Goal: Task Accomplishment & Management: Use online tool/utility

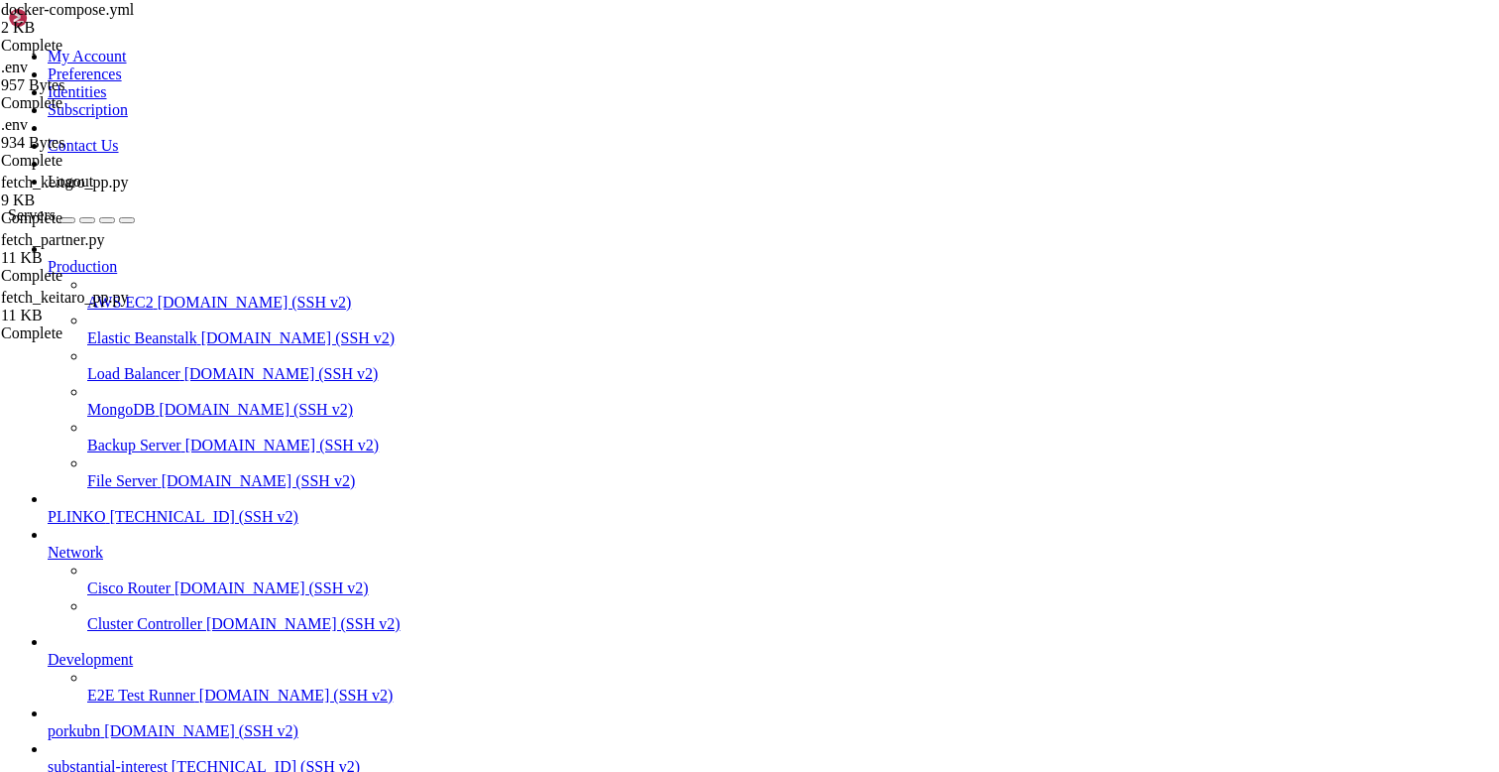
scroll to position [15, 0]
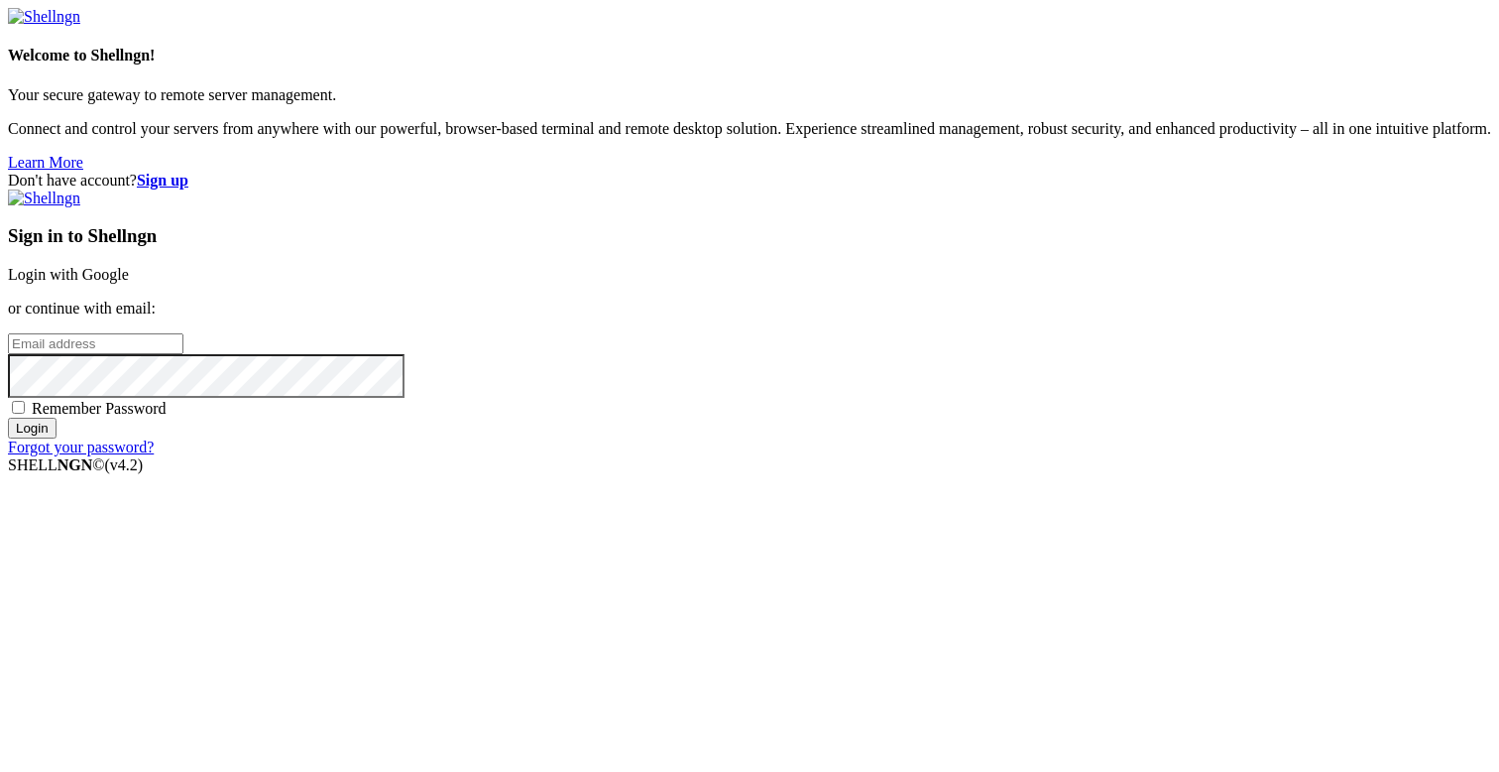
click at [129, 283] on link "Login with Google" at bounding box center [68, 274] width 121 height 17
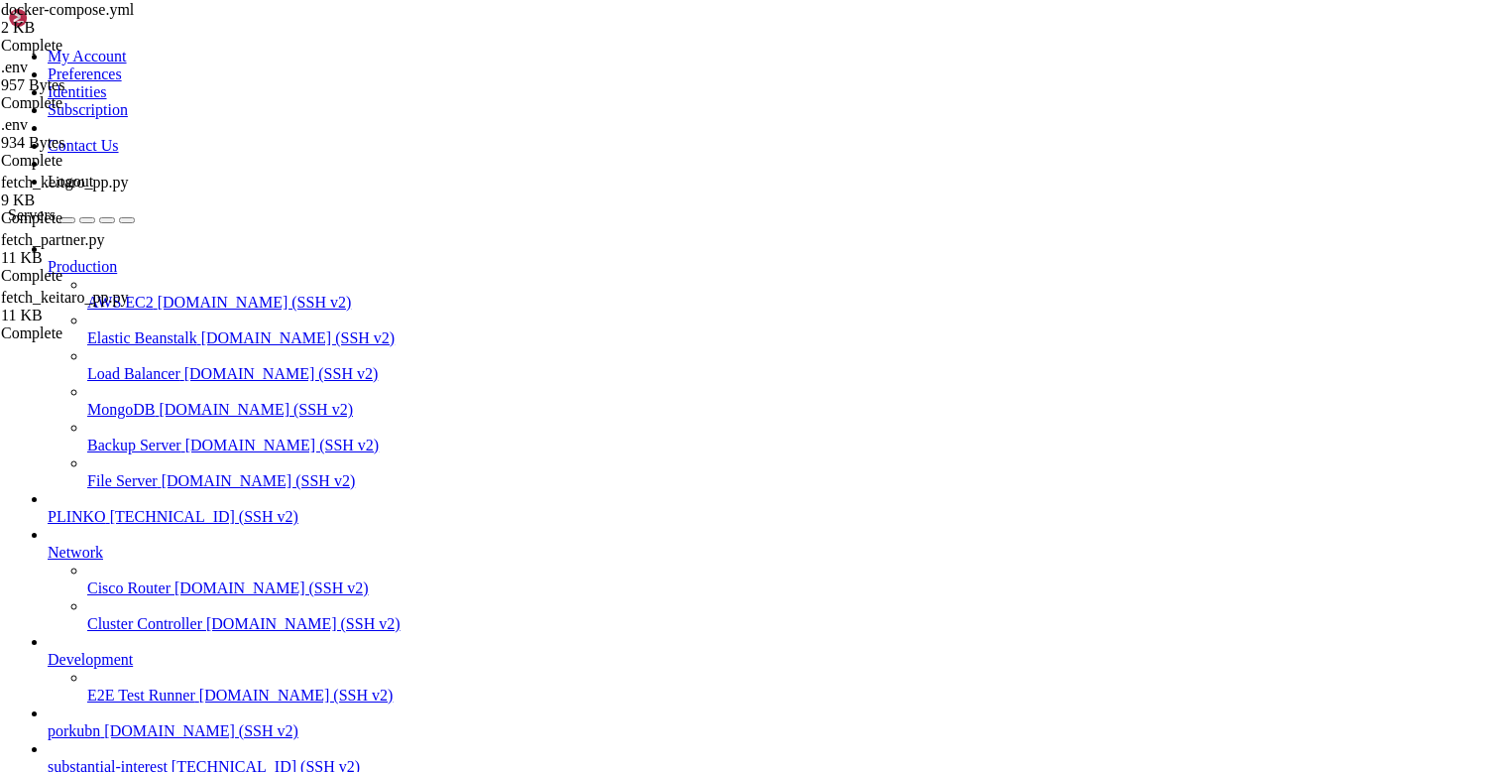
type input "/root"
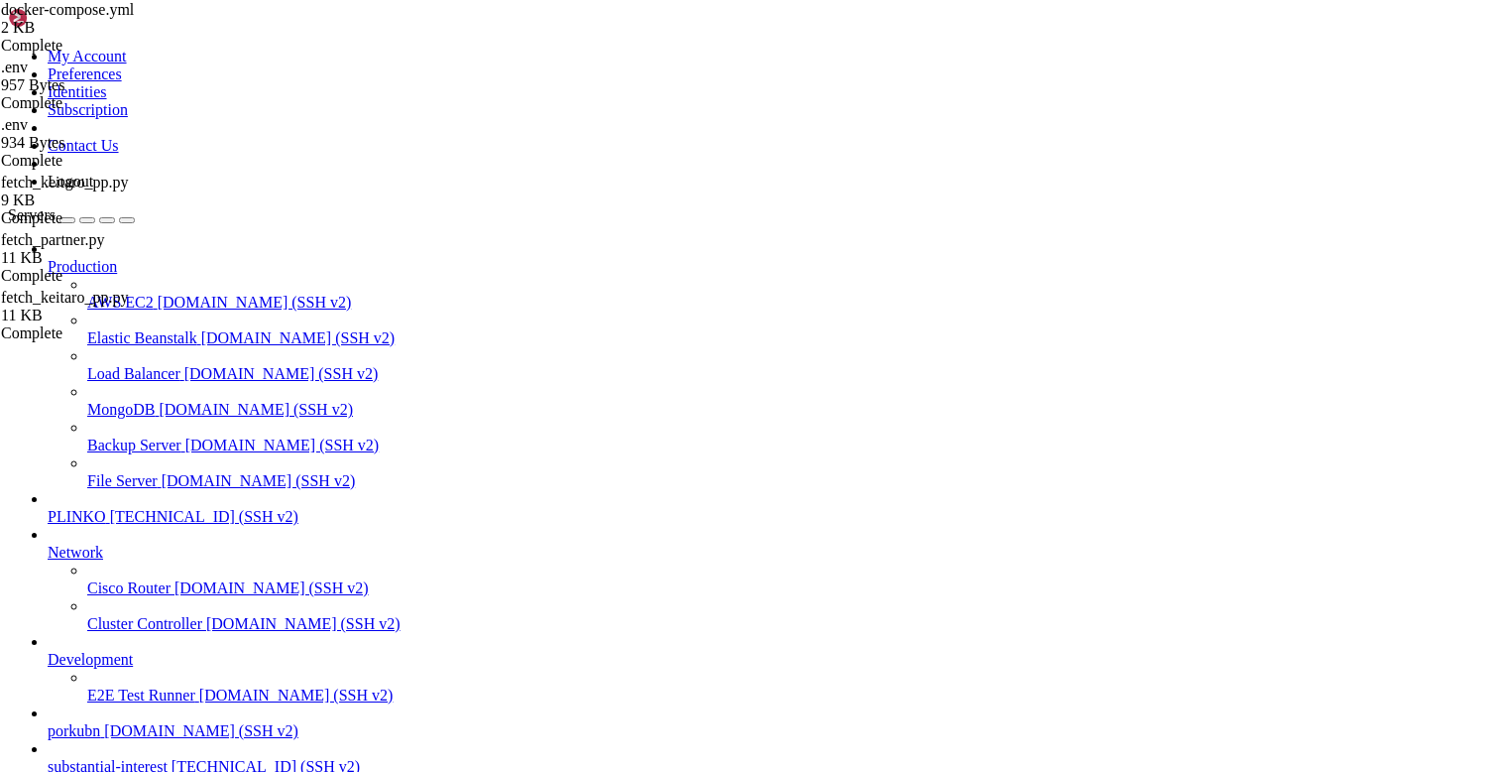
scroll to position [3661, 0]
drag, startPoint x: 269, startPoint y: 1620, endPoint x: 37, endPoint y: 1401, distance: 319.2
drag, startPoint x: 37, startPoint y: 1401, endPoint x: 19, endPoint y: 1331, distance: 72.6
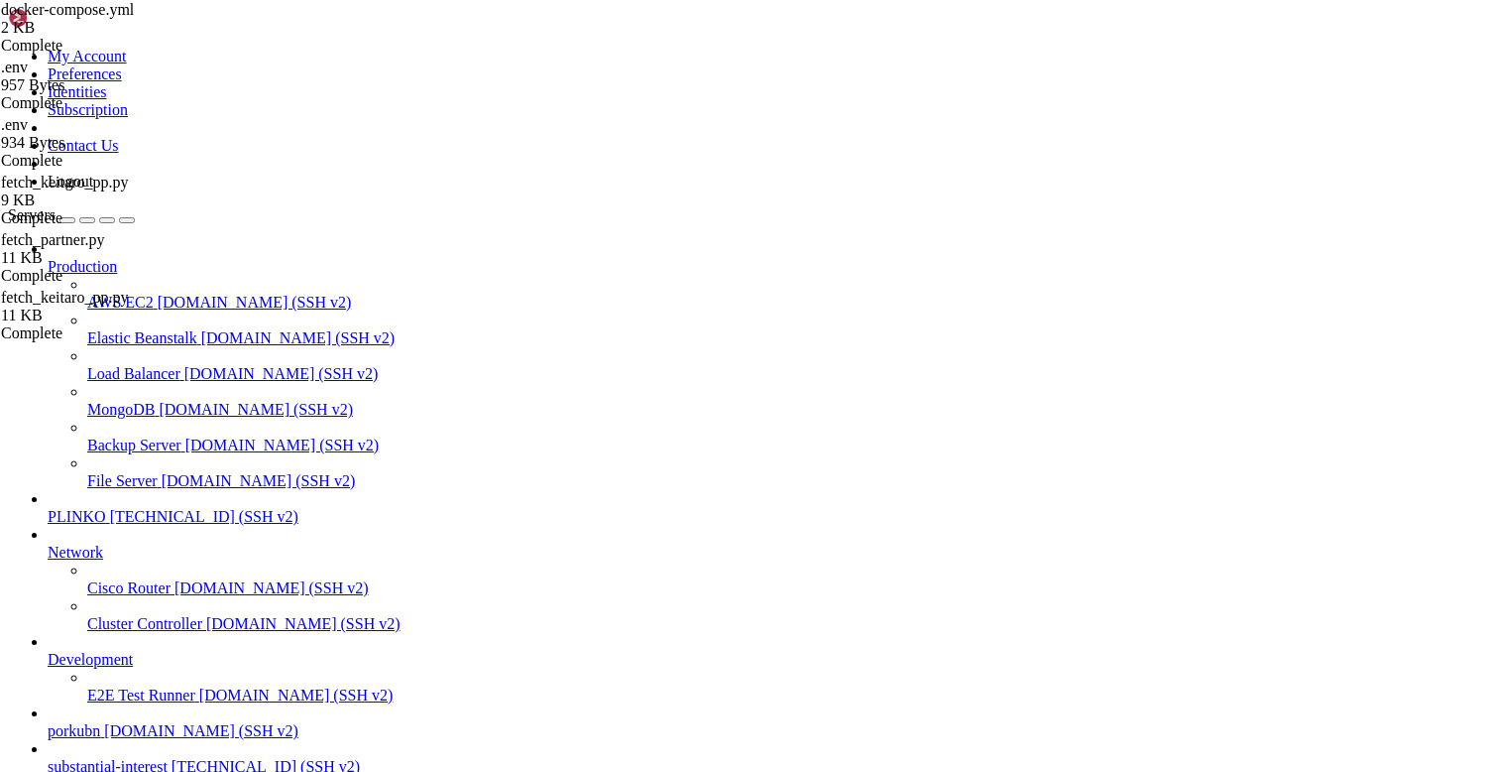
copy div "root@substantialinterest:~# cd /opt/facebook-etl/partner_fetcher root@substanti…"
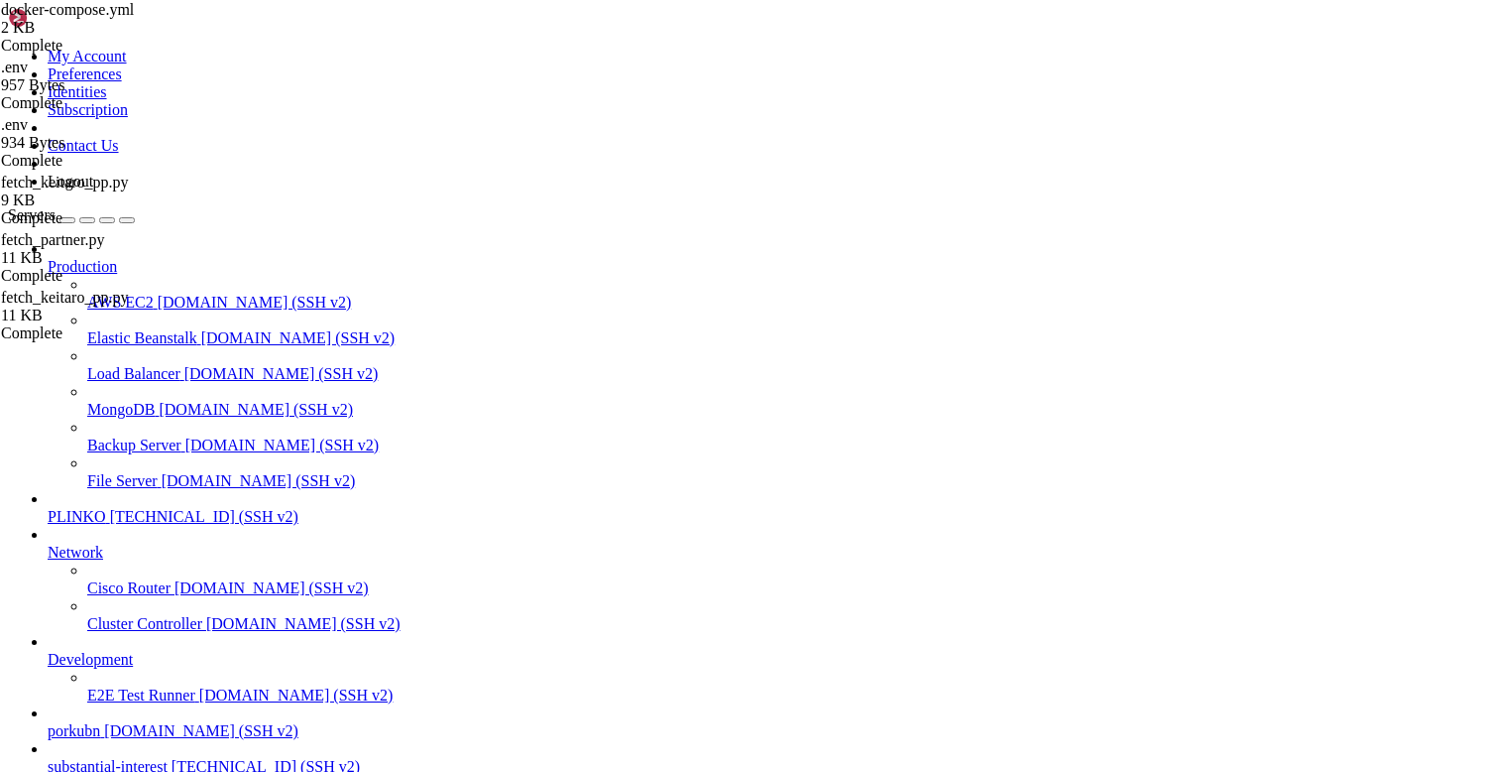
drag, startPoint x: 261, startPoint y: 1601, endPoint x: 17, endPoint y: 1394, distance: 319.5
copy div "root@substantialinterest:~# cd /opt/facebook-etl/partner_fetcher root@substanti…"
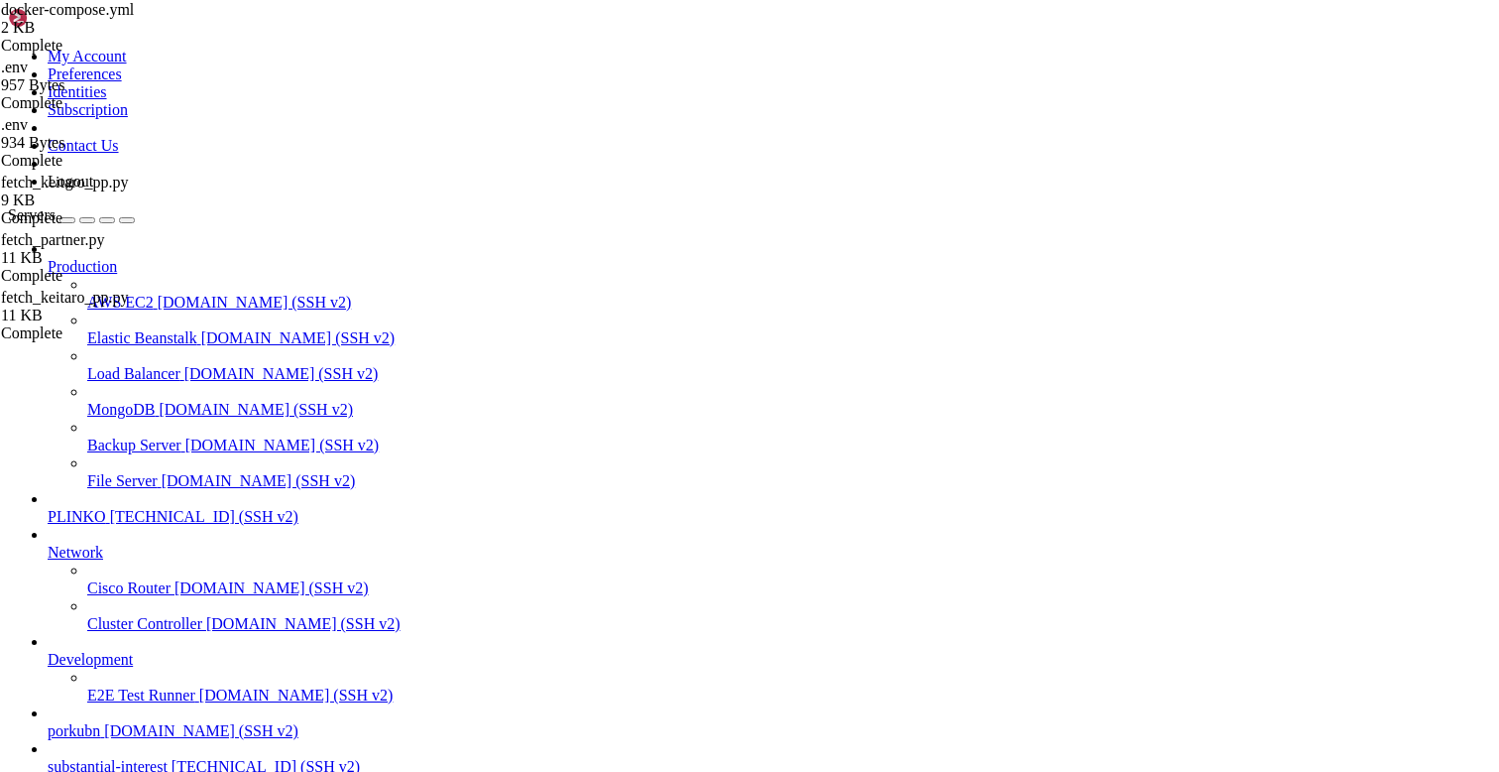
type input "/opt/facebook-etl/partner_fetcher"
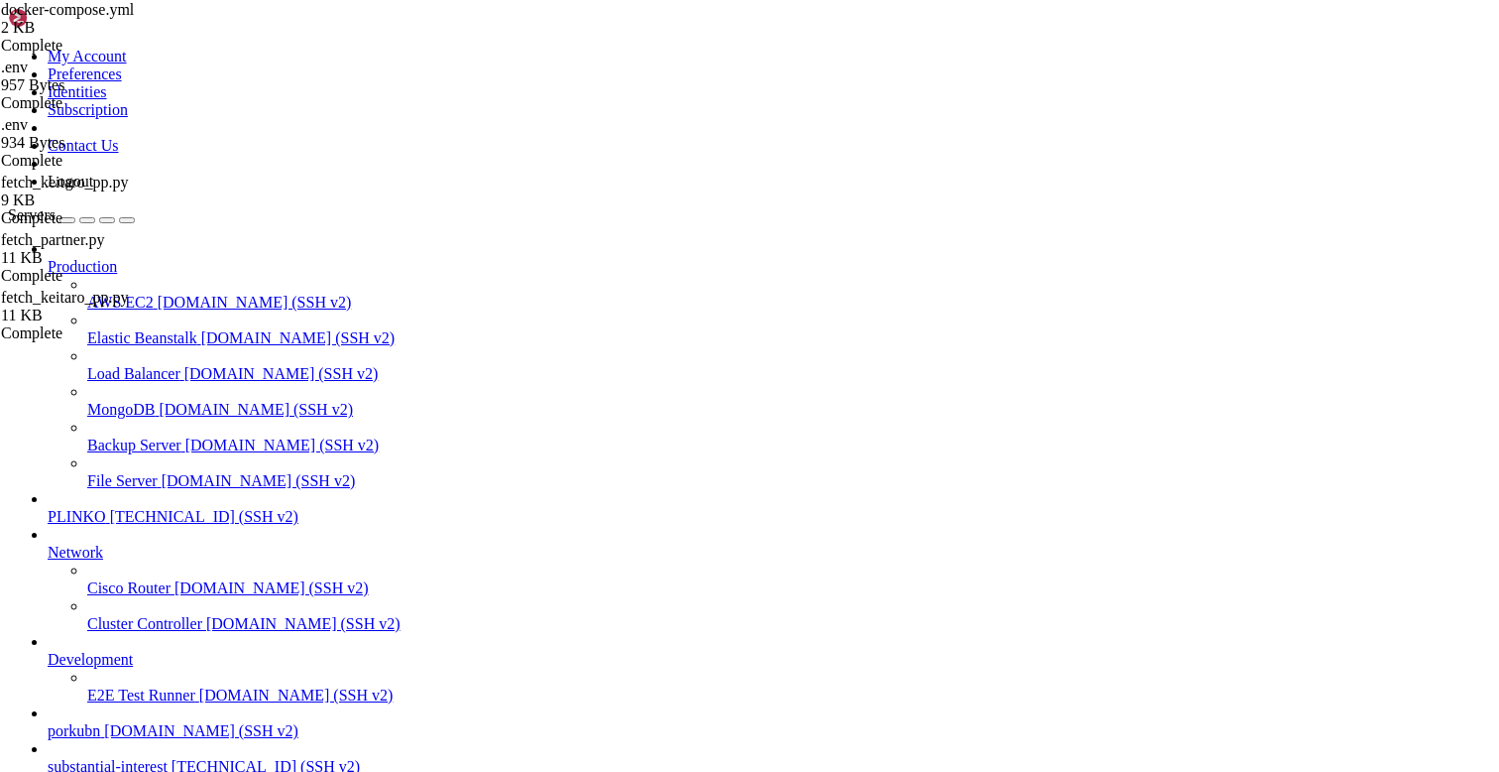
type textarea "# ───────────────────── конфиг через ENV"
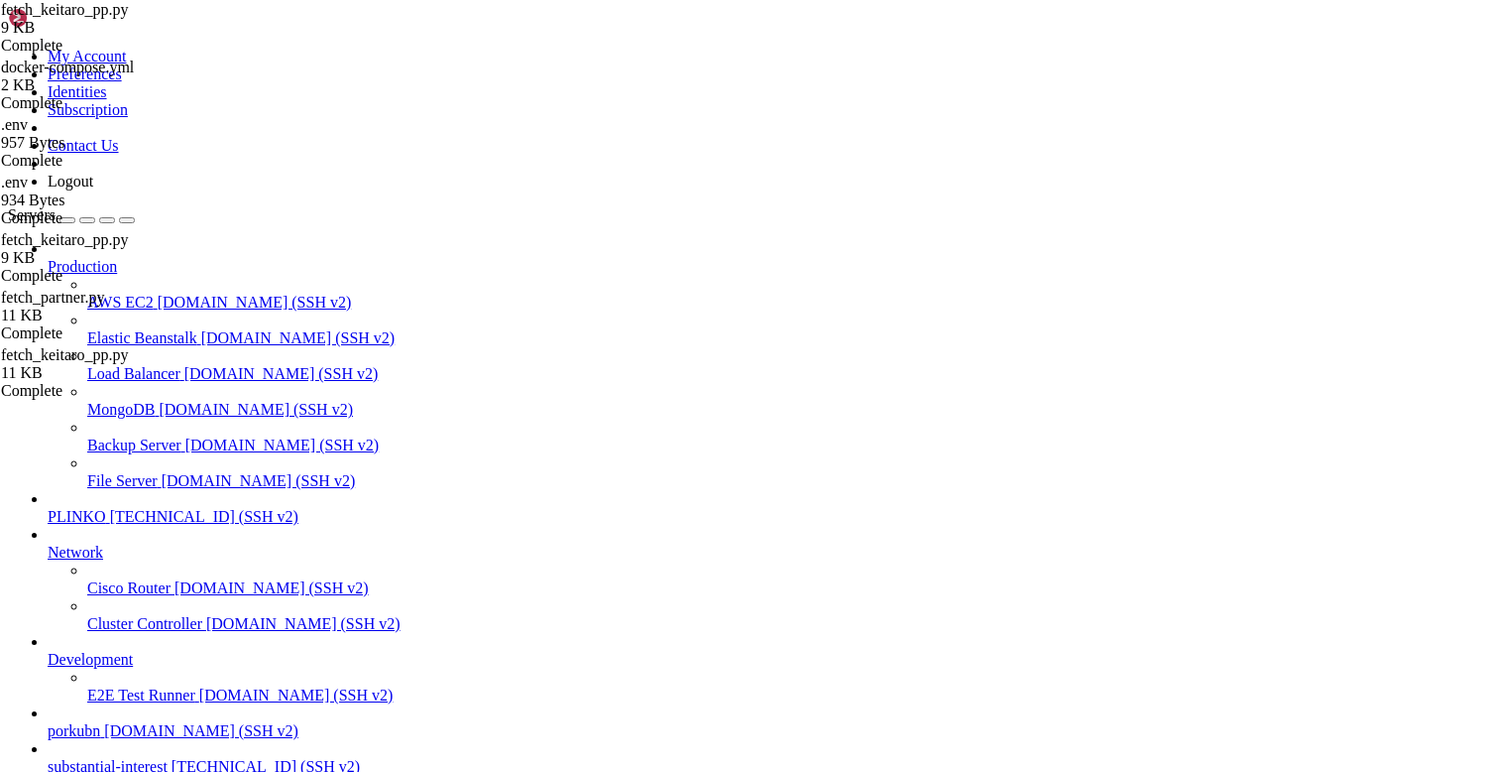
type textarea "# ───────────────────── конфиг через ENV"
type input "fetch_conversions"
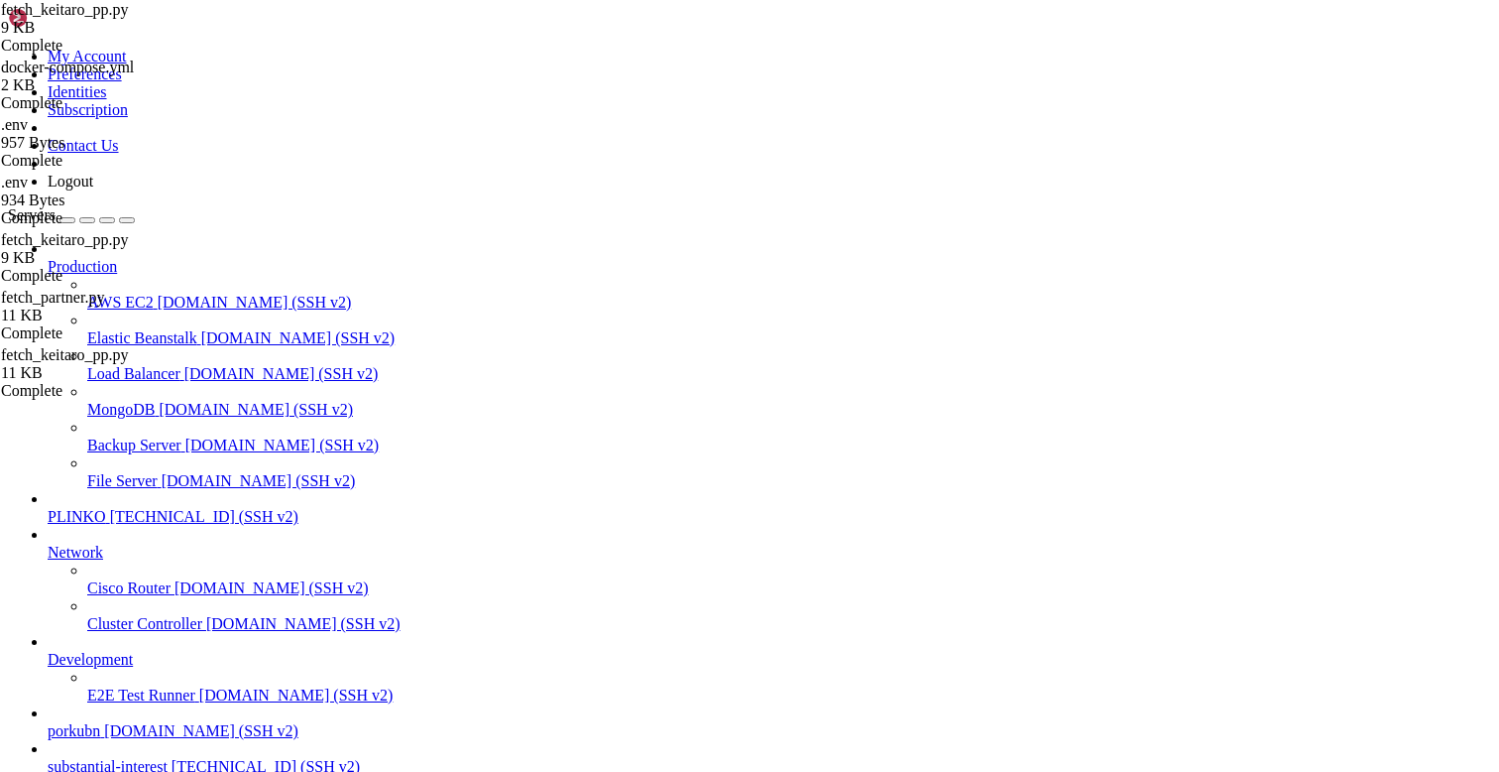
scroll to position [623, 0]
type textarea "[DOMAIN_NAME]("Keitaro: fetched %s conversions for %s", len(rows), day) return …"
paste textarea
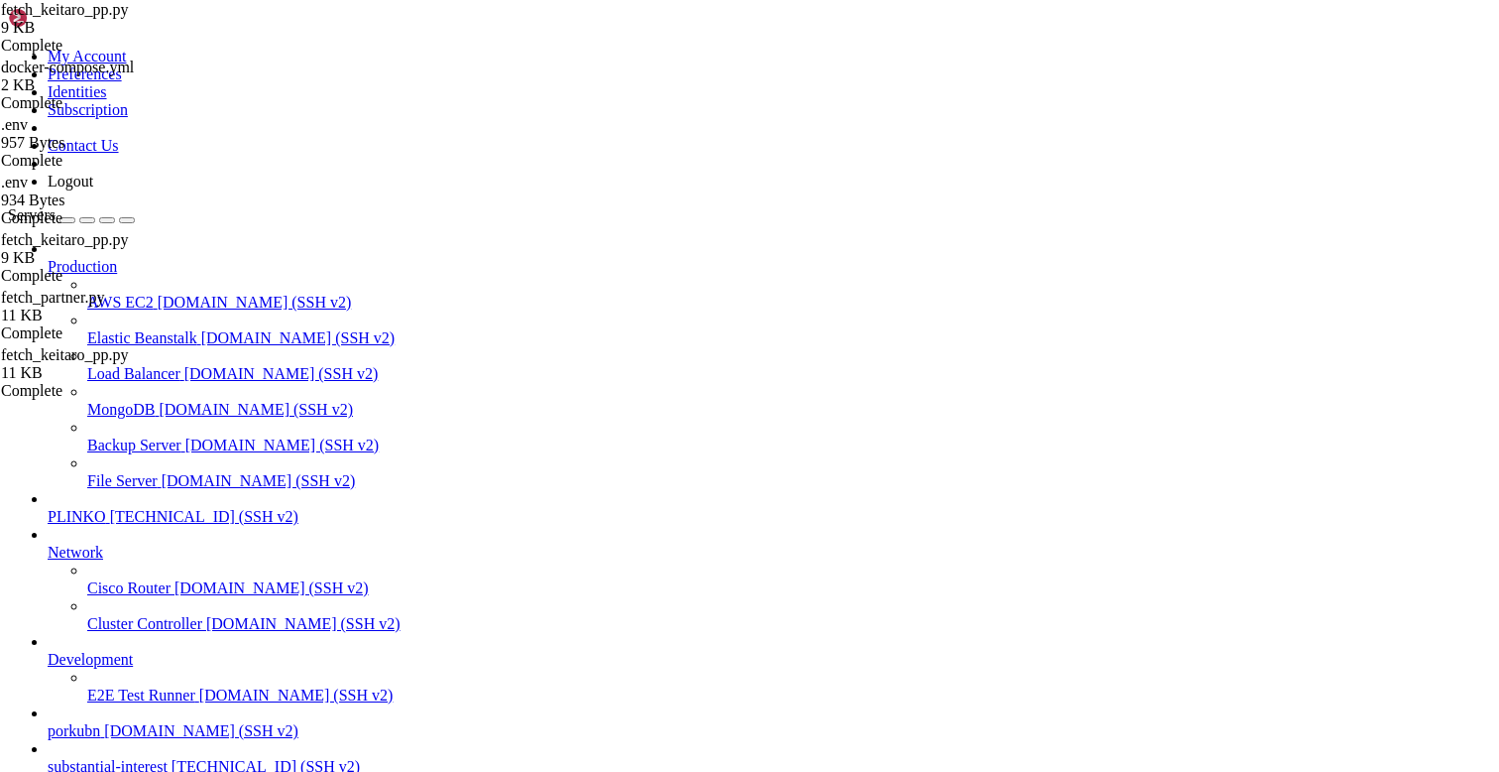
type textarea "for body in payloads:"
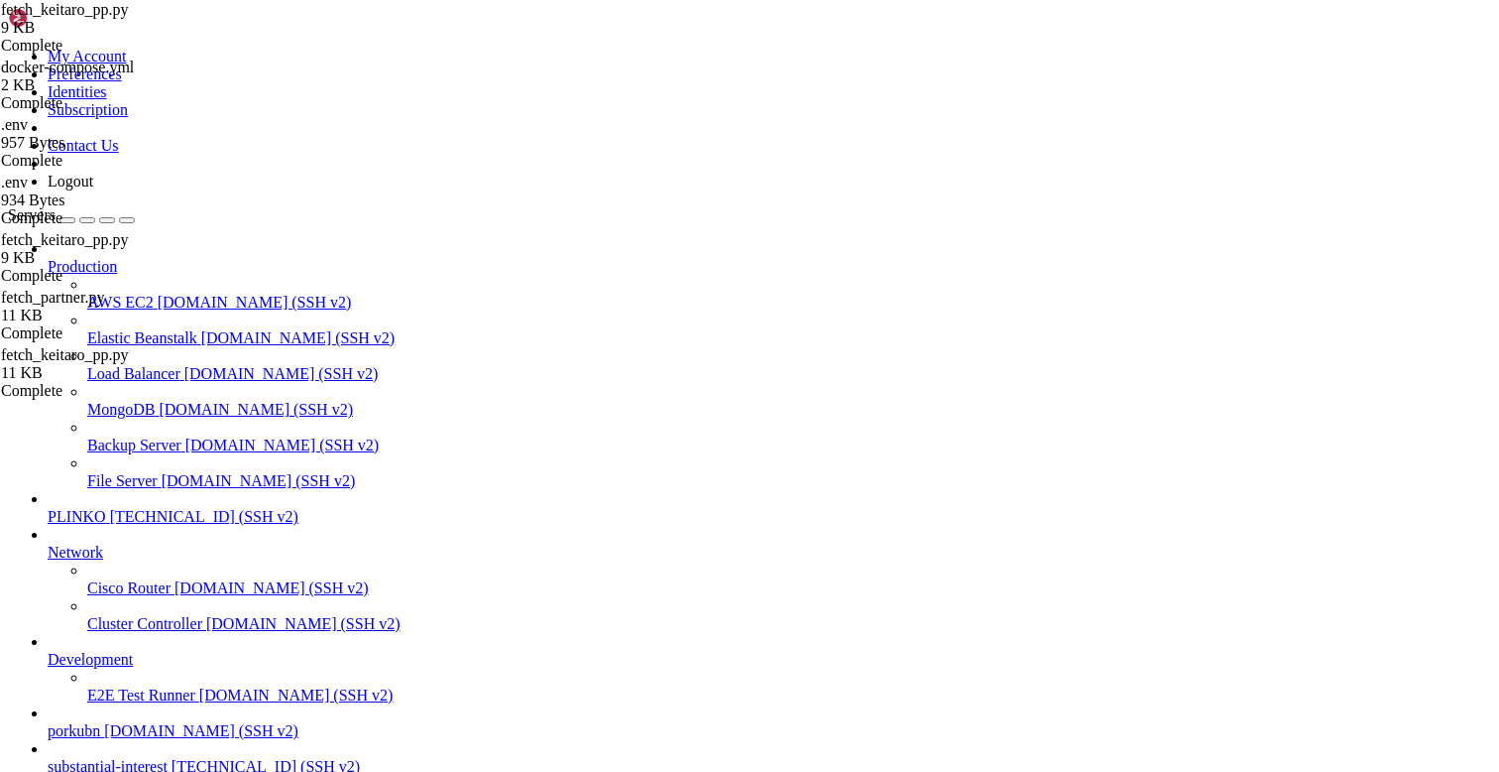
type textarea "try:"
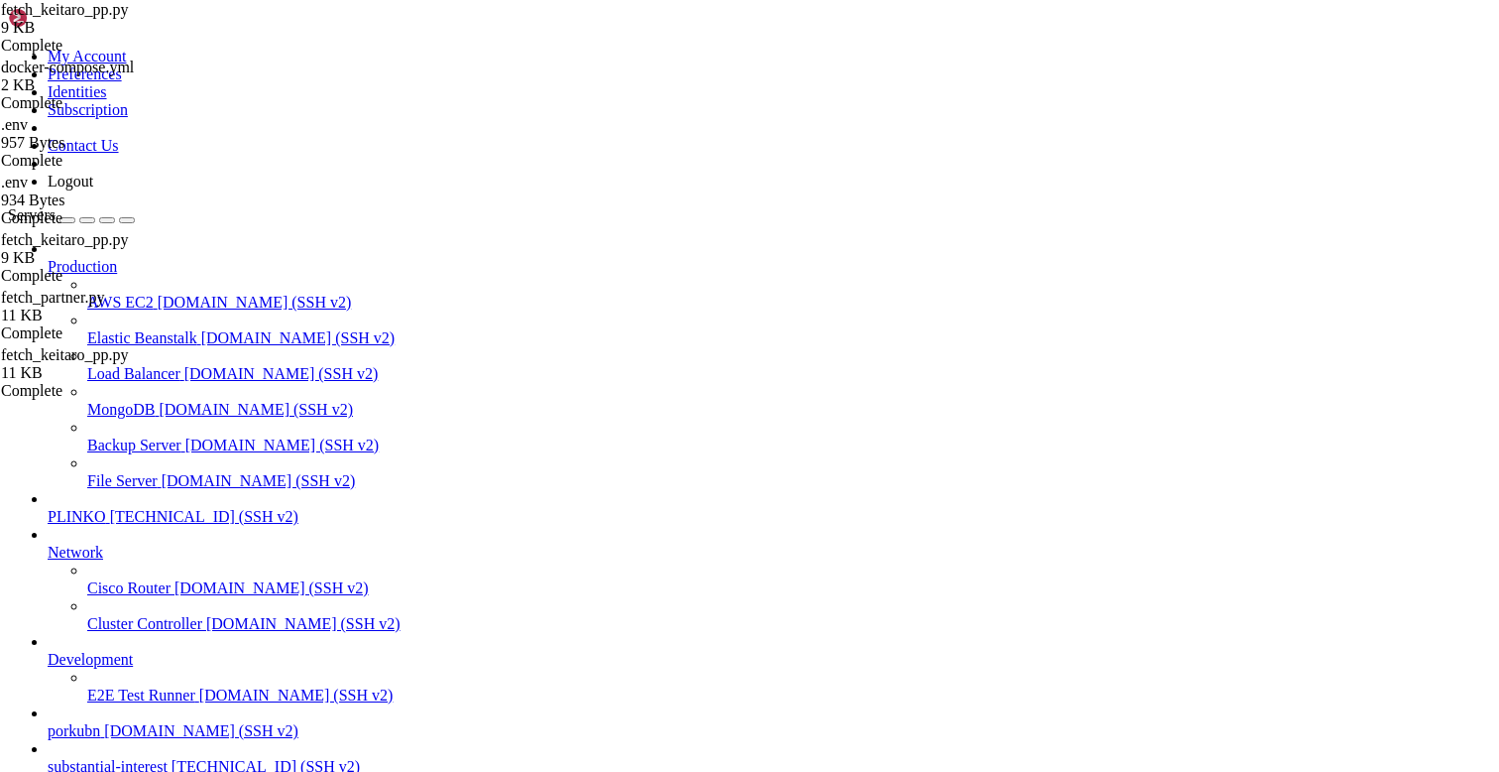
type textarea "try:"
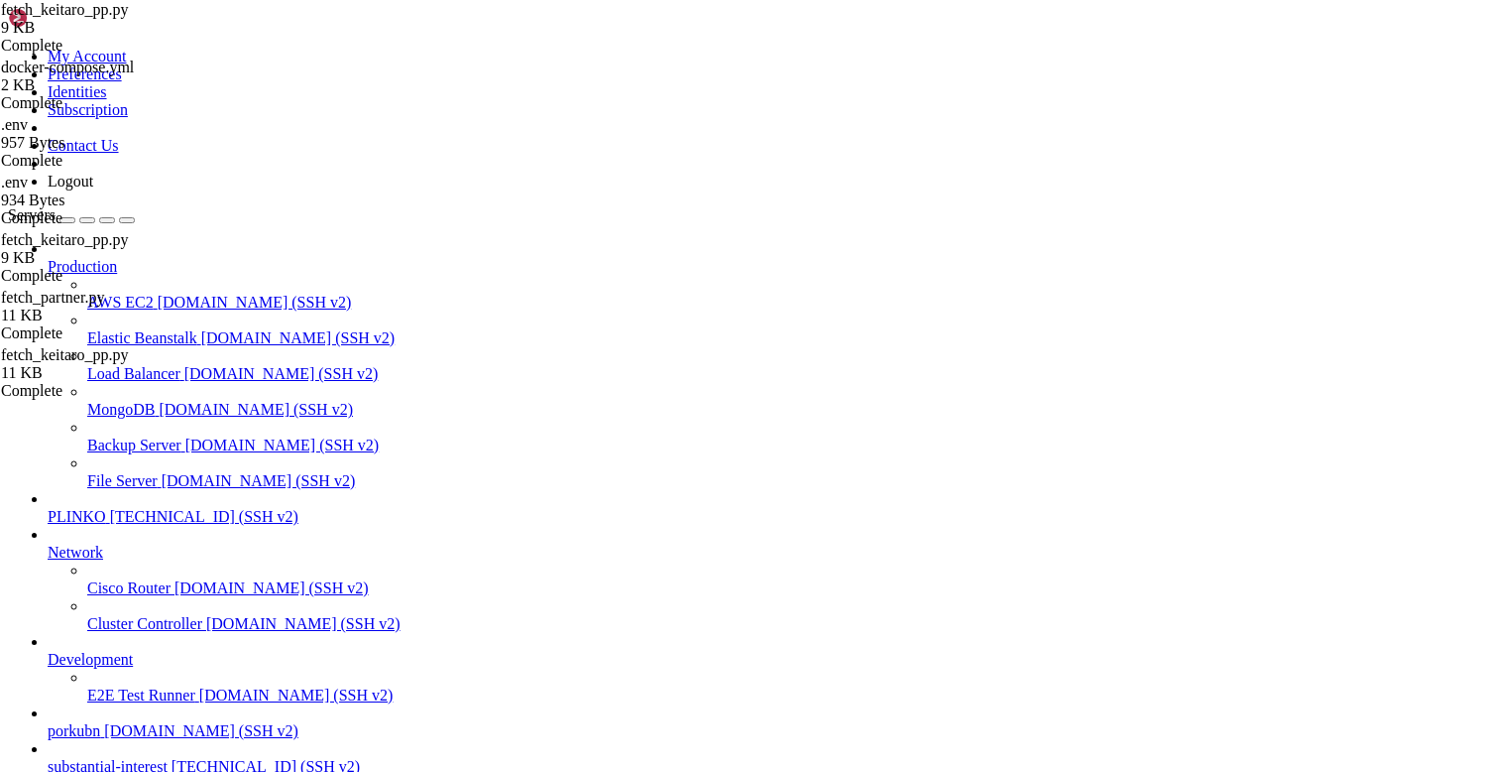
type textarea "for body in payloads:"
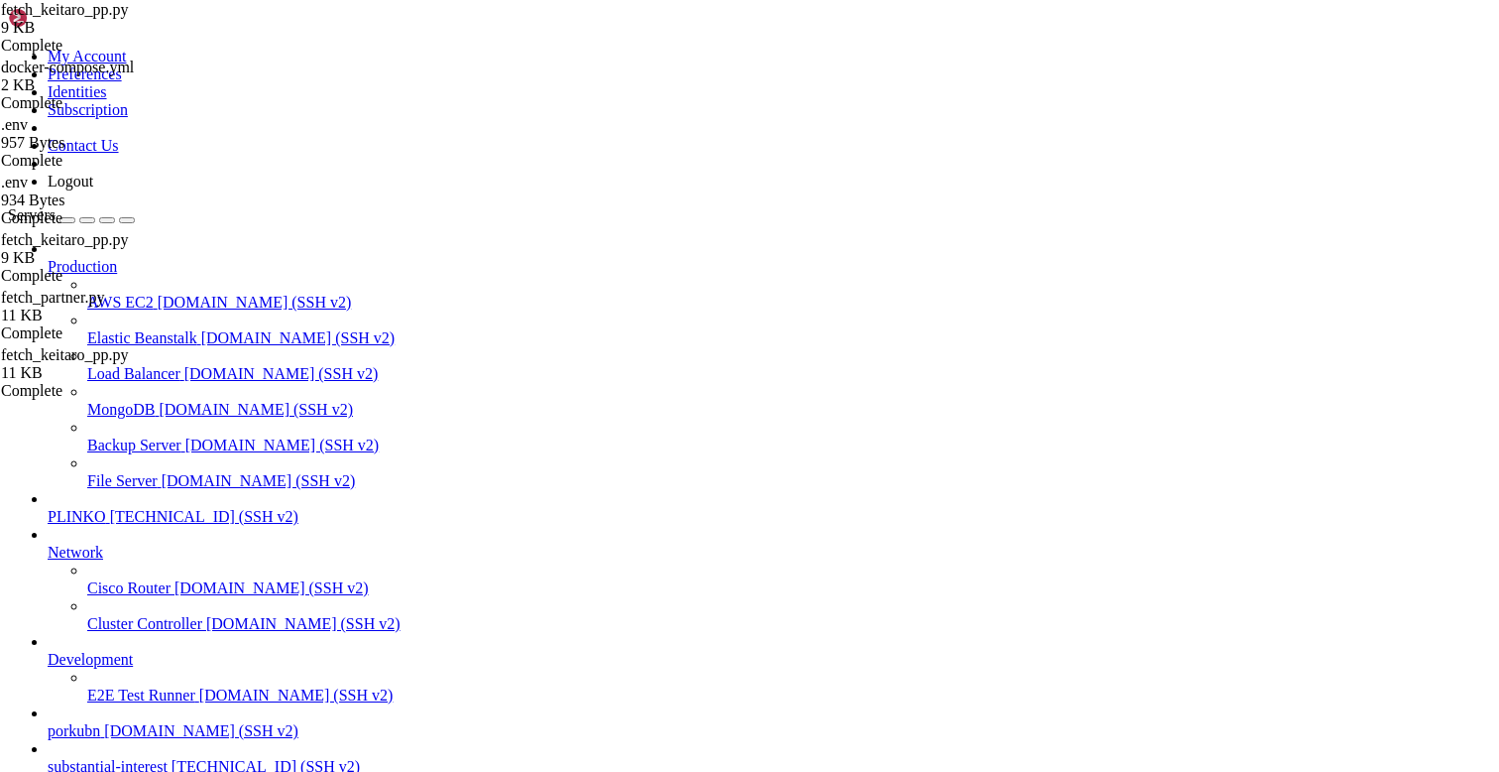
type textarea "while True:"
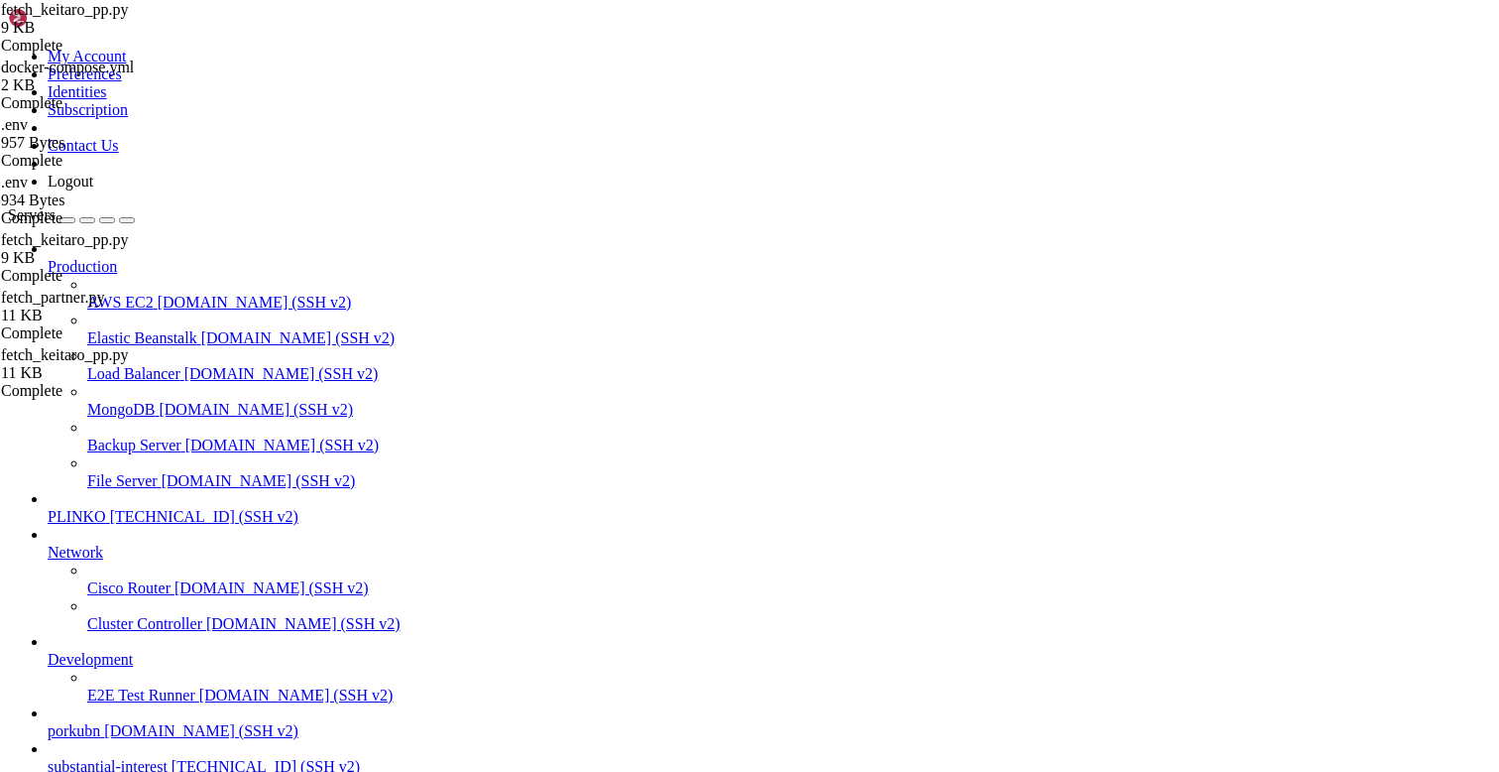
type textarea "]"
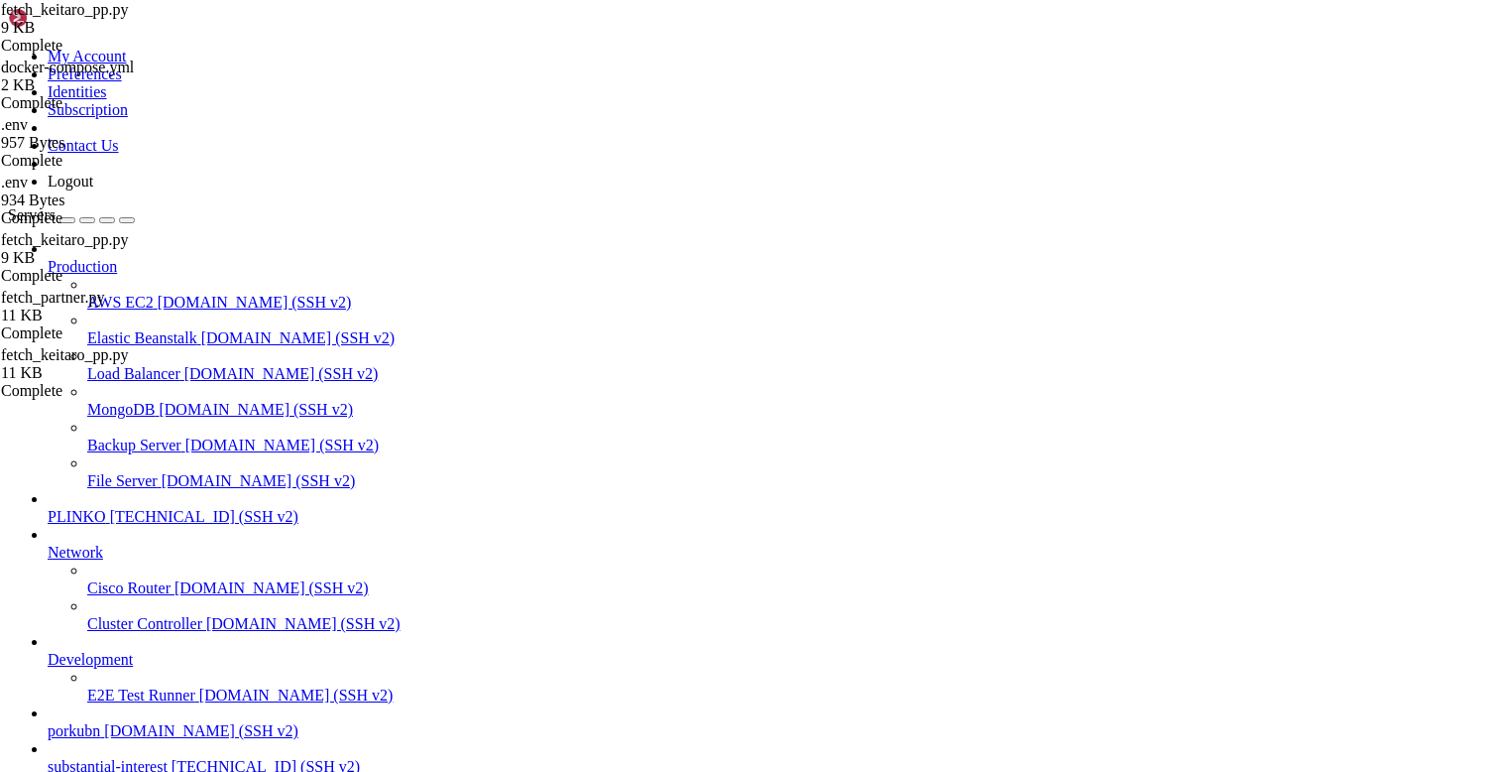
type textarea "last_error = None"
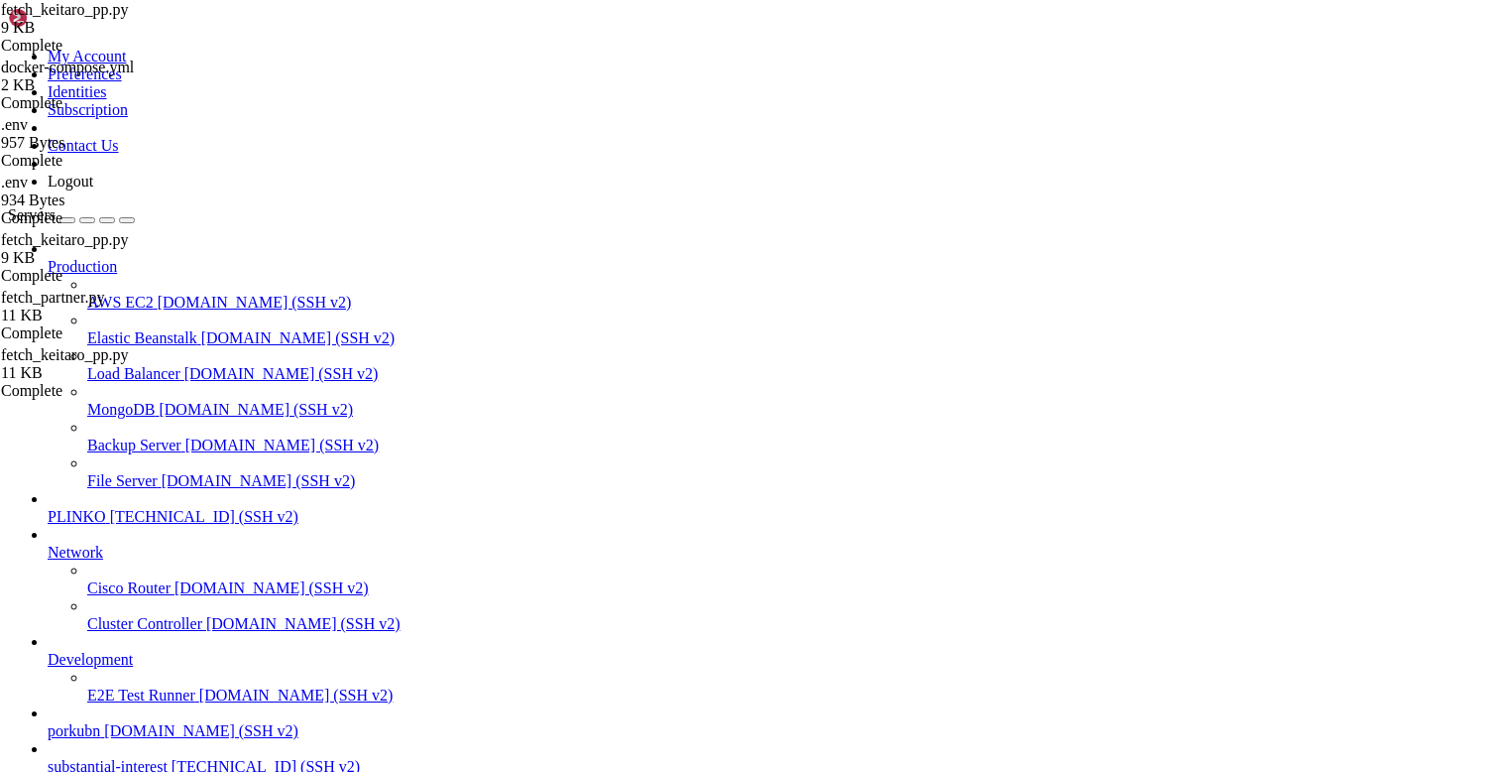
type textarea "for body in payloads:"
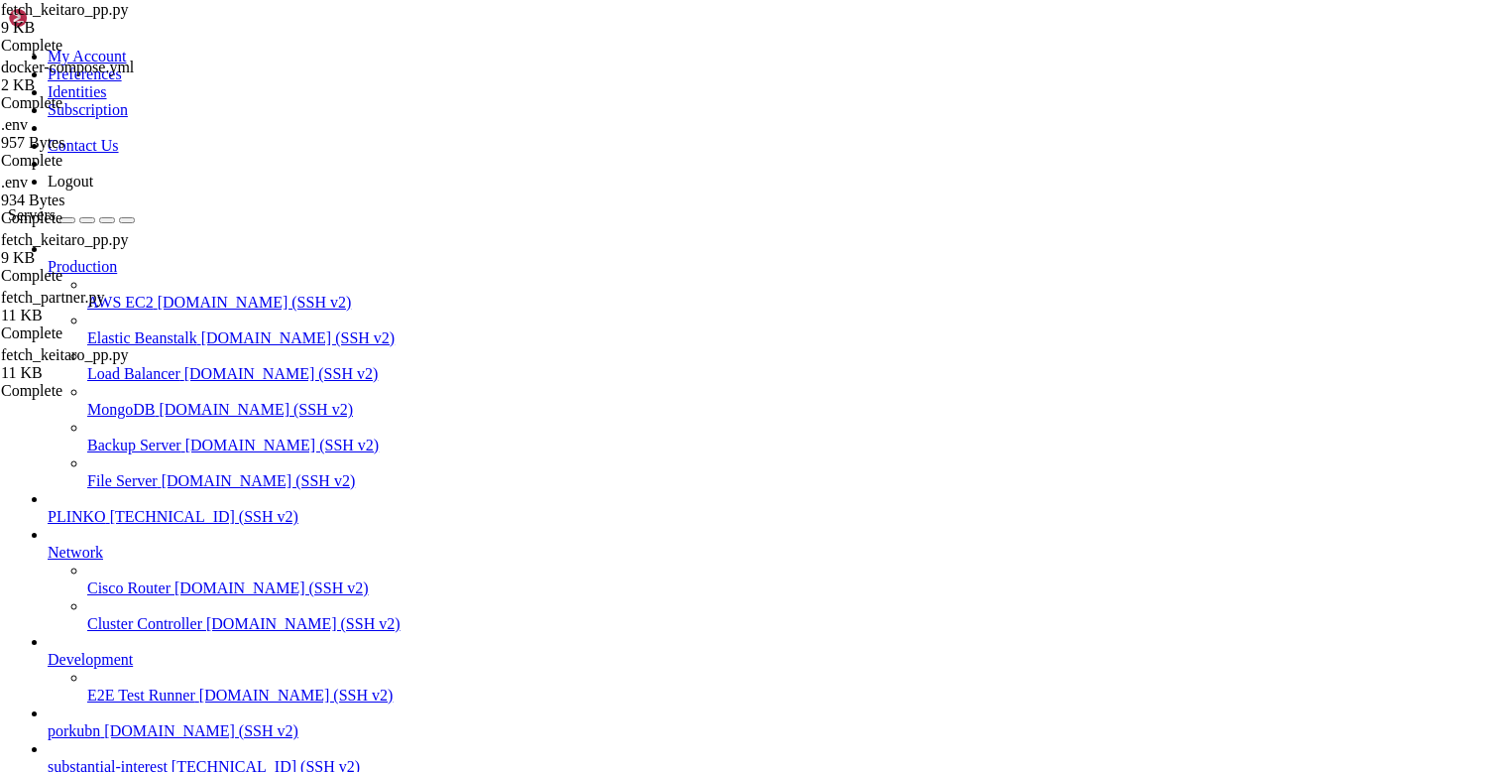
type textarea "try:"
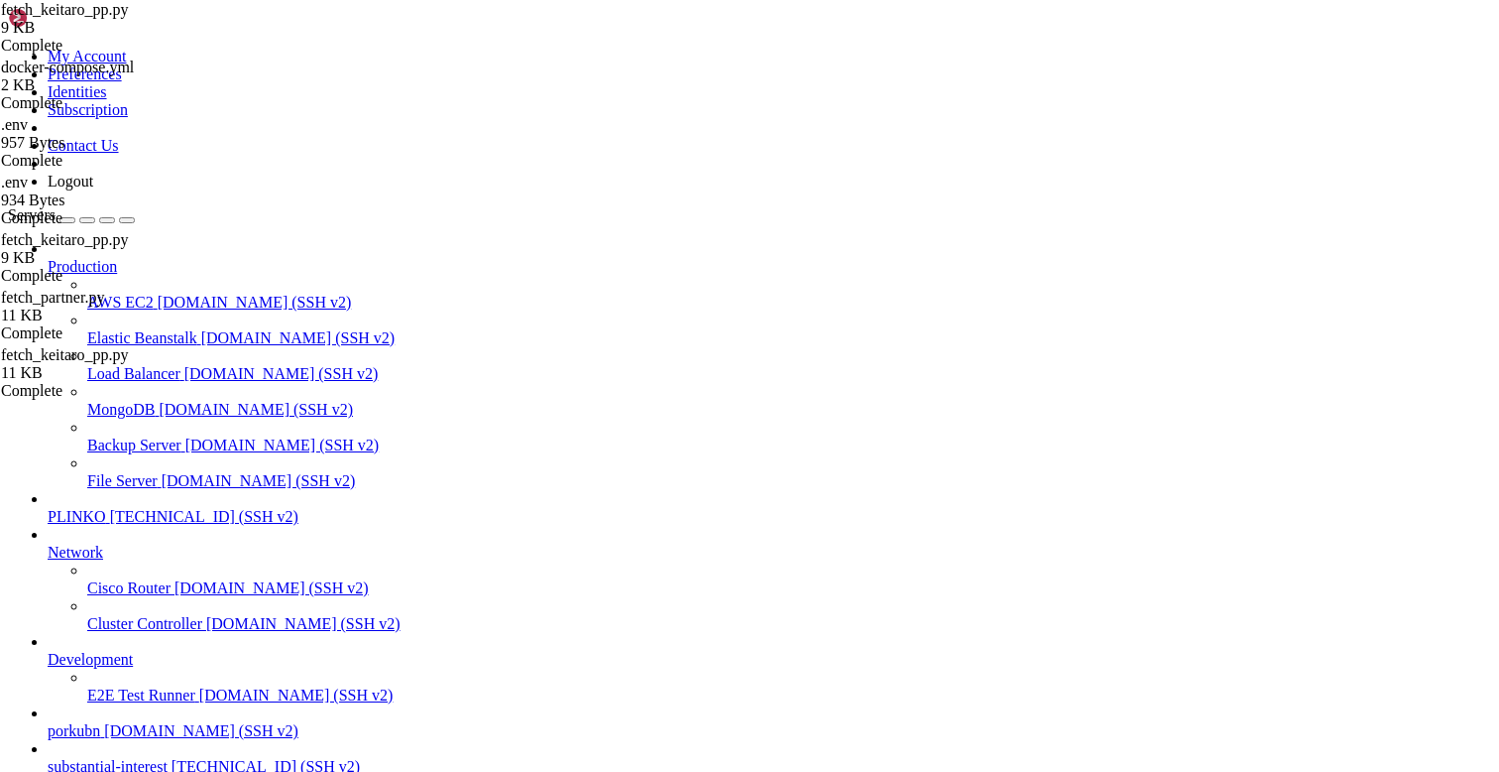
type textarea "for body in payloads:"
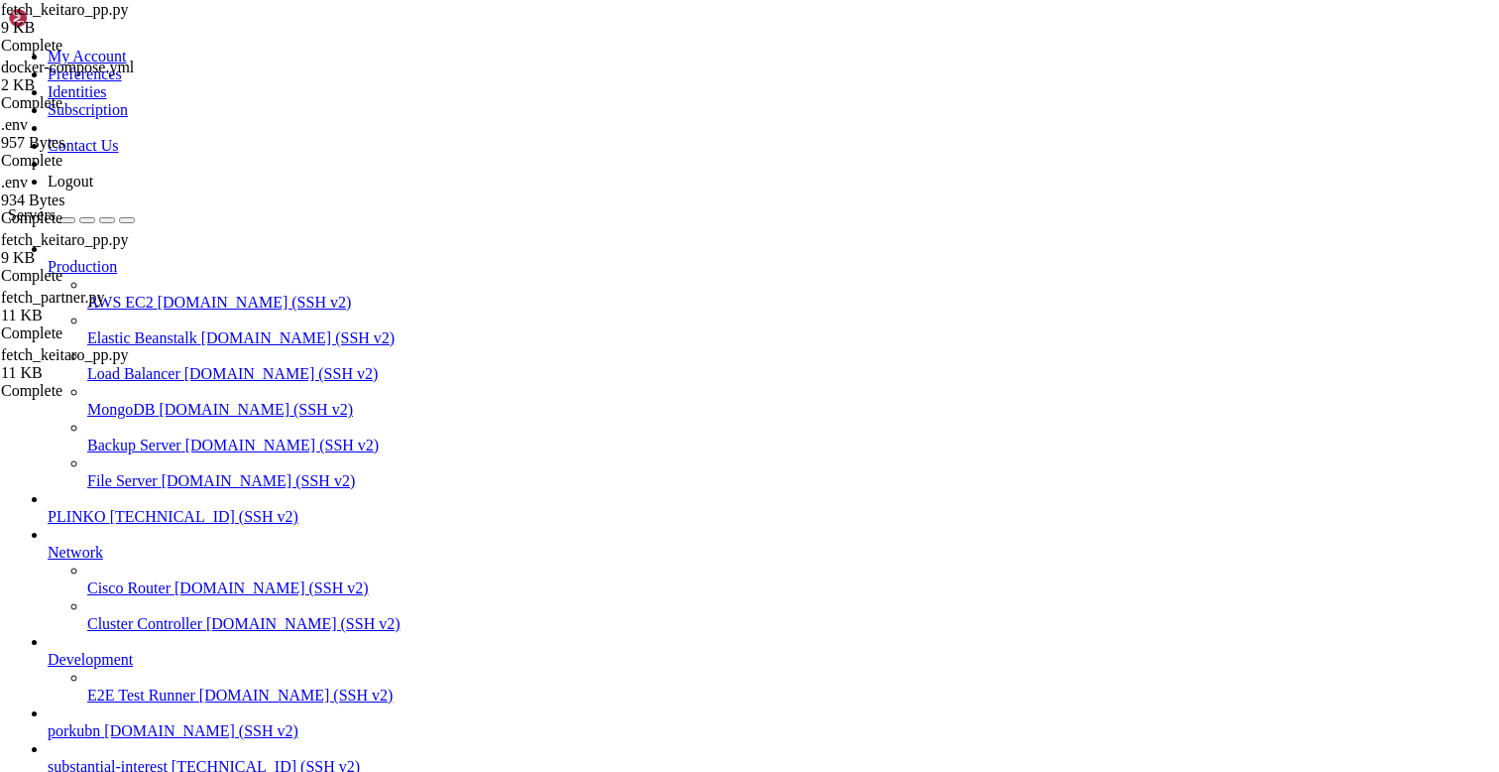
type textarea "for body in payloads:"
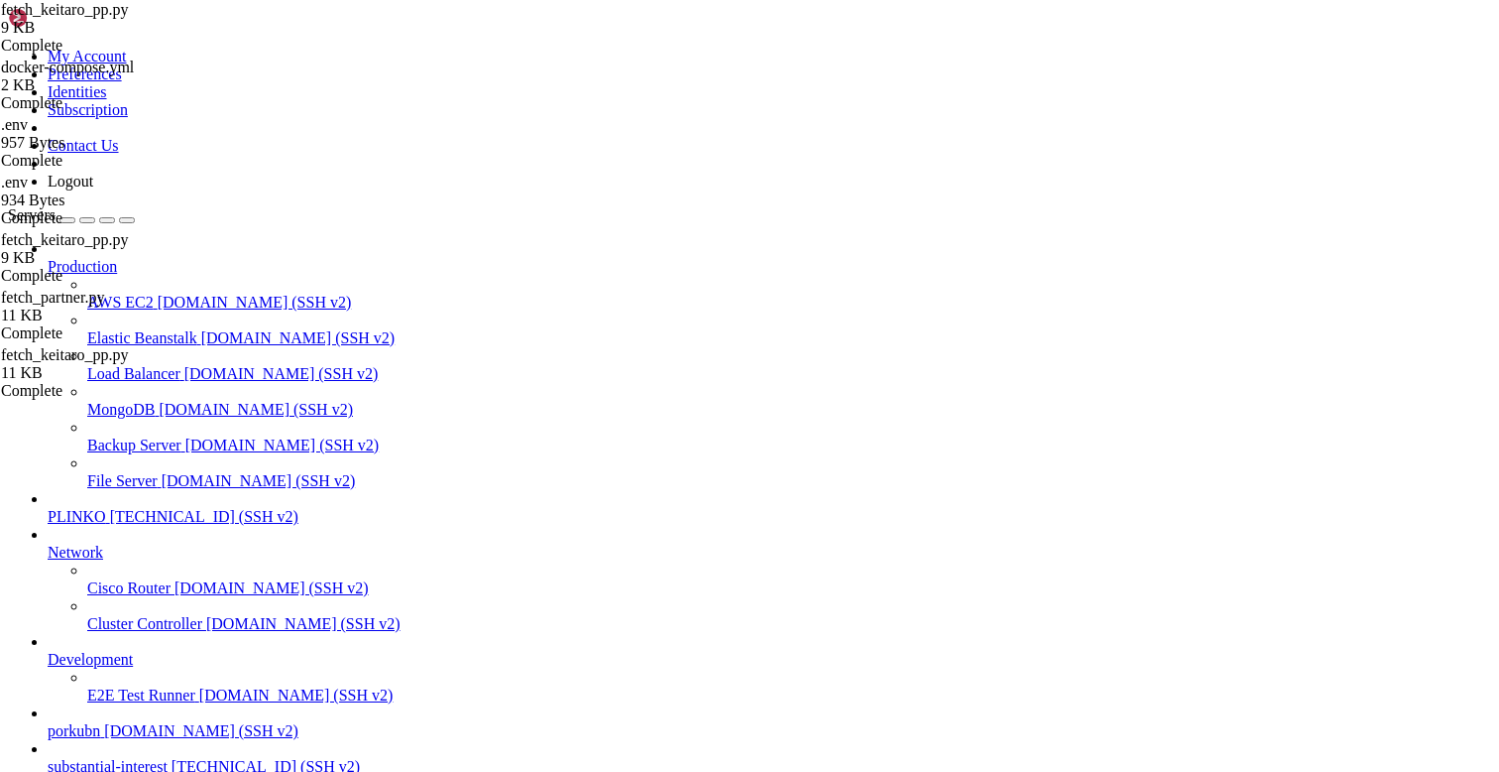
type textarea "try:"
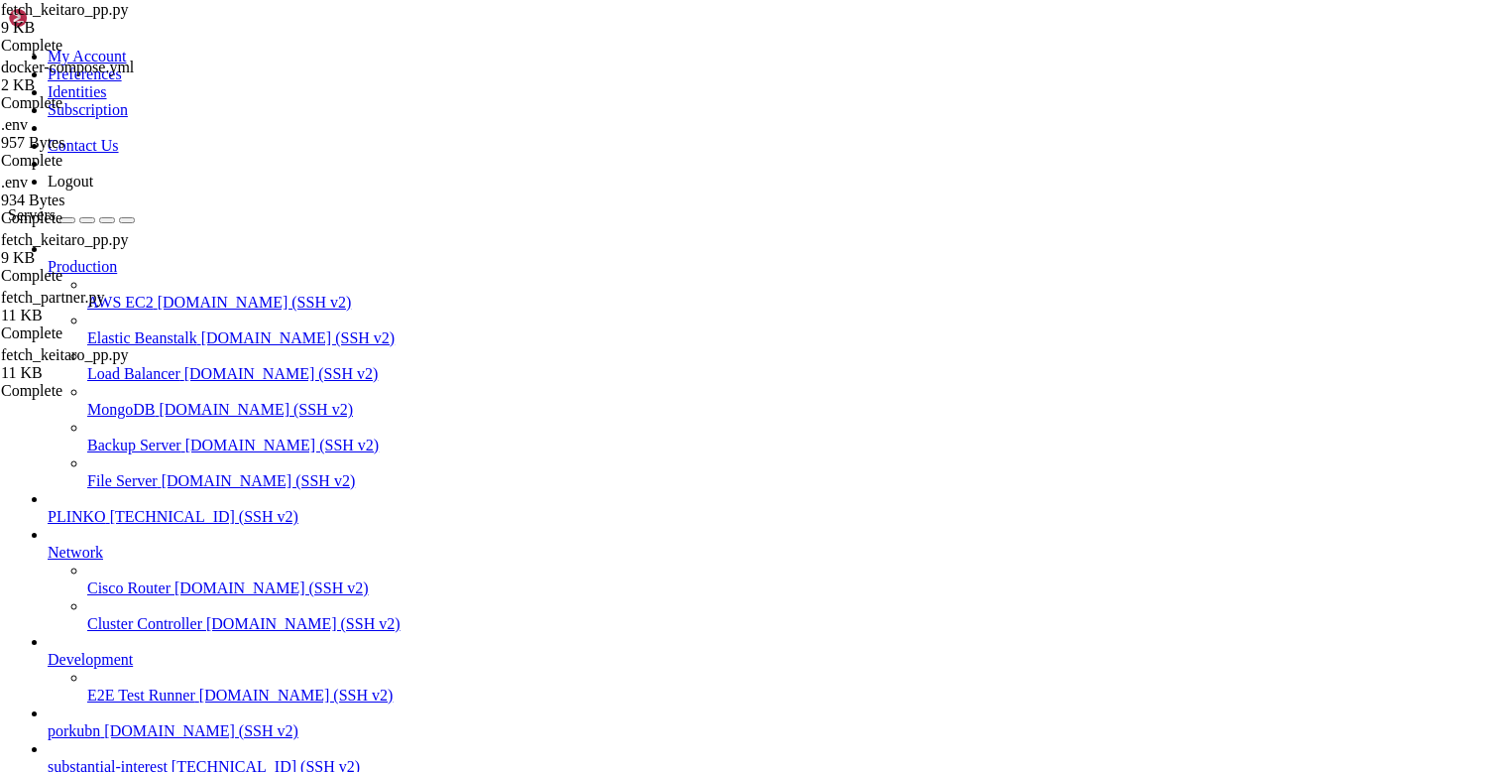
type textarea "try:"
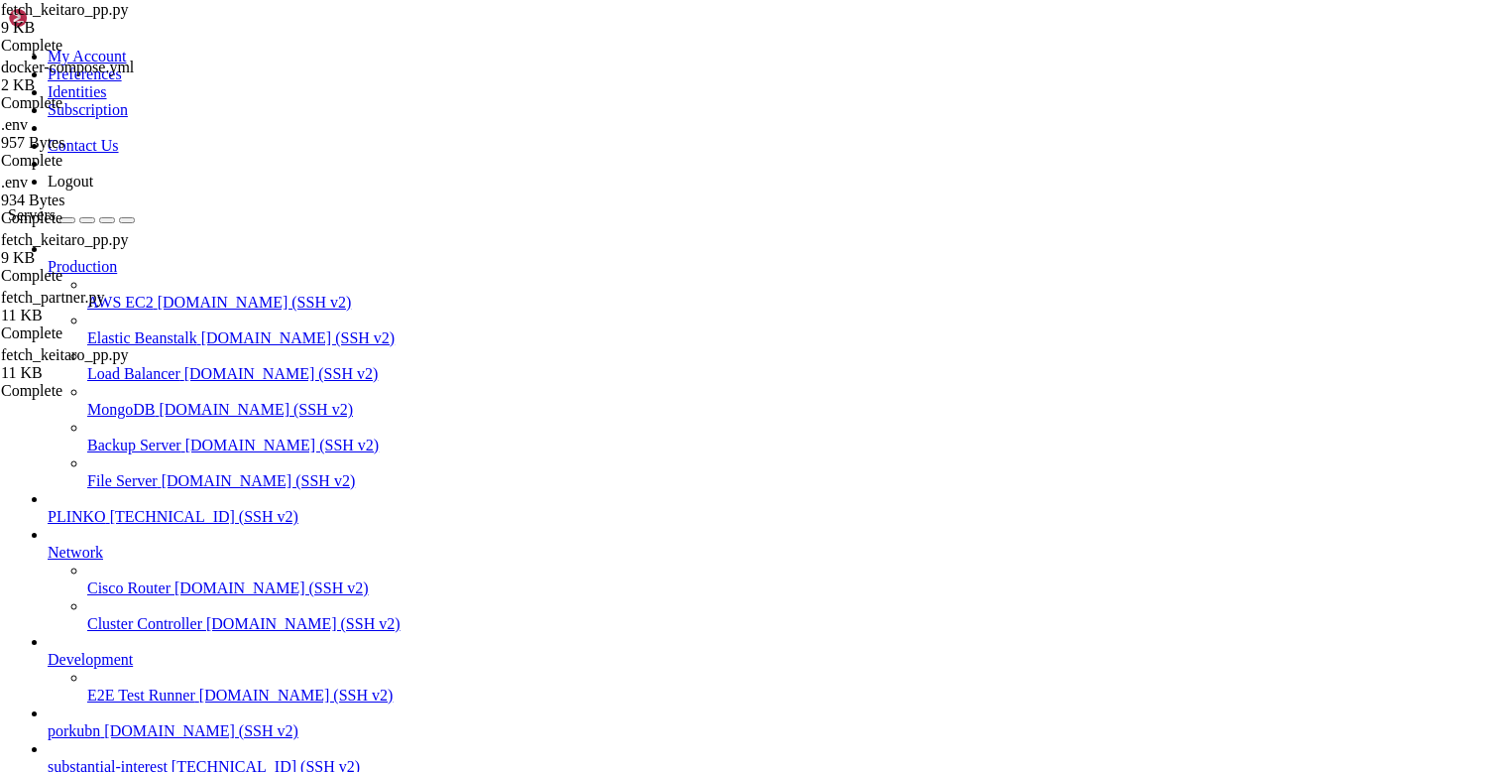
type textarea "for body in payloads:"
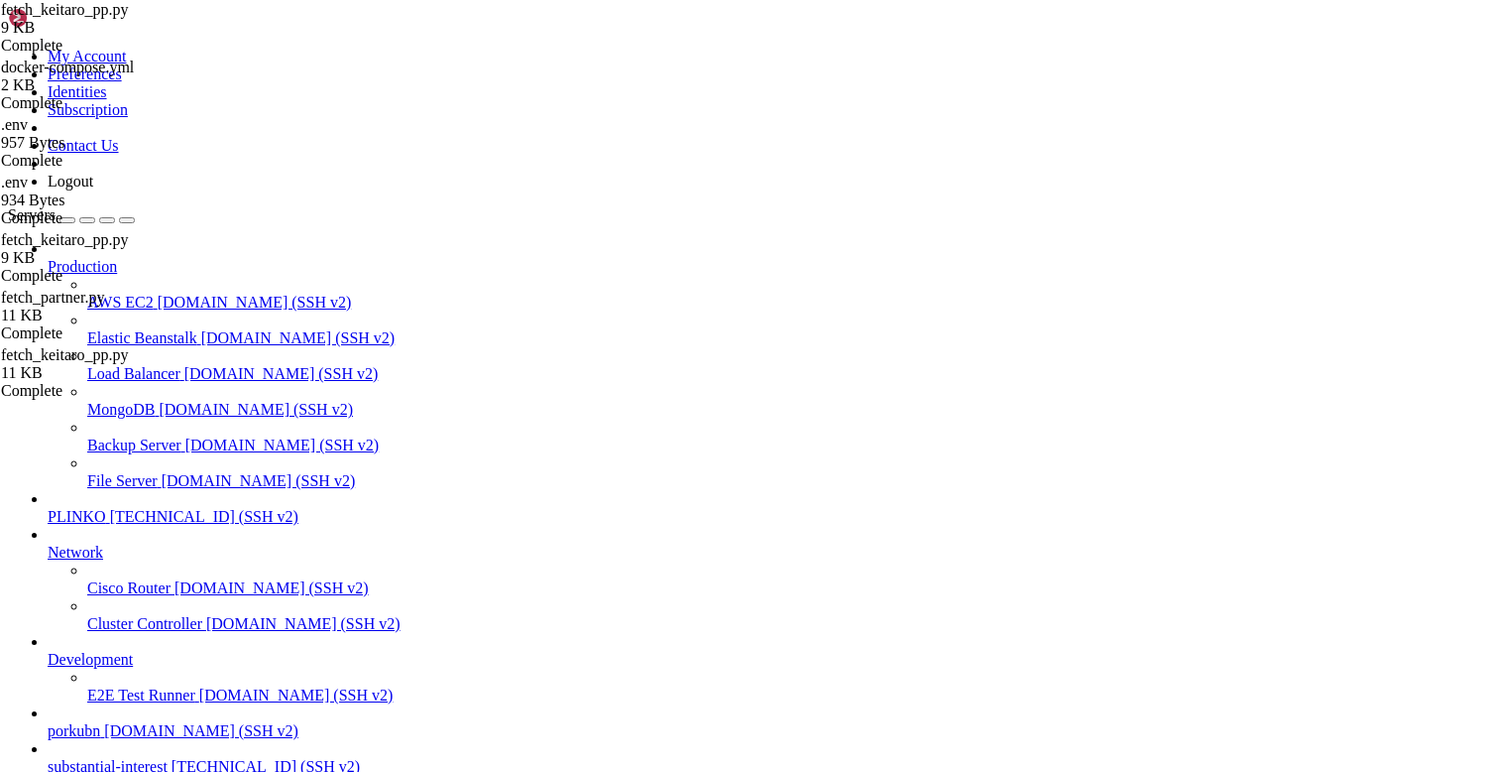
type textarea "for body in payloads:"
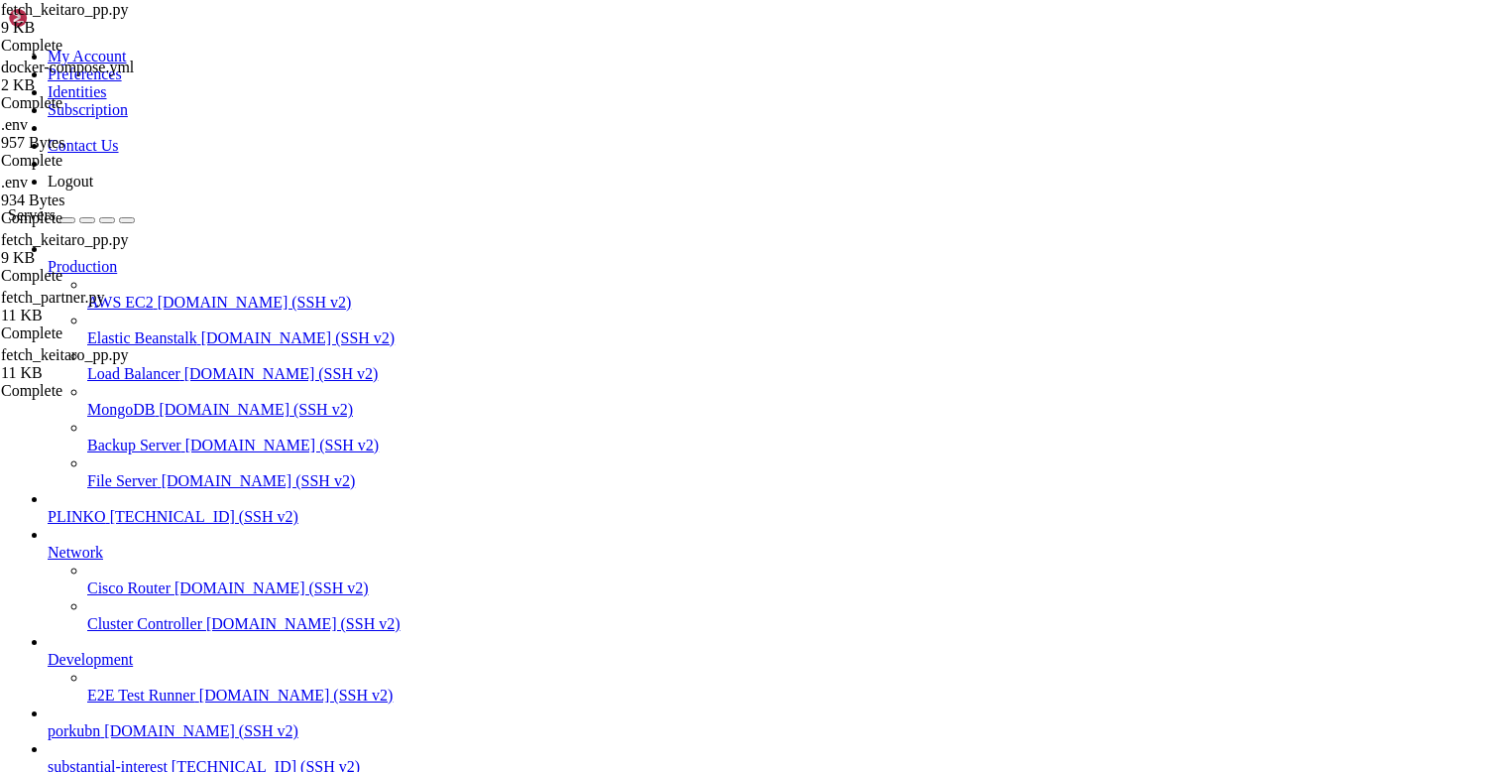
type textarea "try:"
type textarea "for body in payloads:"
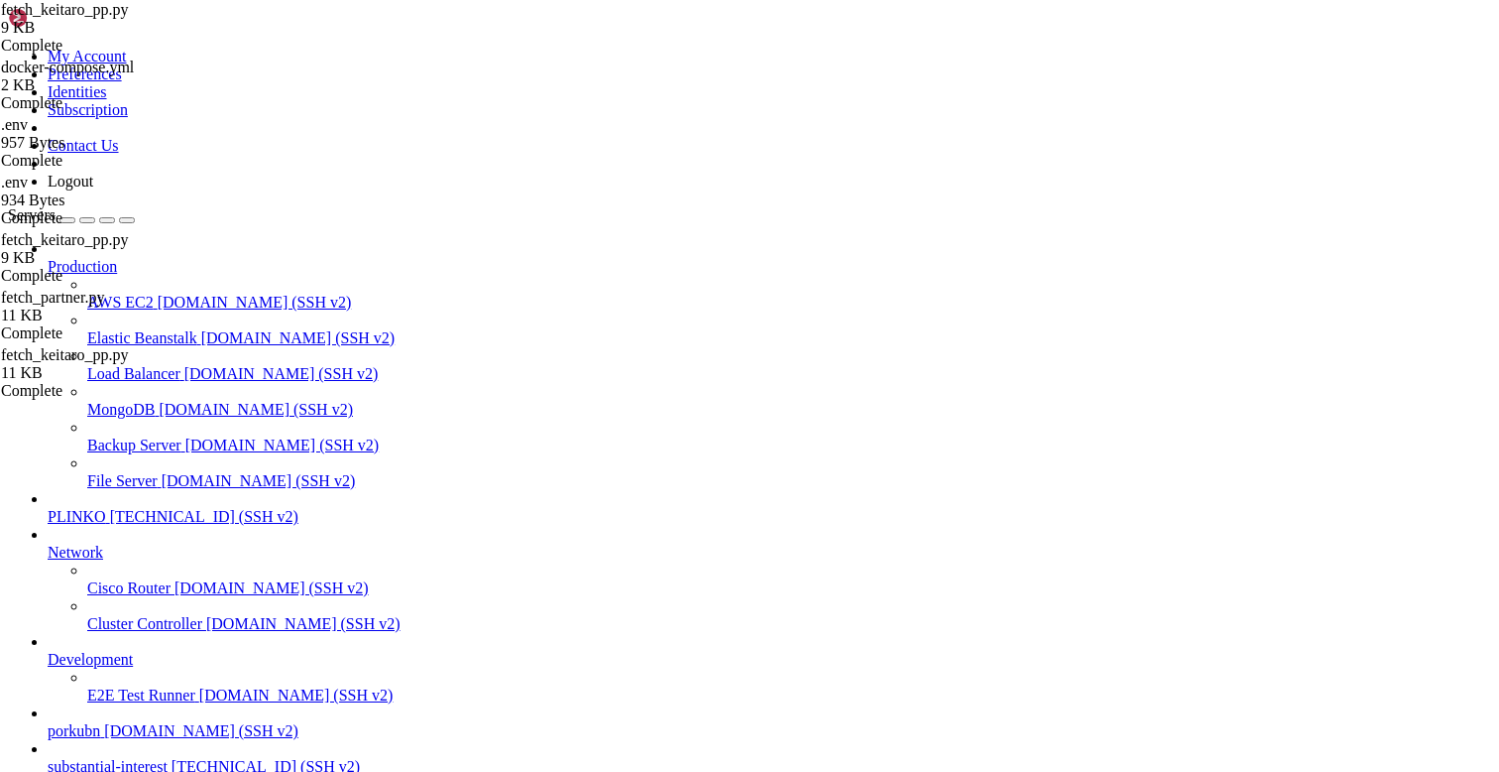
type textarea "body["page"] = page"
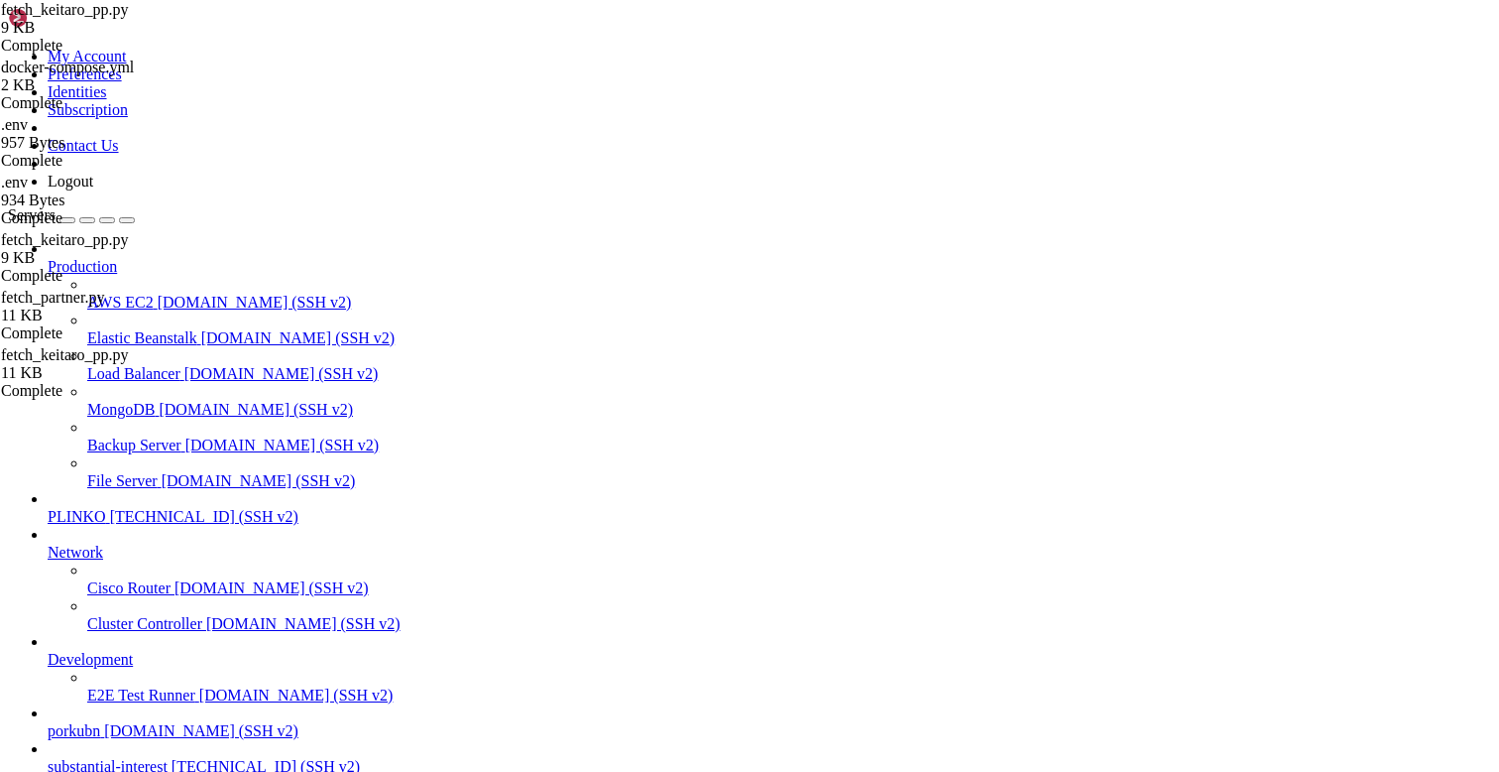
paste input "normalize_report_row"
type input "normalize_report_rows"
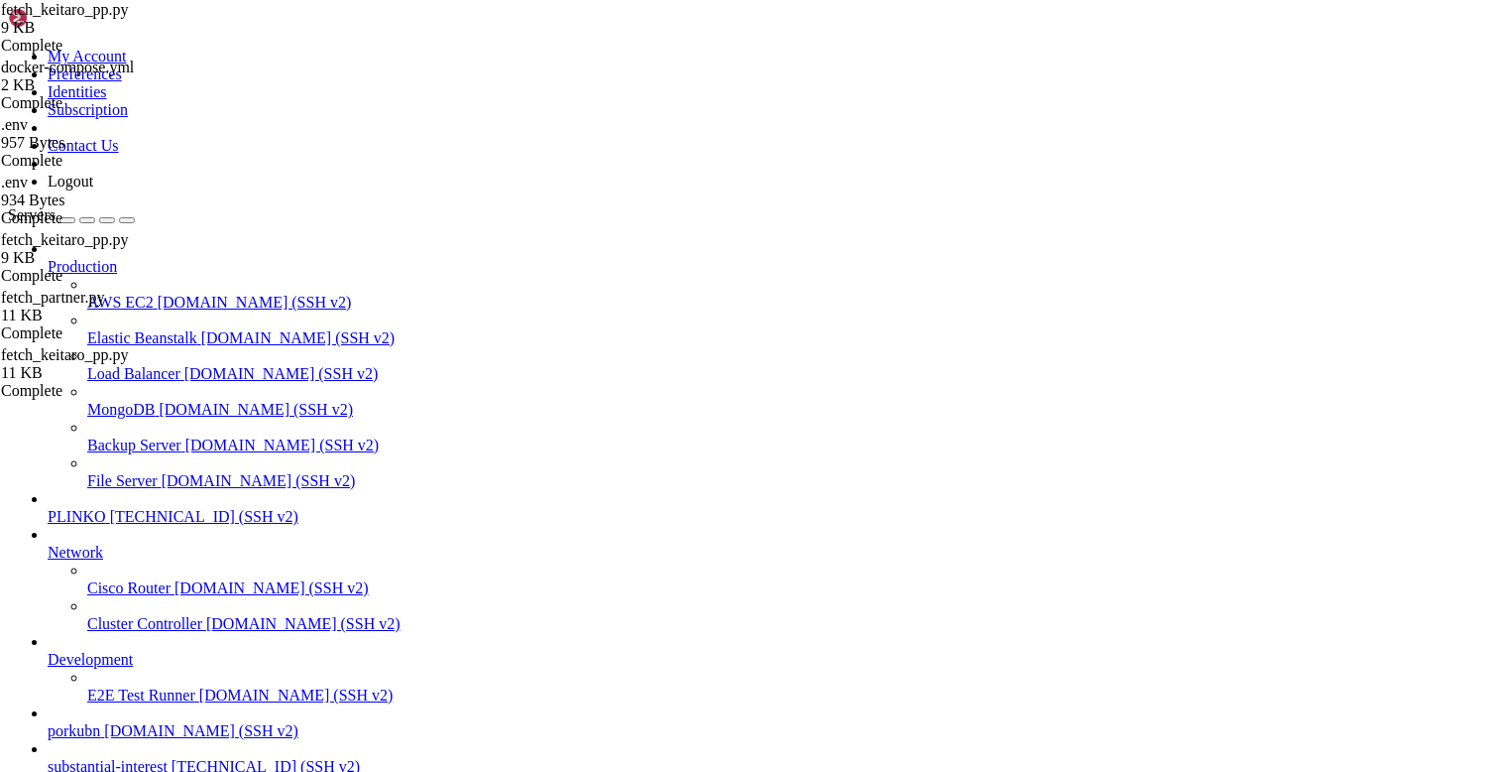
type textarea "return rows"
paste input "fetch_conversion"
type input "fetch_conversions"
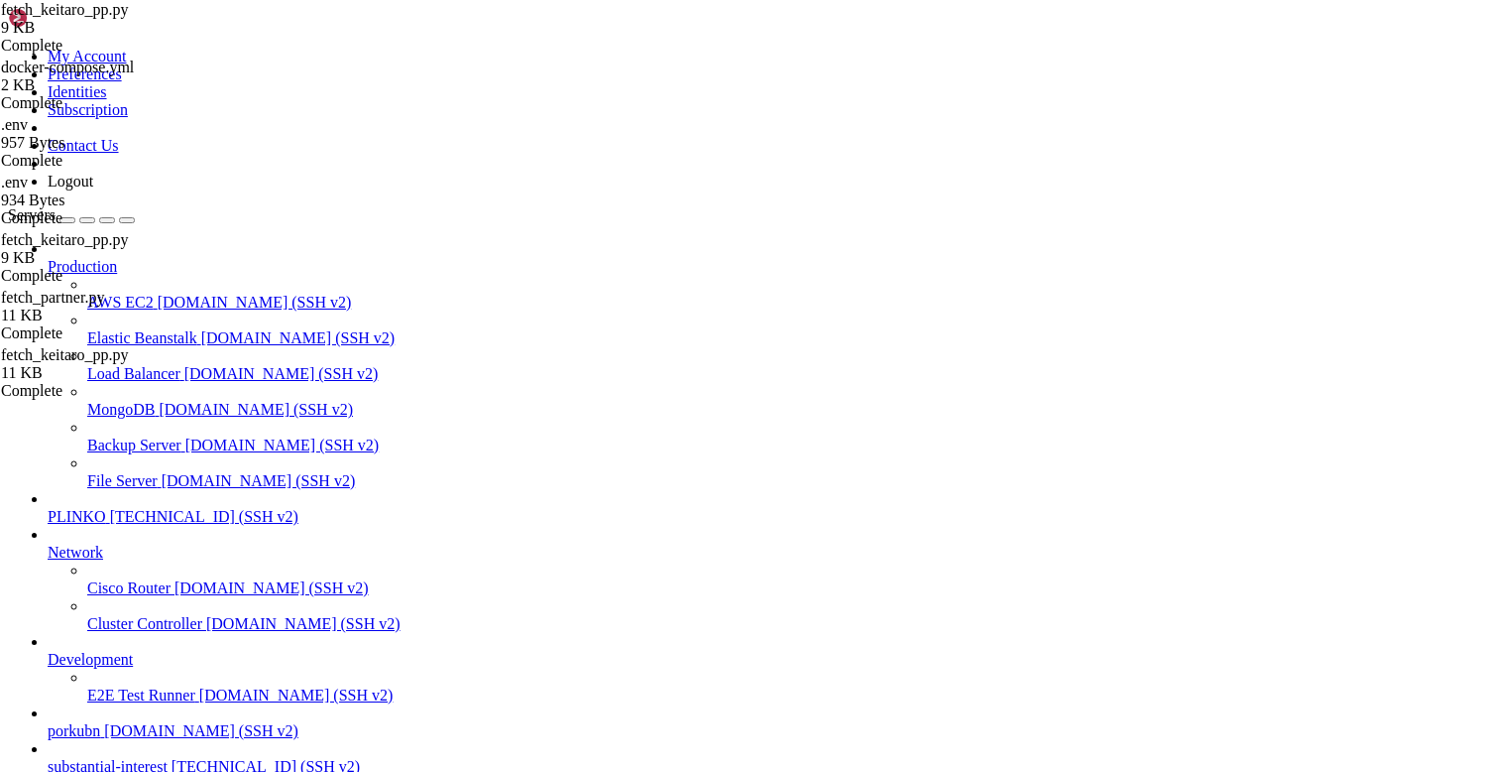
type textarea "convs = fetch_conversions(day)"
type input "fetch_conversions"
type textarea "convs = fetch_conversions(day)"
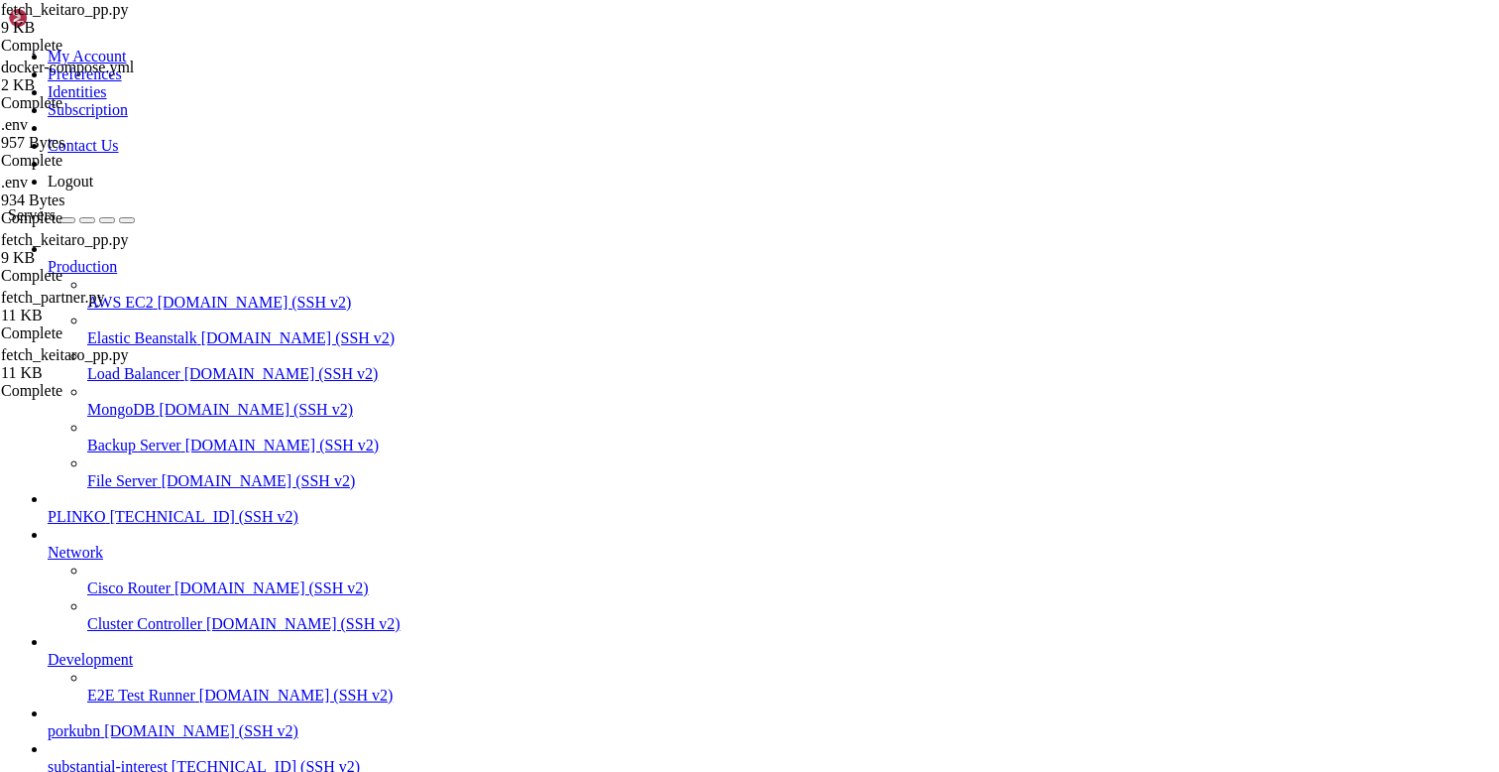
type textarea "convs = fetch_conversions(day)"
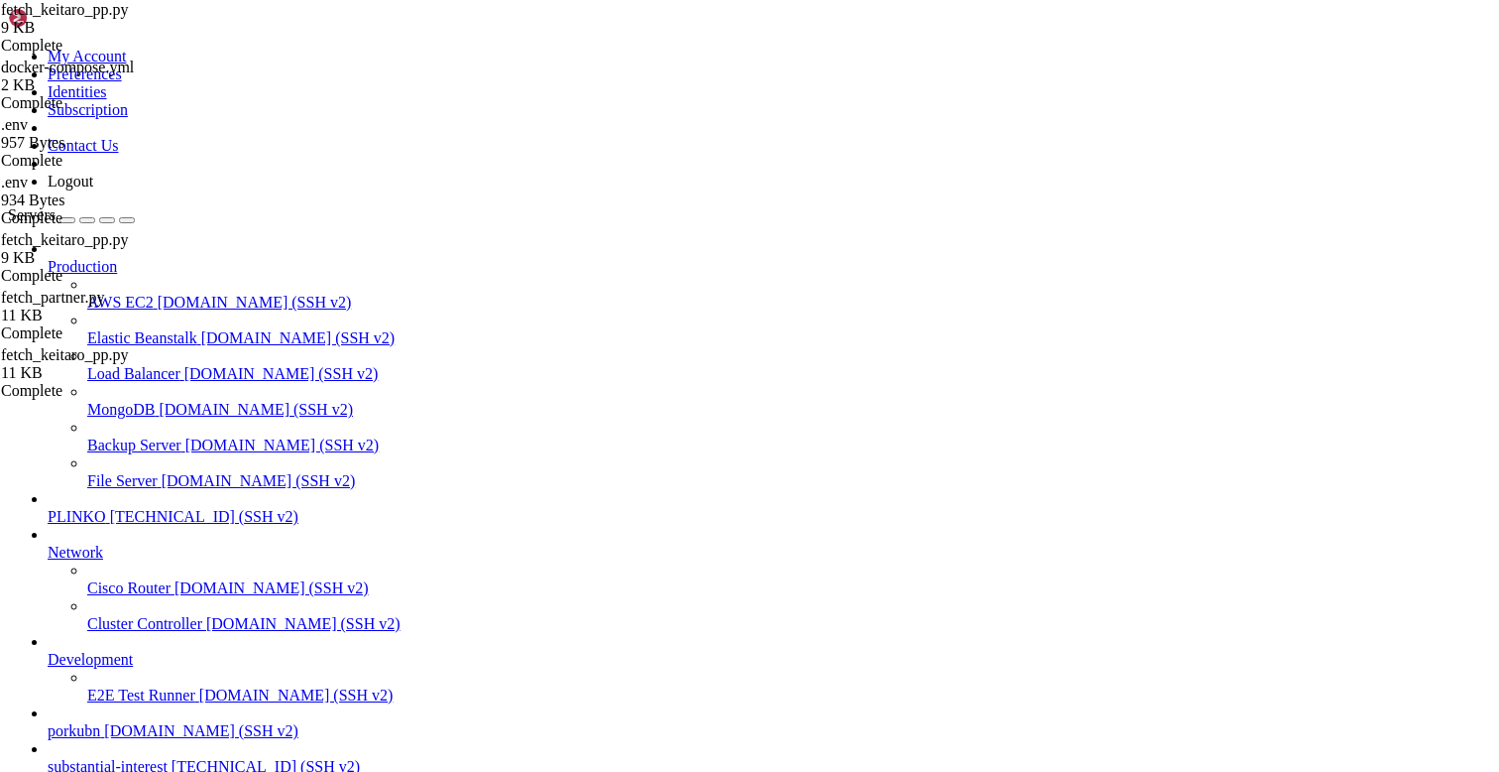
type textarea "convs = fetch_conversions(day)"
type textarea "log.warning("Bad DAY_OVERRIDE=%r", override)"
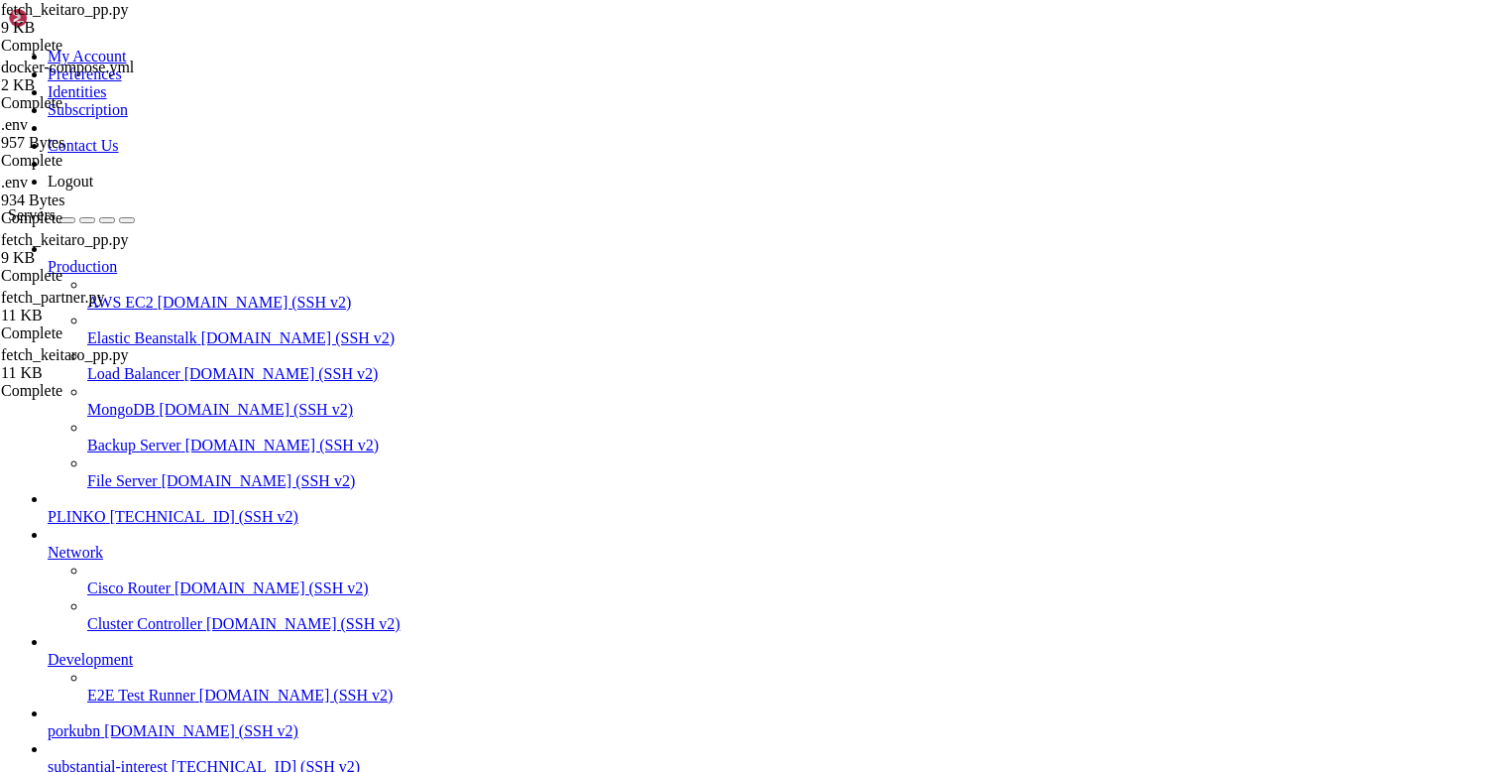
type textarea "convs = fetch_conversions(day)"
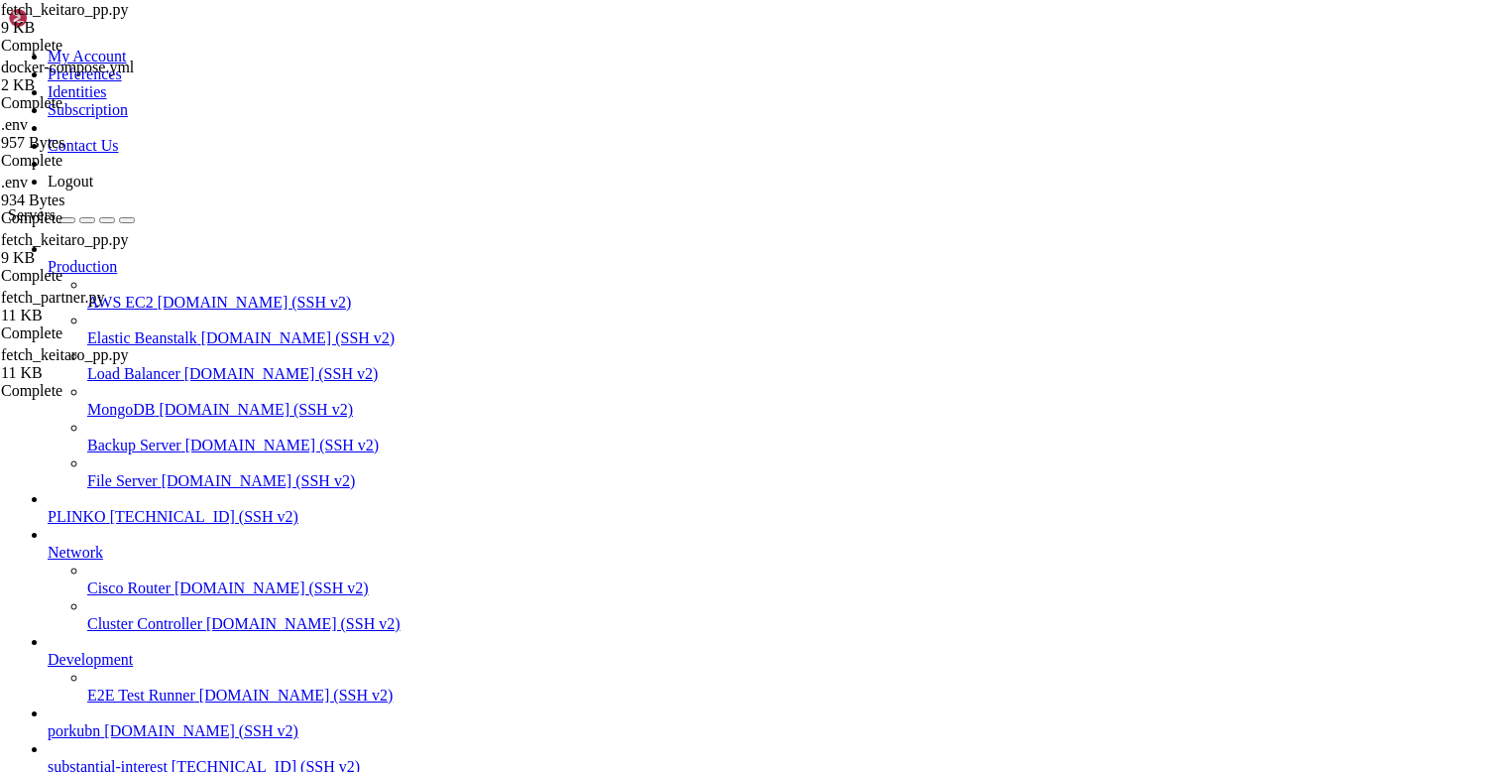
type textarea "convs = fetch_conversions(day)"
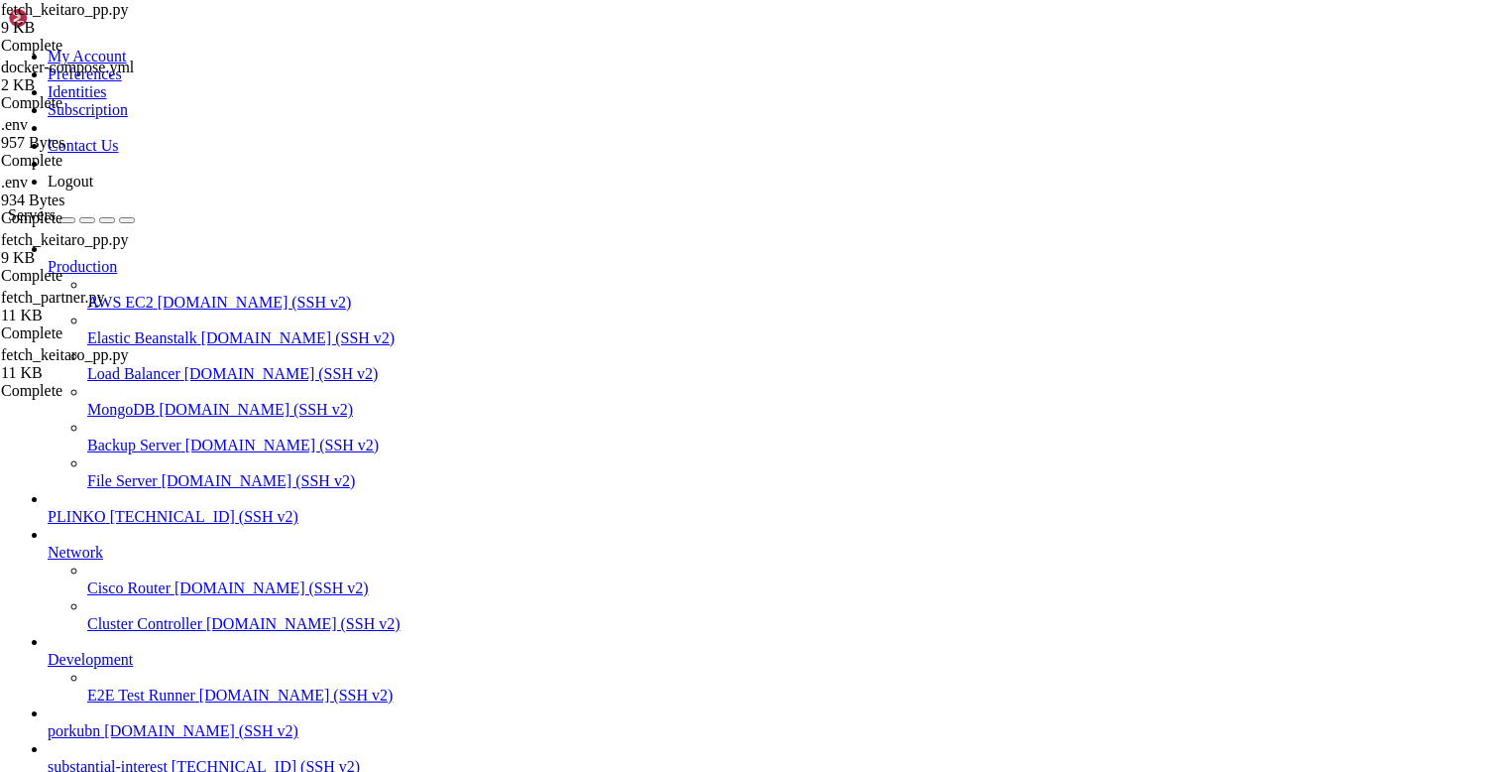
type textarea "except Exception:"
type textarea "convs = fetch_conversions(day)"
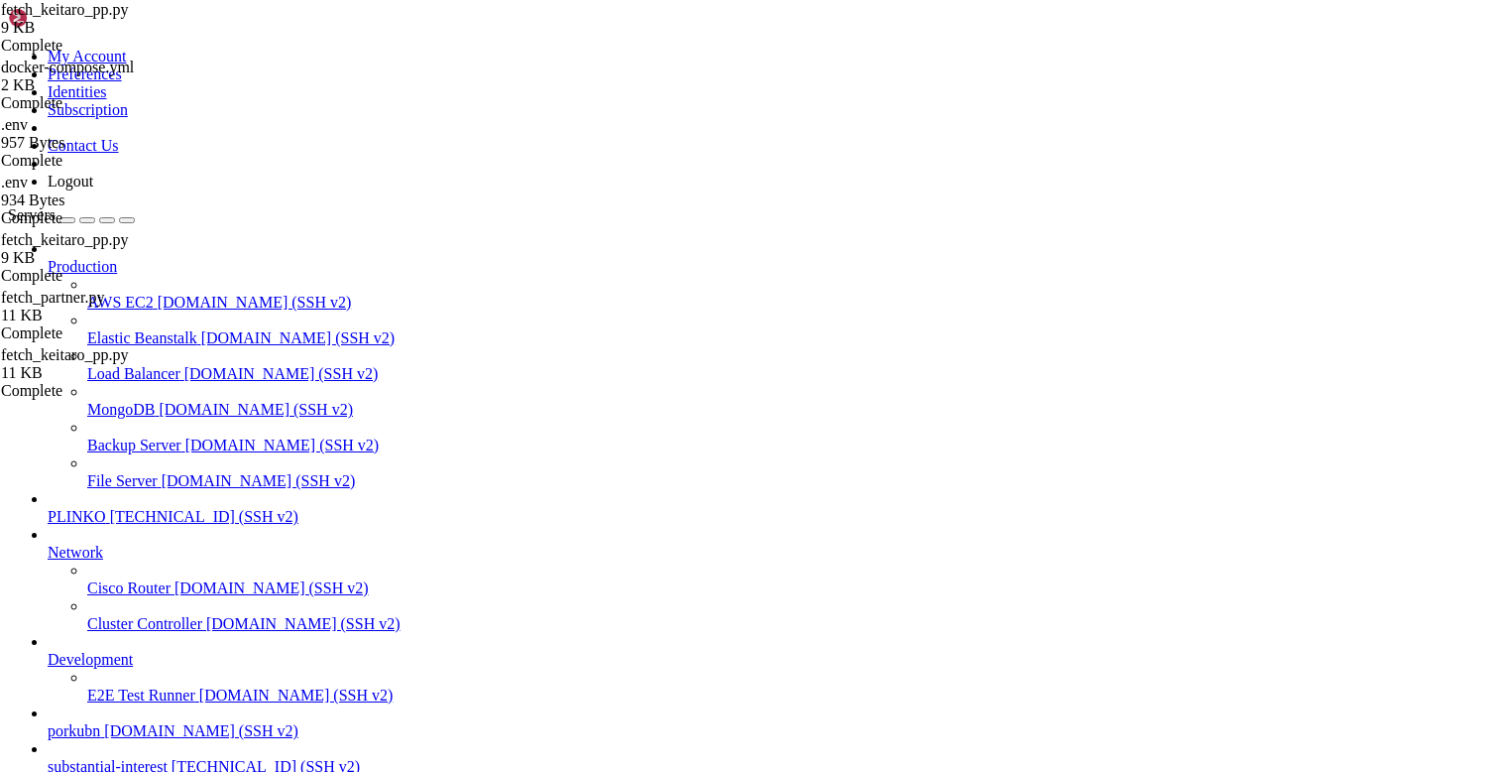
type textarea "convs = fetch_conversions(day)"
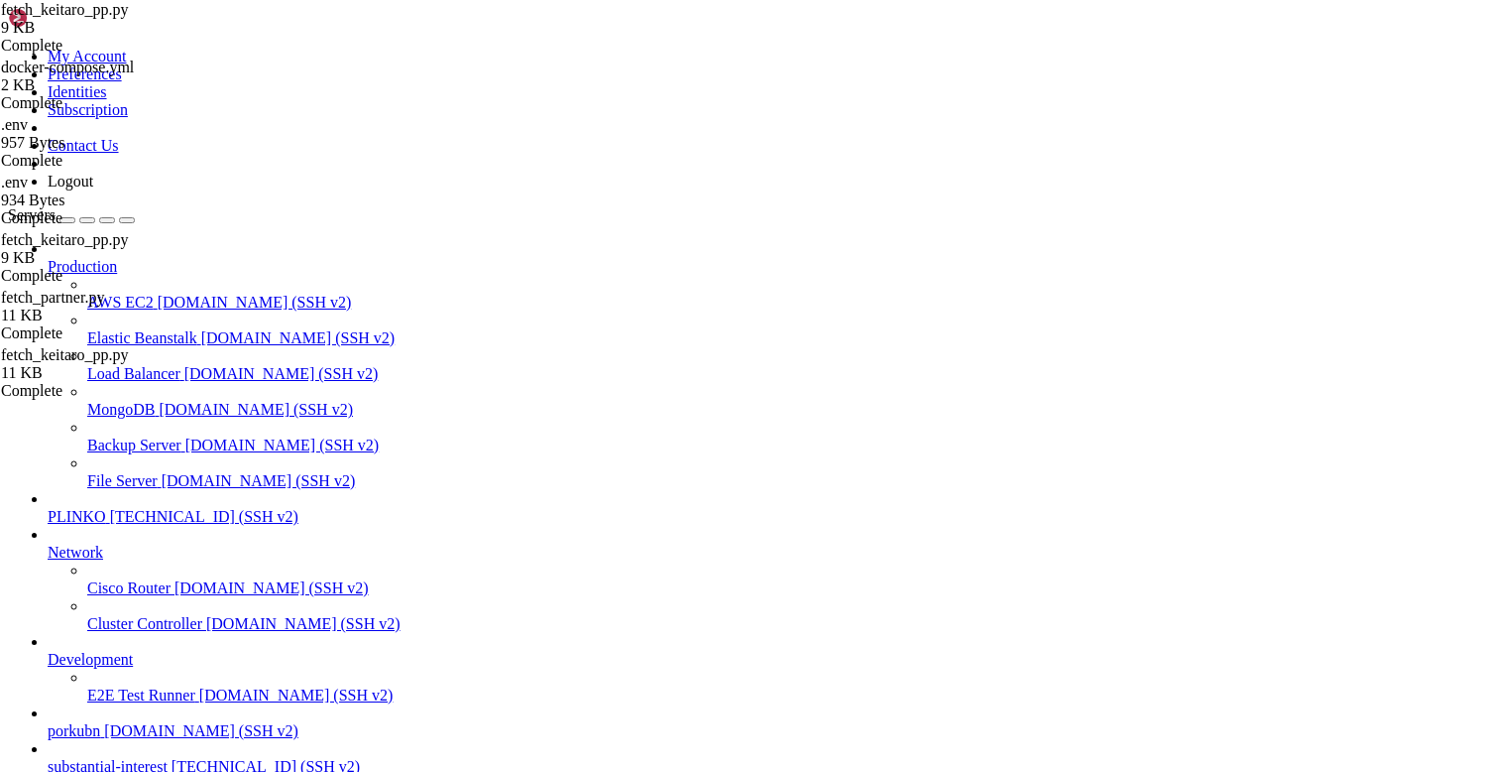
type textarea "# фильтруем кампании"
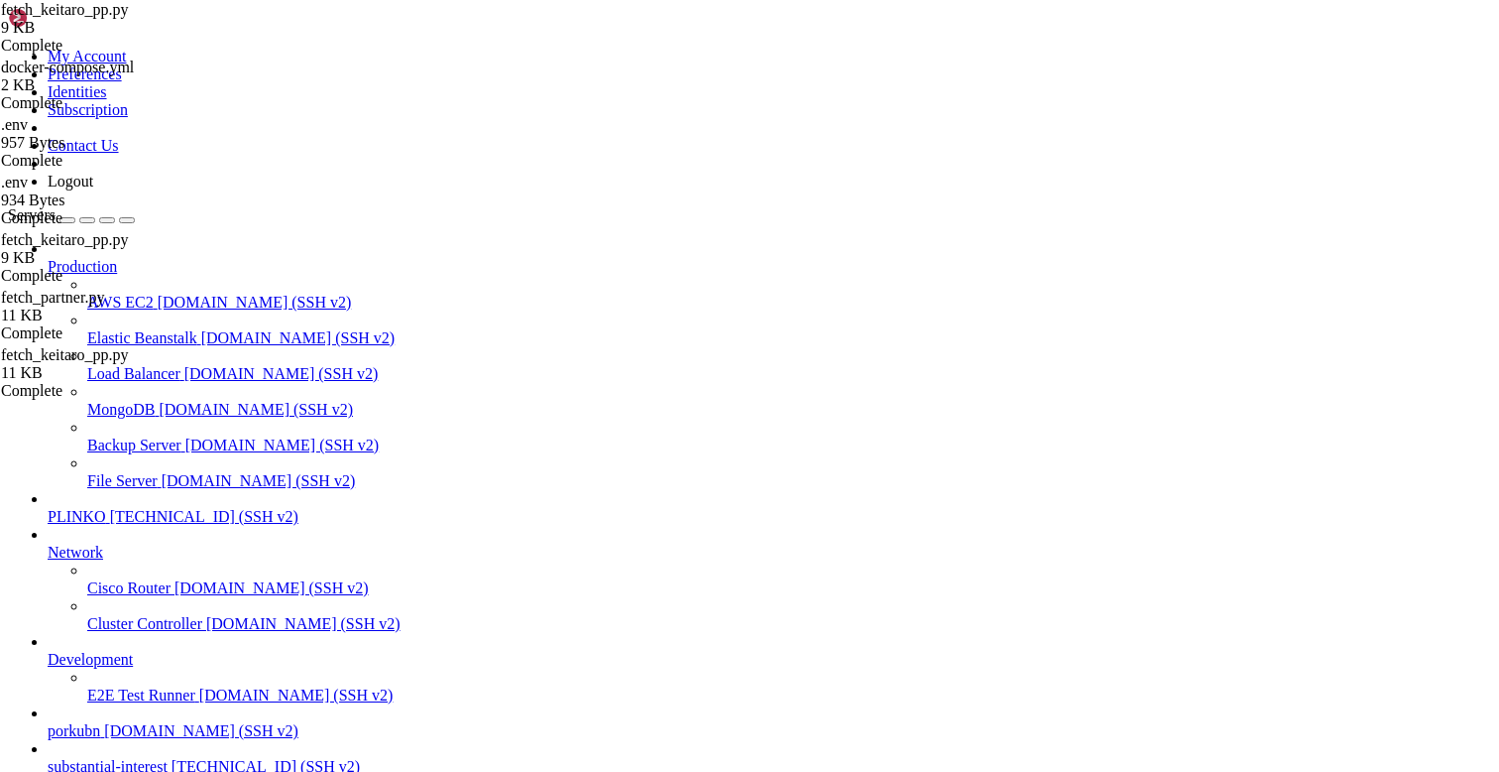
type textarea "# фильтруем кампании"
type textarea "convs = fetch_conversions(day)"
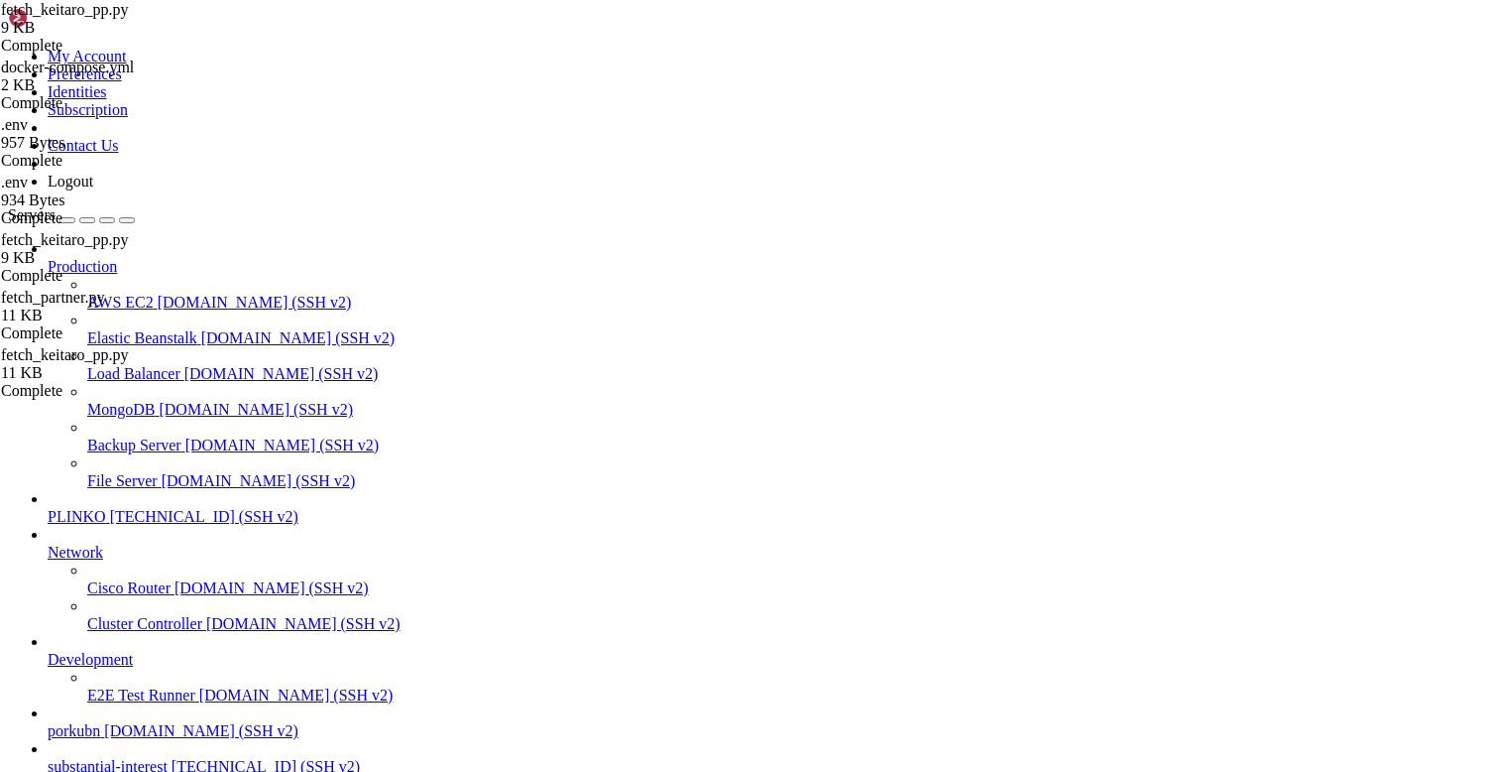
type textarea "log.warning("Bad DAY_OVERRIDE=%r", override)"
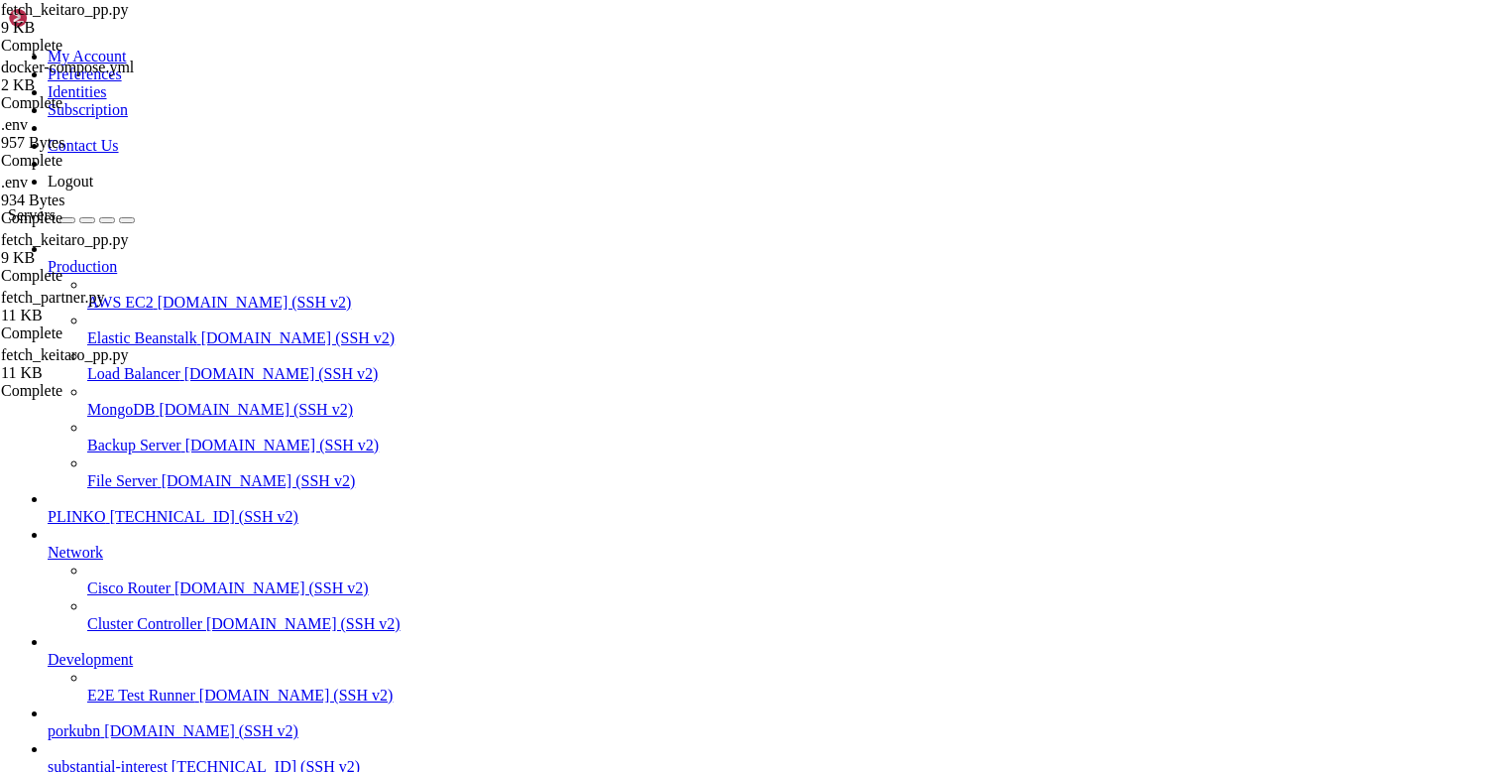
type textarea "convs = fetch_conversions(day)"
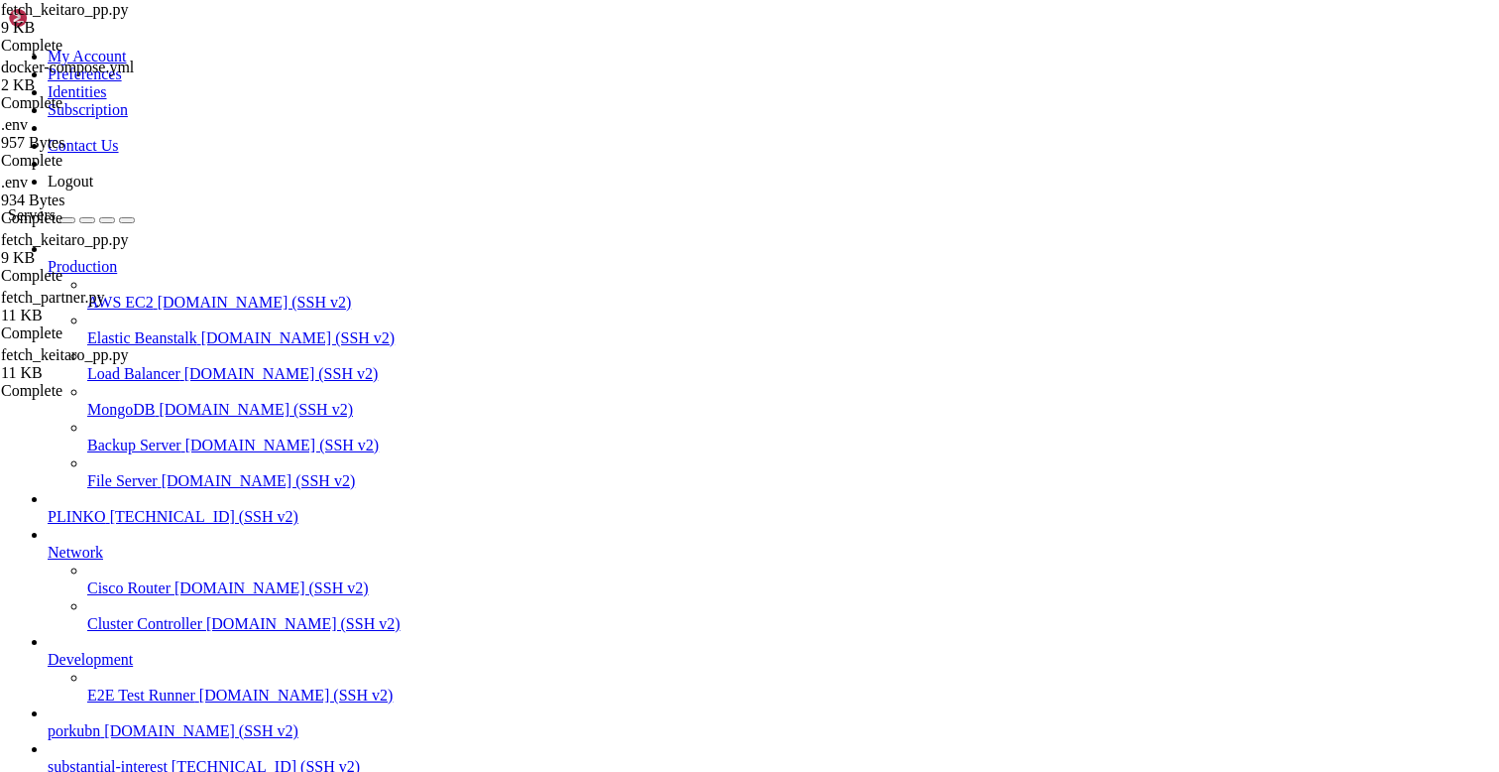
type textarea "convs = fetch_conversions(day)"
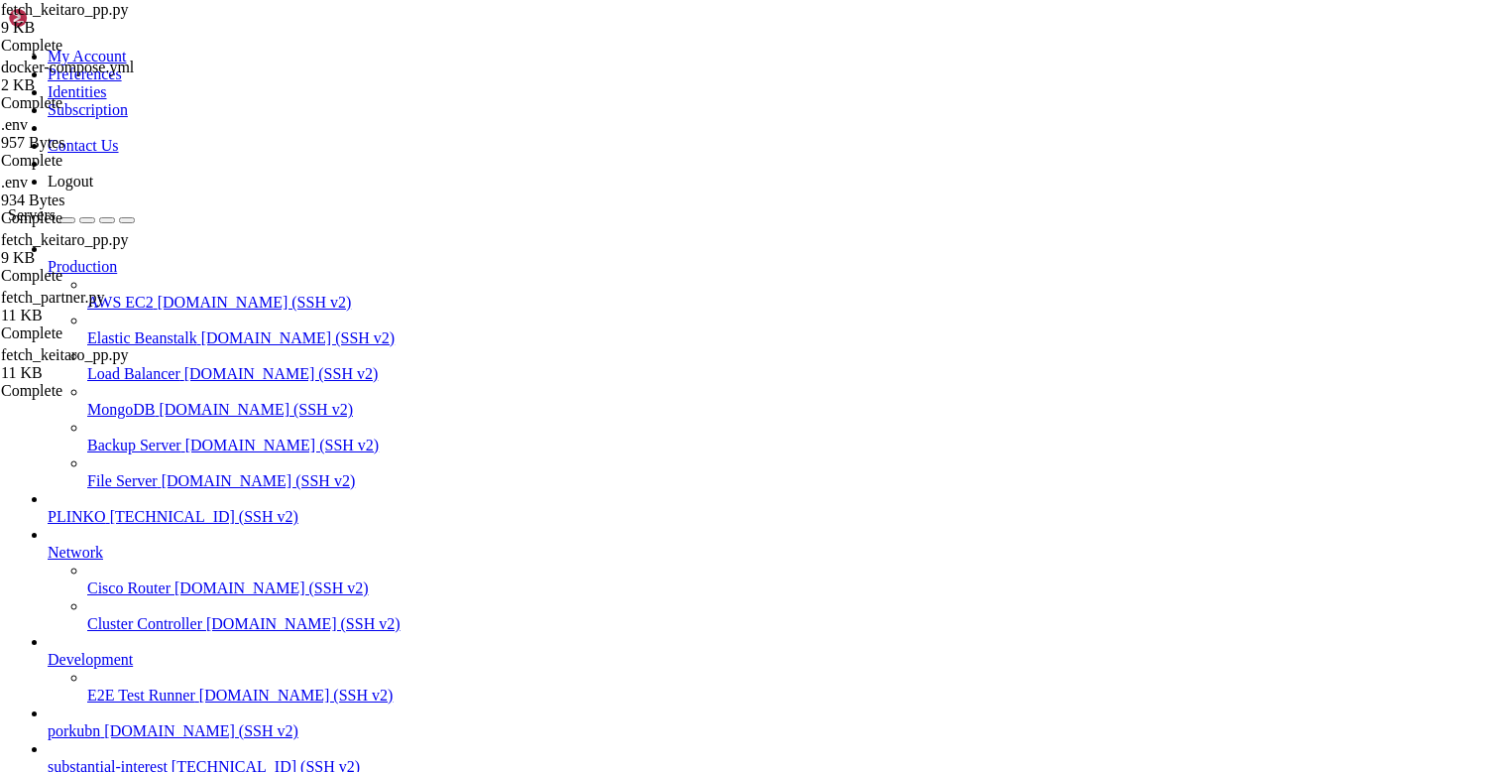
type textarea "convs = fetch_conversions(day)"
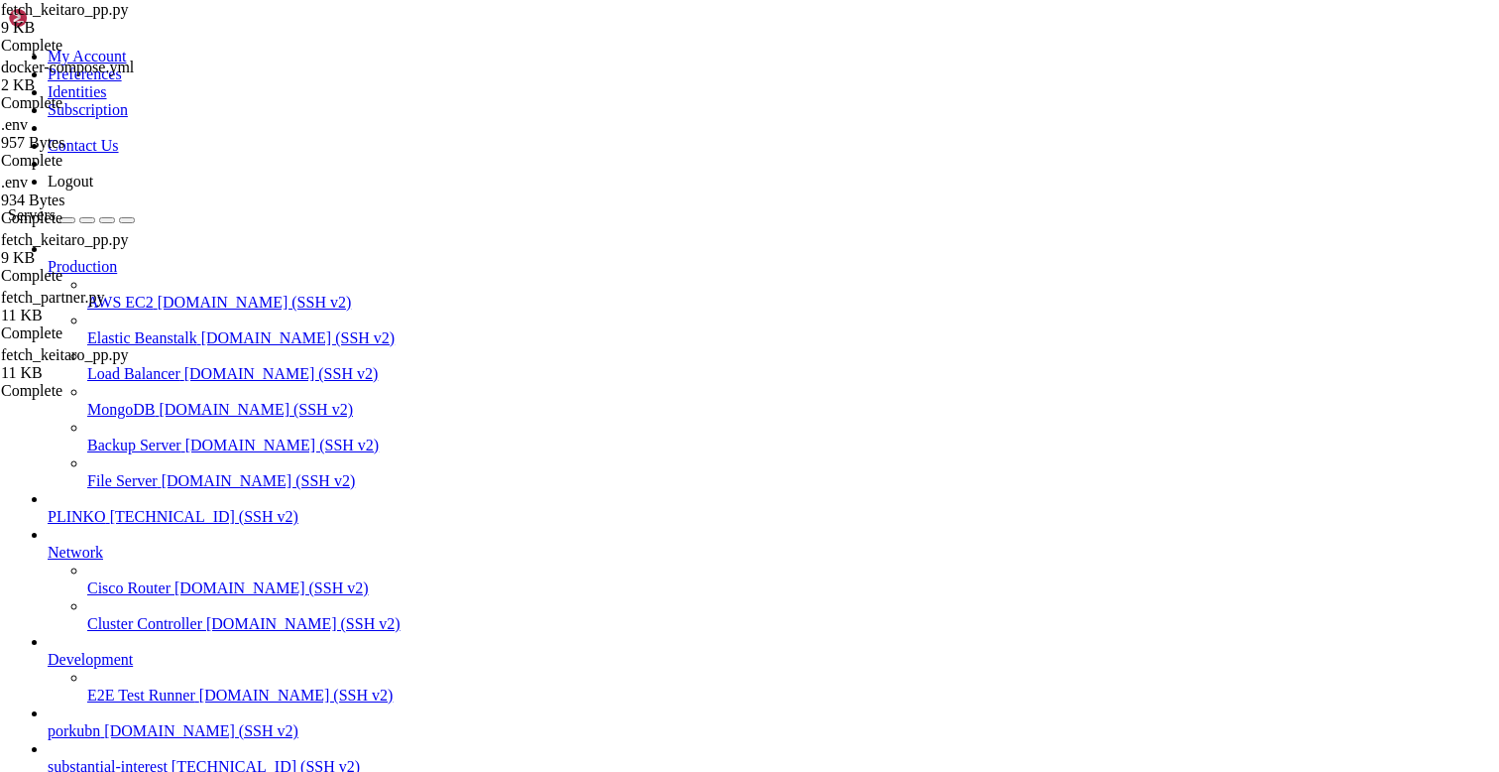
type textarea "# фильтруем кампании"
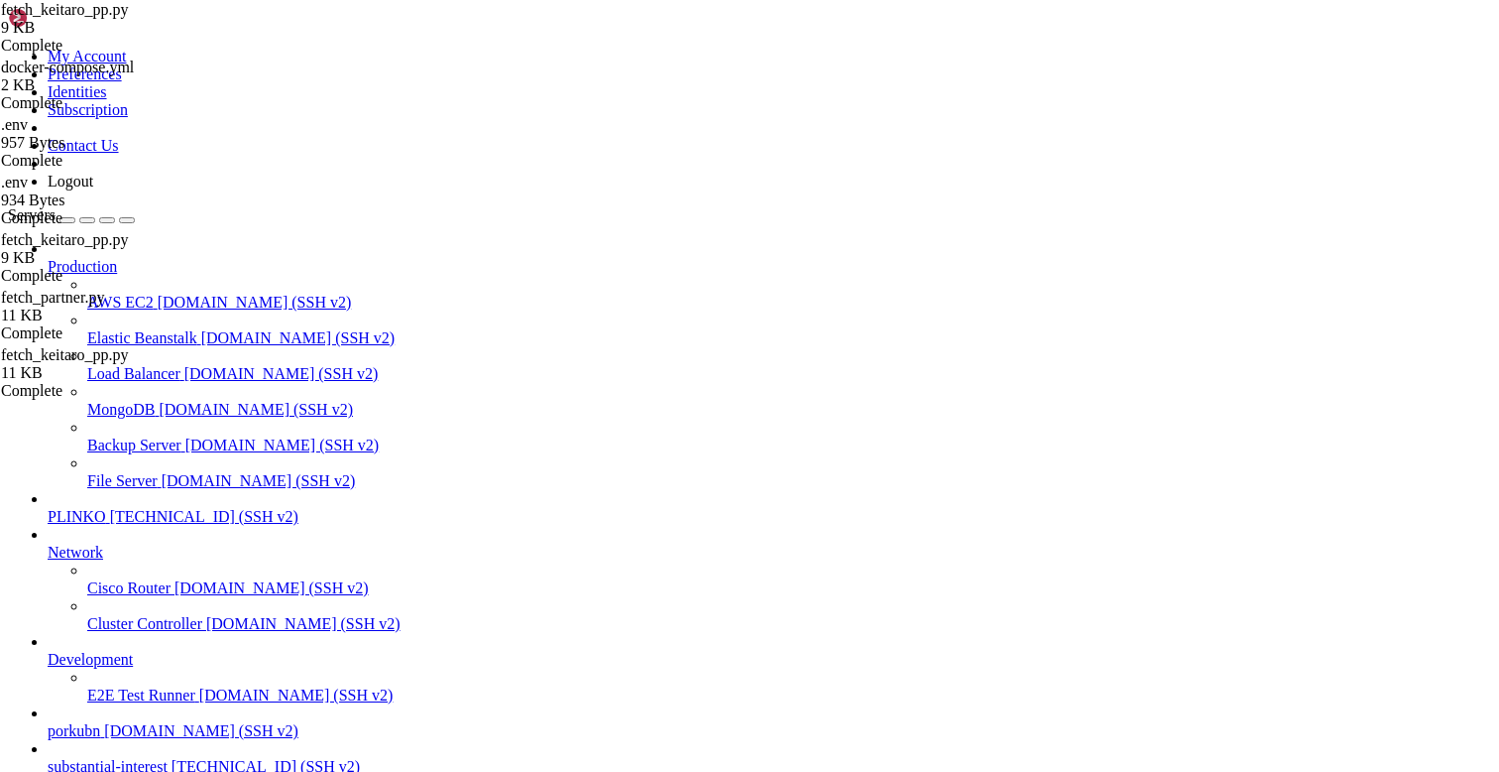
type textarea "convs = fetch_conversions(day)"
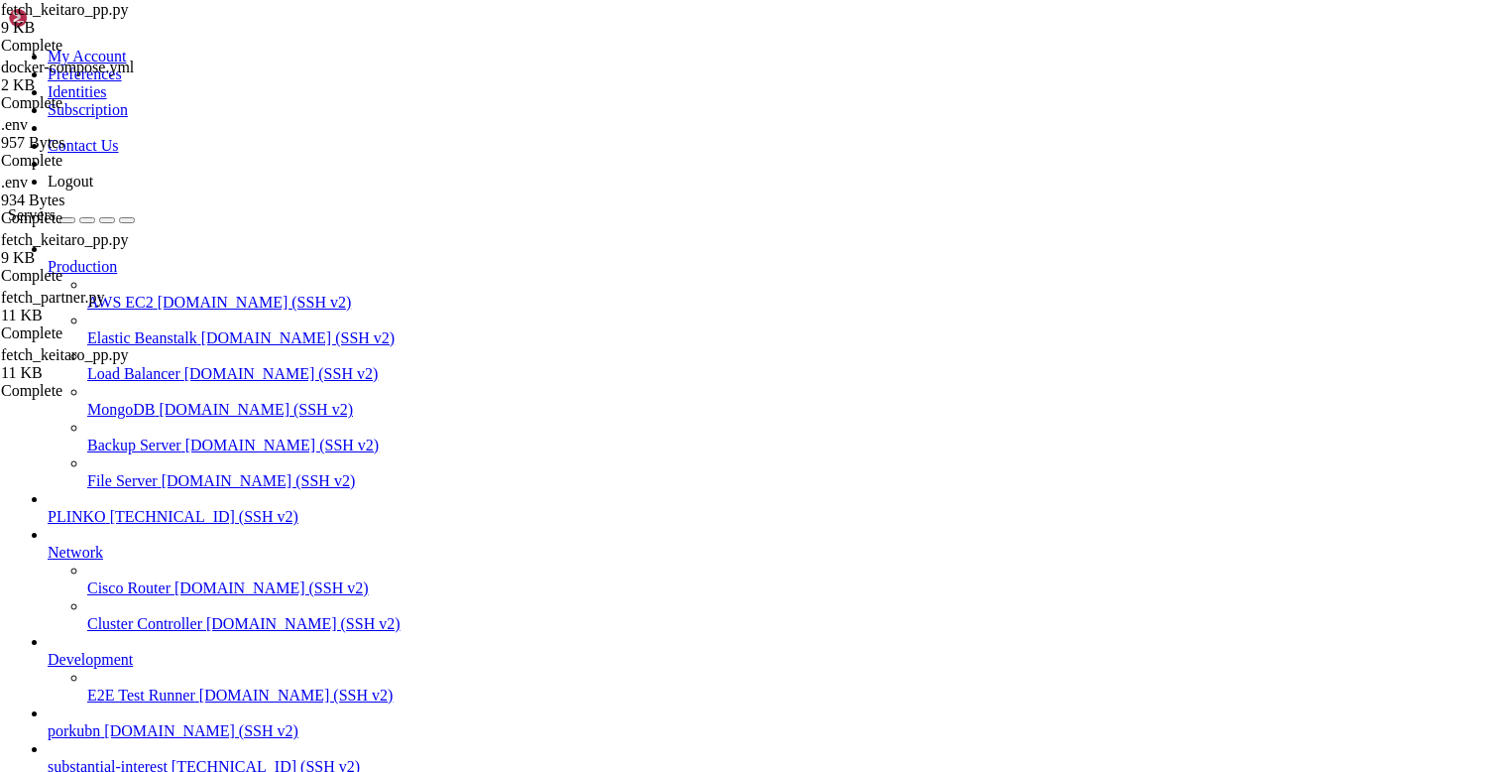
type textarea "convs = fetch_conversions(day)"
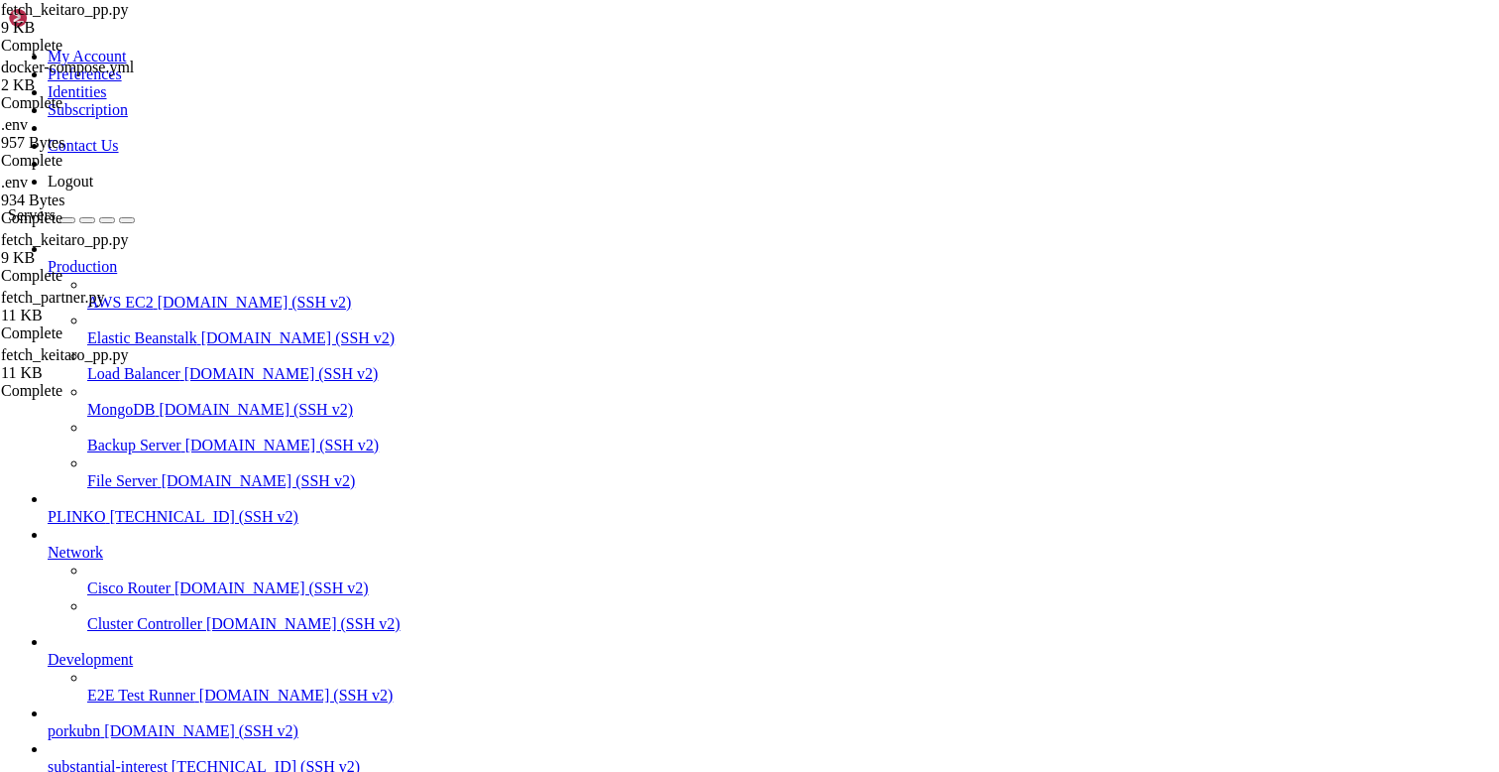
type textarea "convs = fetch_conversions(day)"
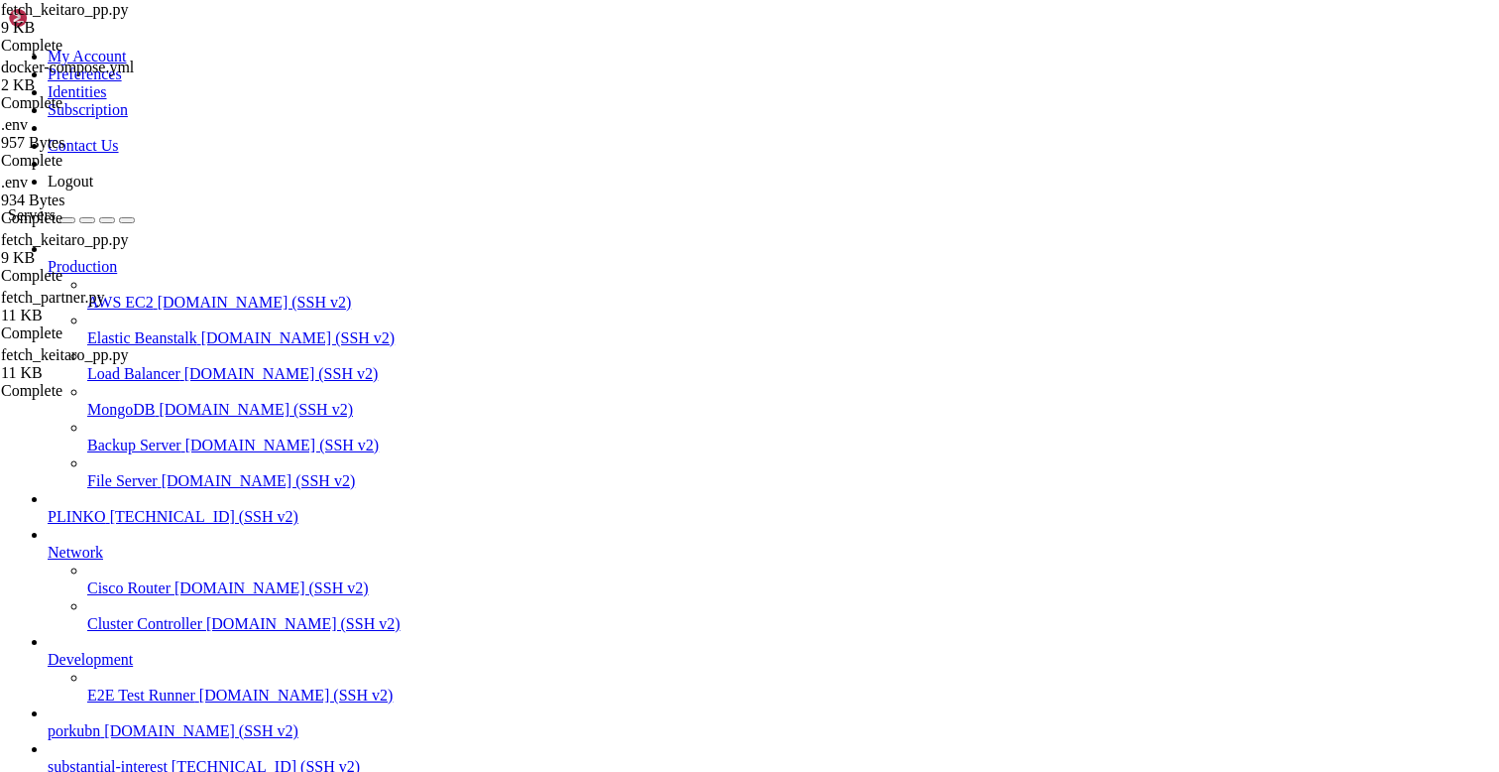
type textarea "convs = fetch_conversions(day)"
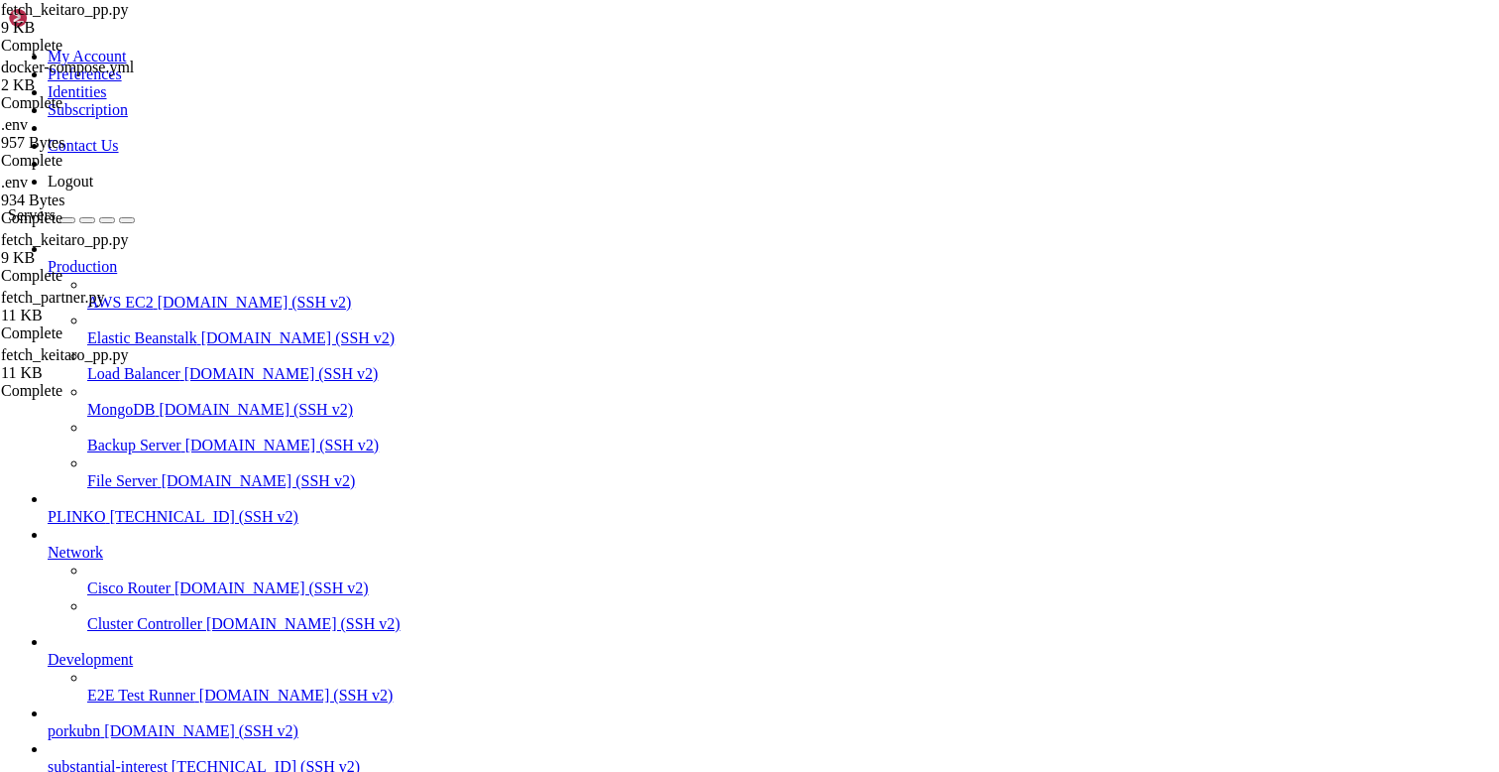
type textarea "# фильтруем кампании"
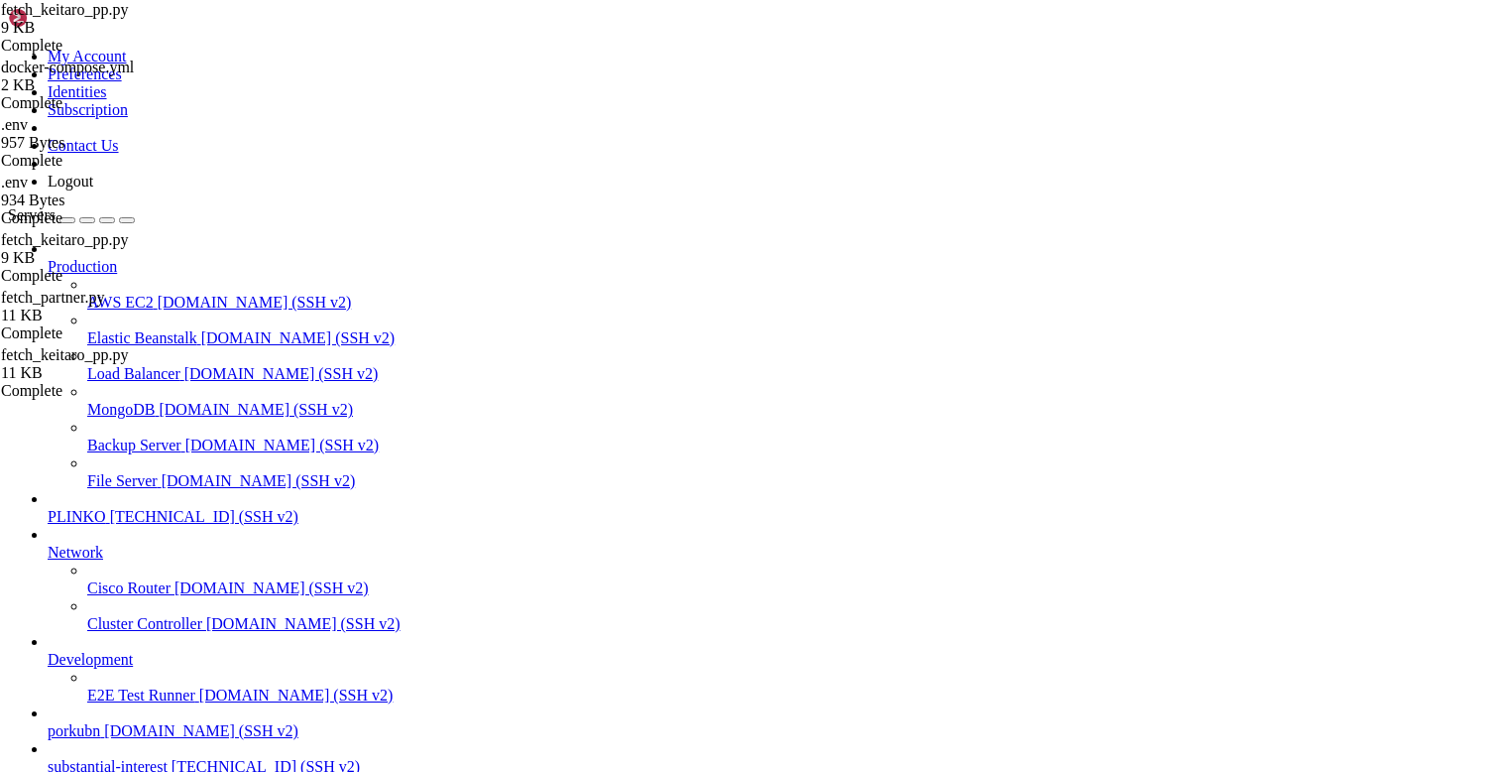
type textarea "convs = fetch_conversions(day)"
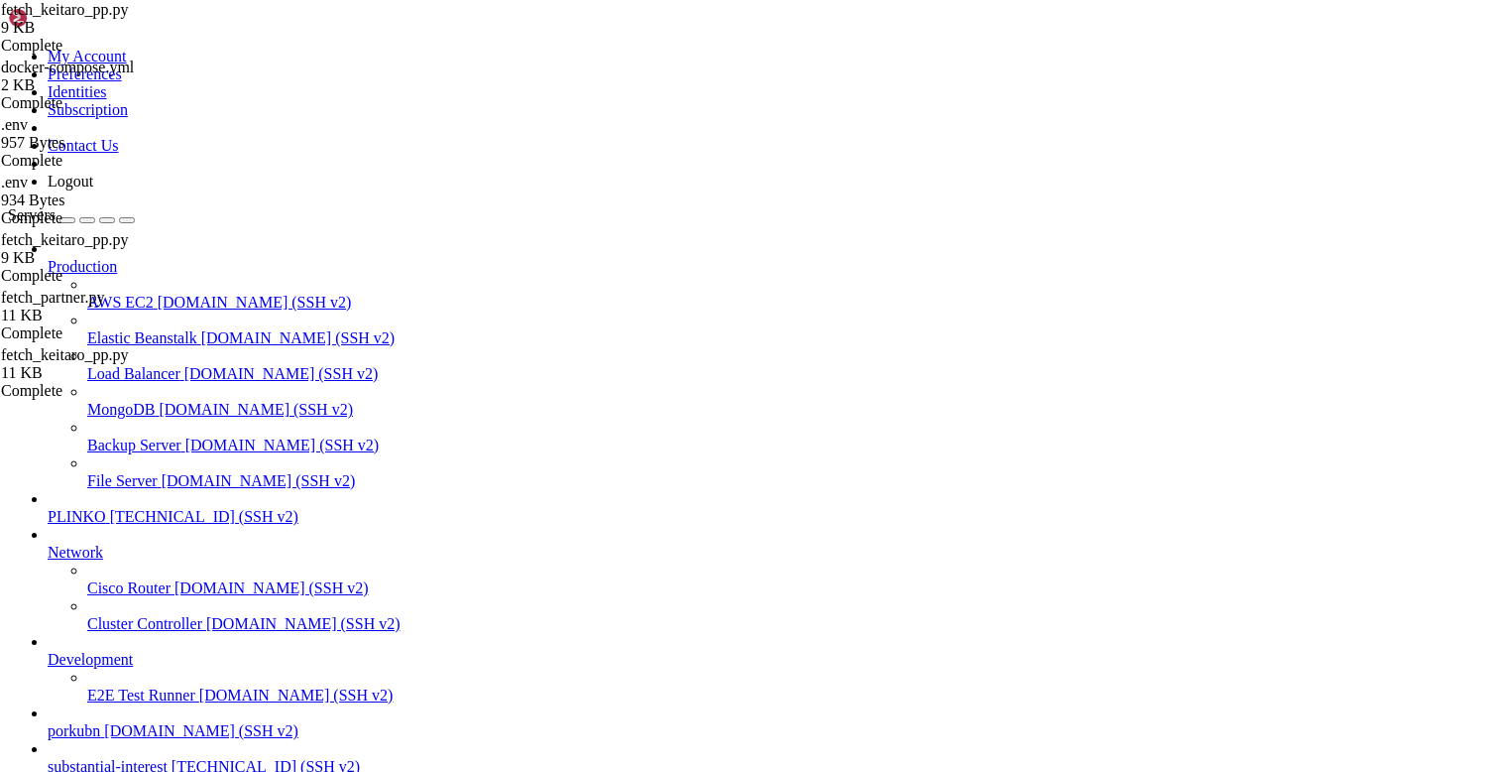
type textarea "log.warning("Bad DAY_OVERRIDE=%r", override)"
type textarea "convs = fetch_conversions(day)"
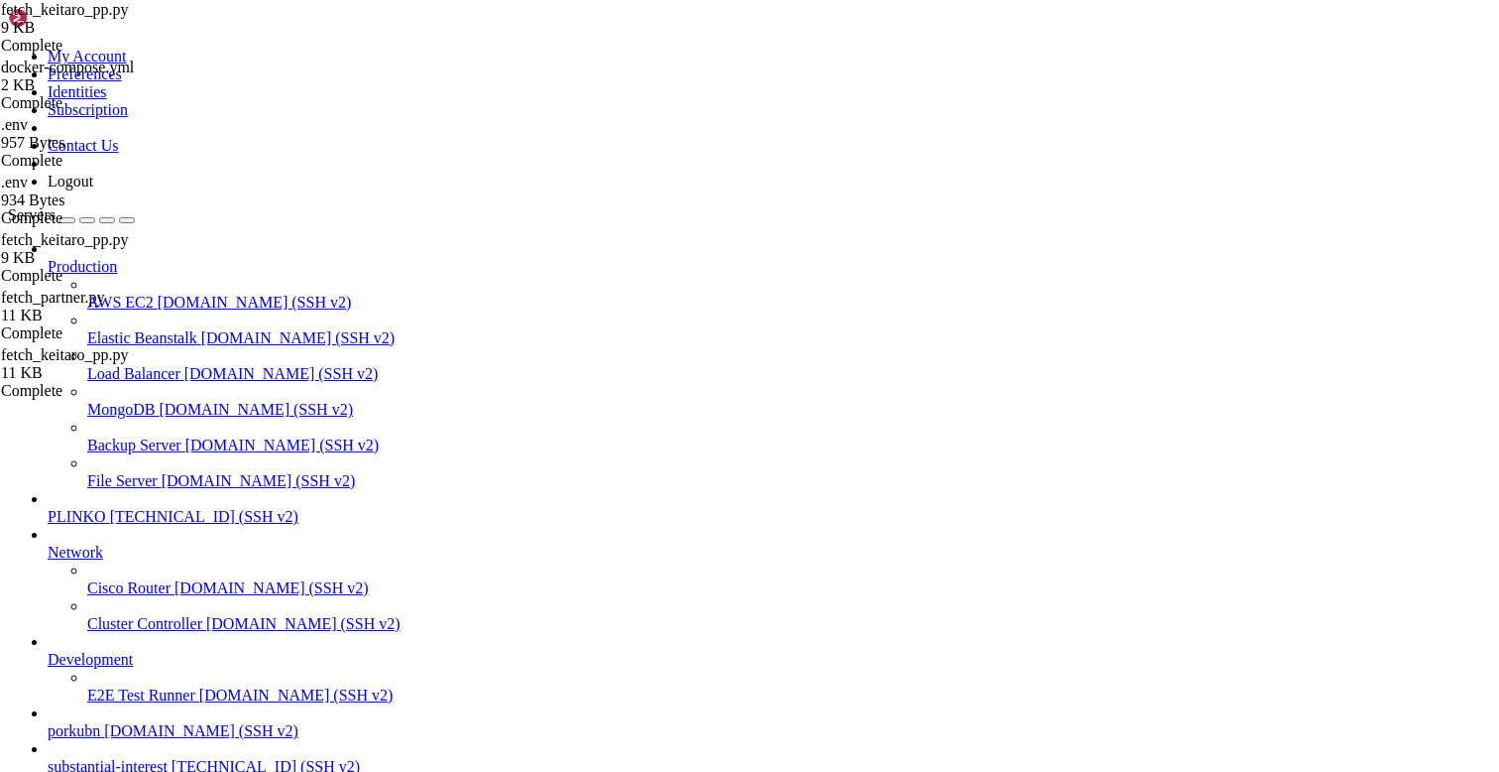
type textarea "# фильтруем кампании"
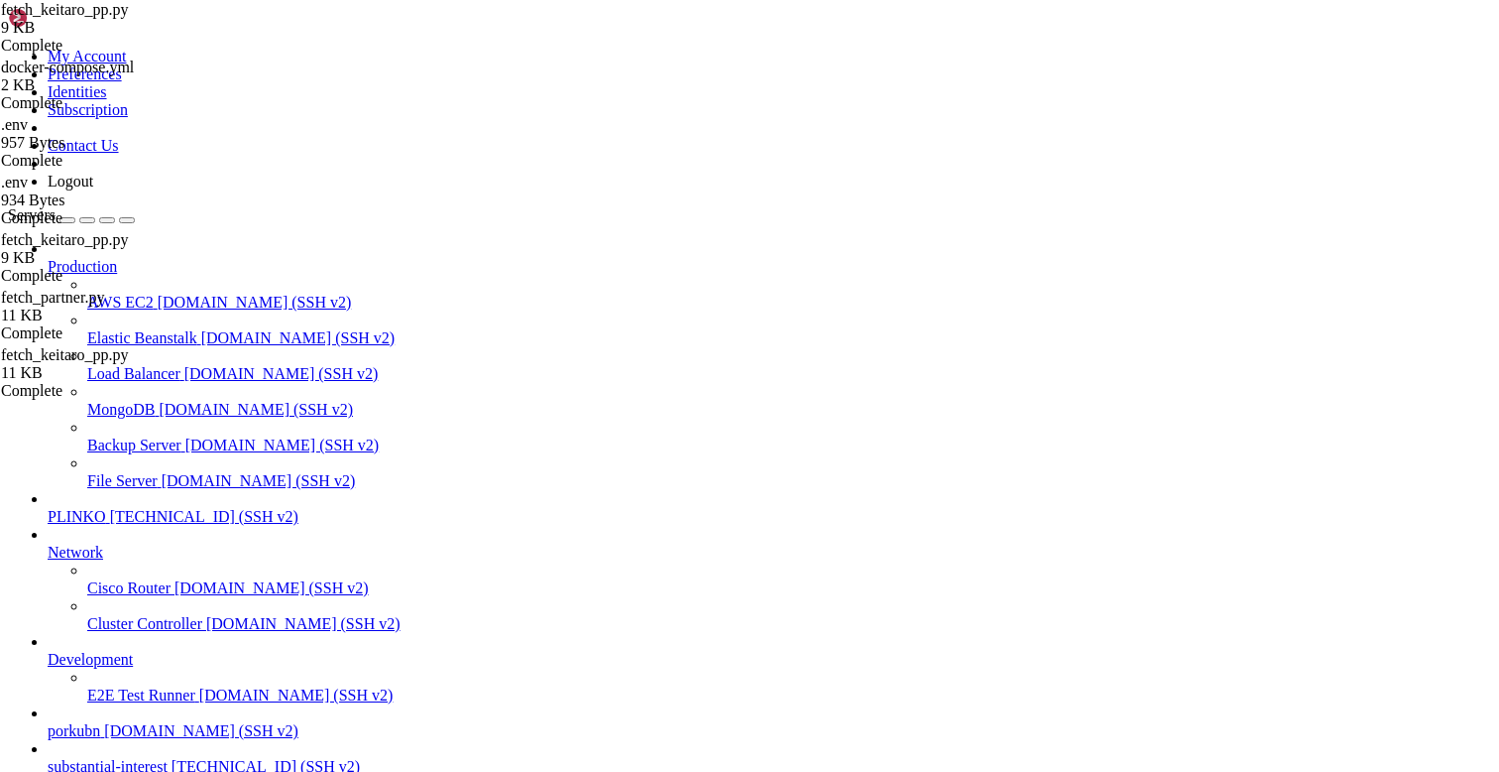
type textarea "convs = fetch_conversions(day)"
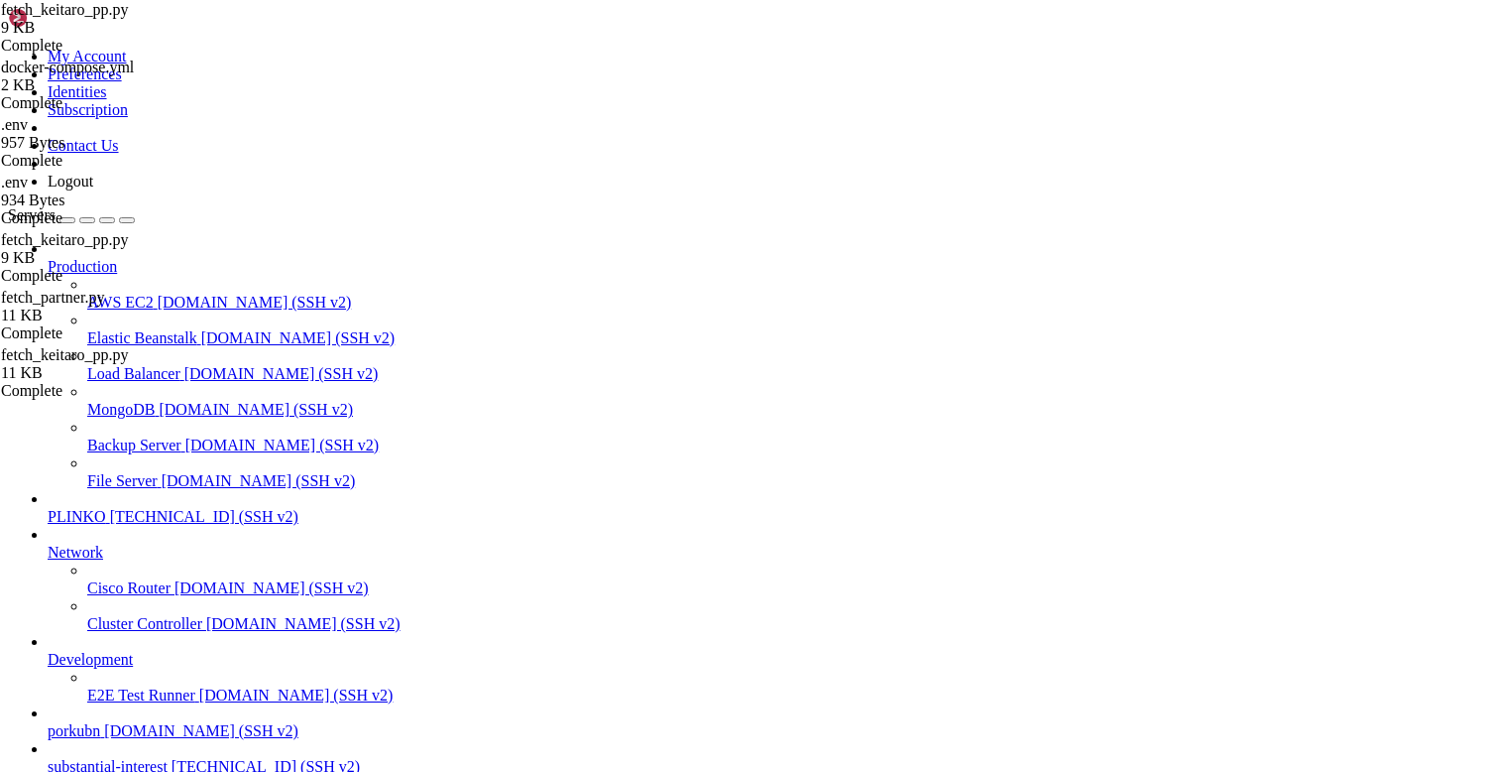
type textarea "convs = fetch_conversions(day)"
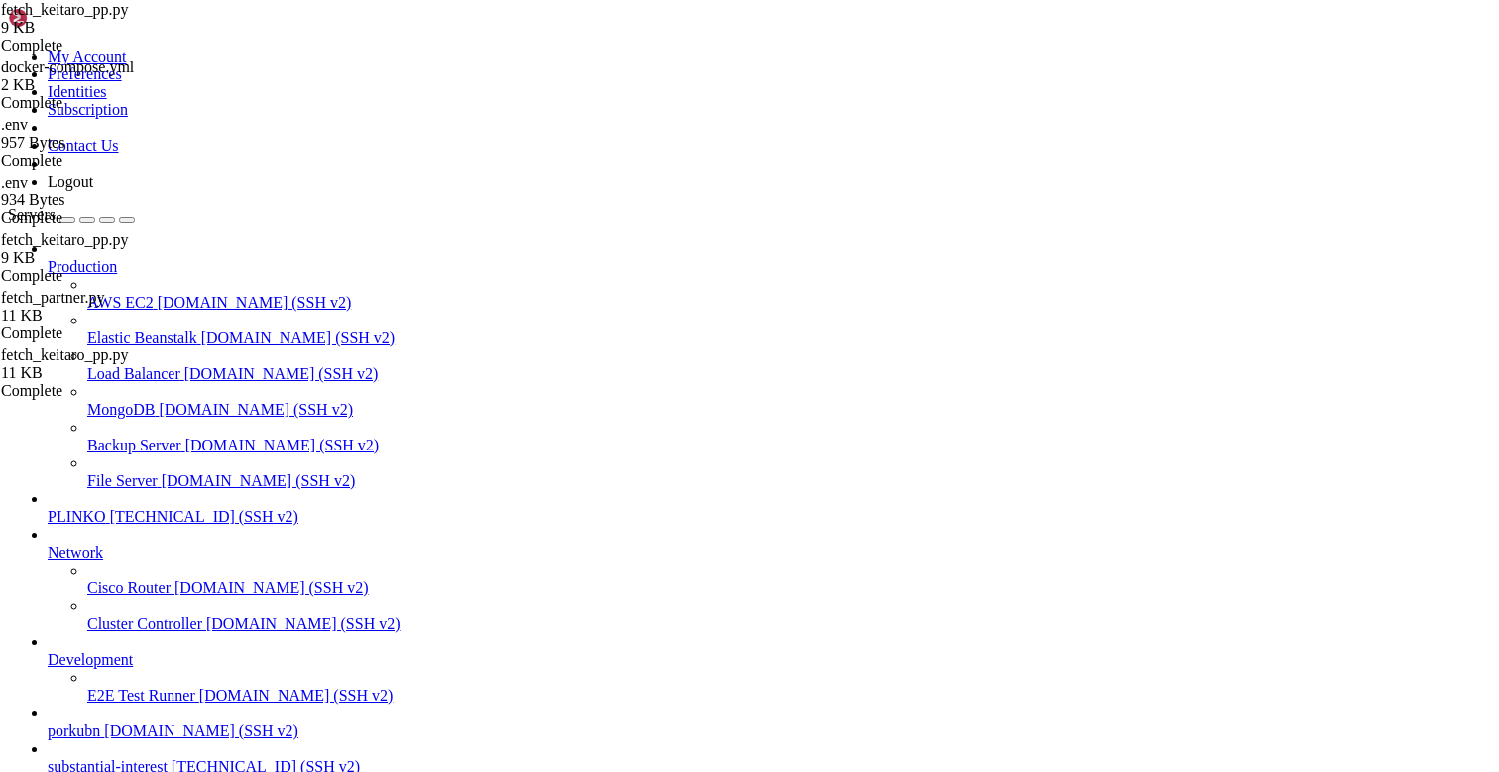
type textarea "convs = fetch_conversions(day)"
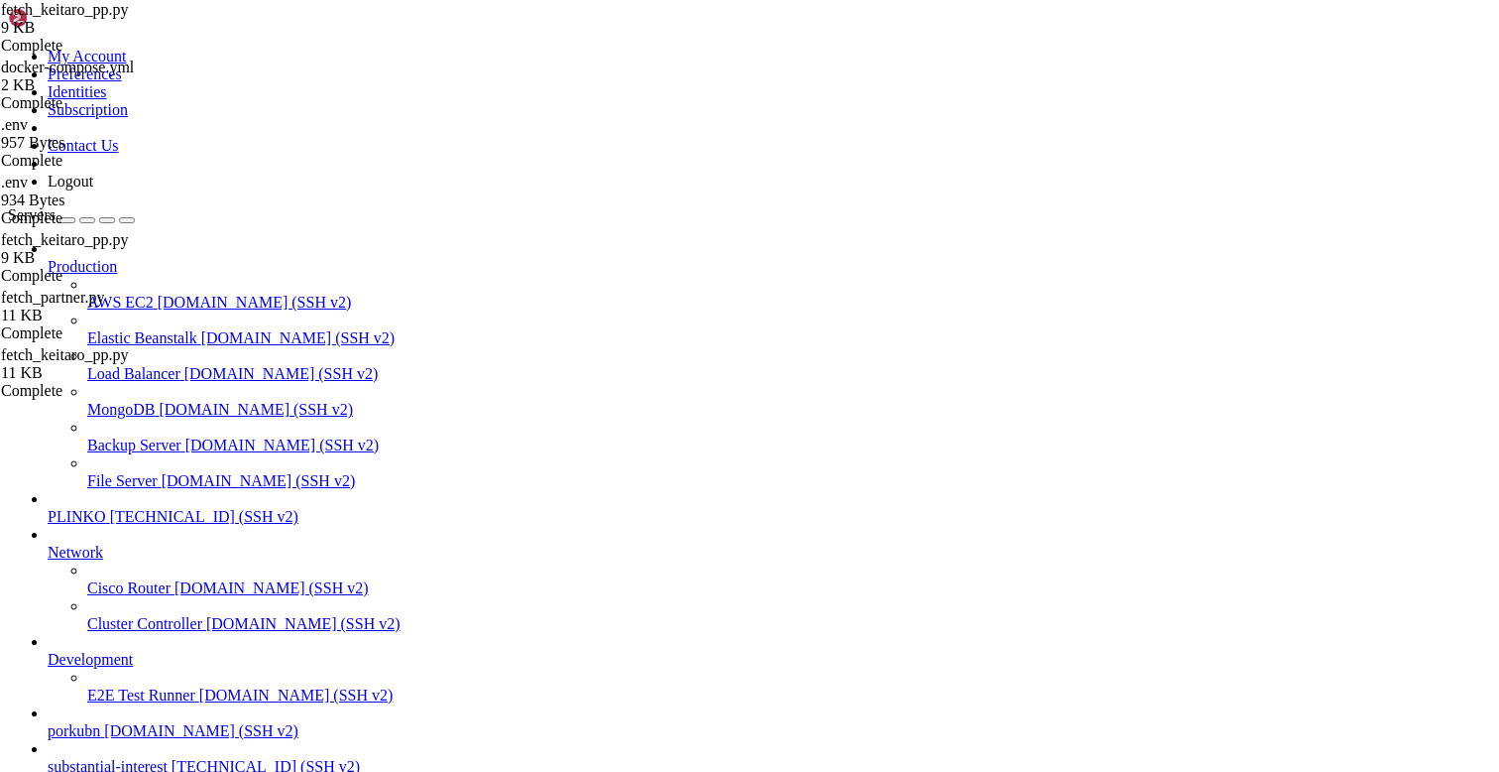
type textarea "convs = fetch_conversions(day)"
type input "к"
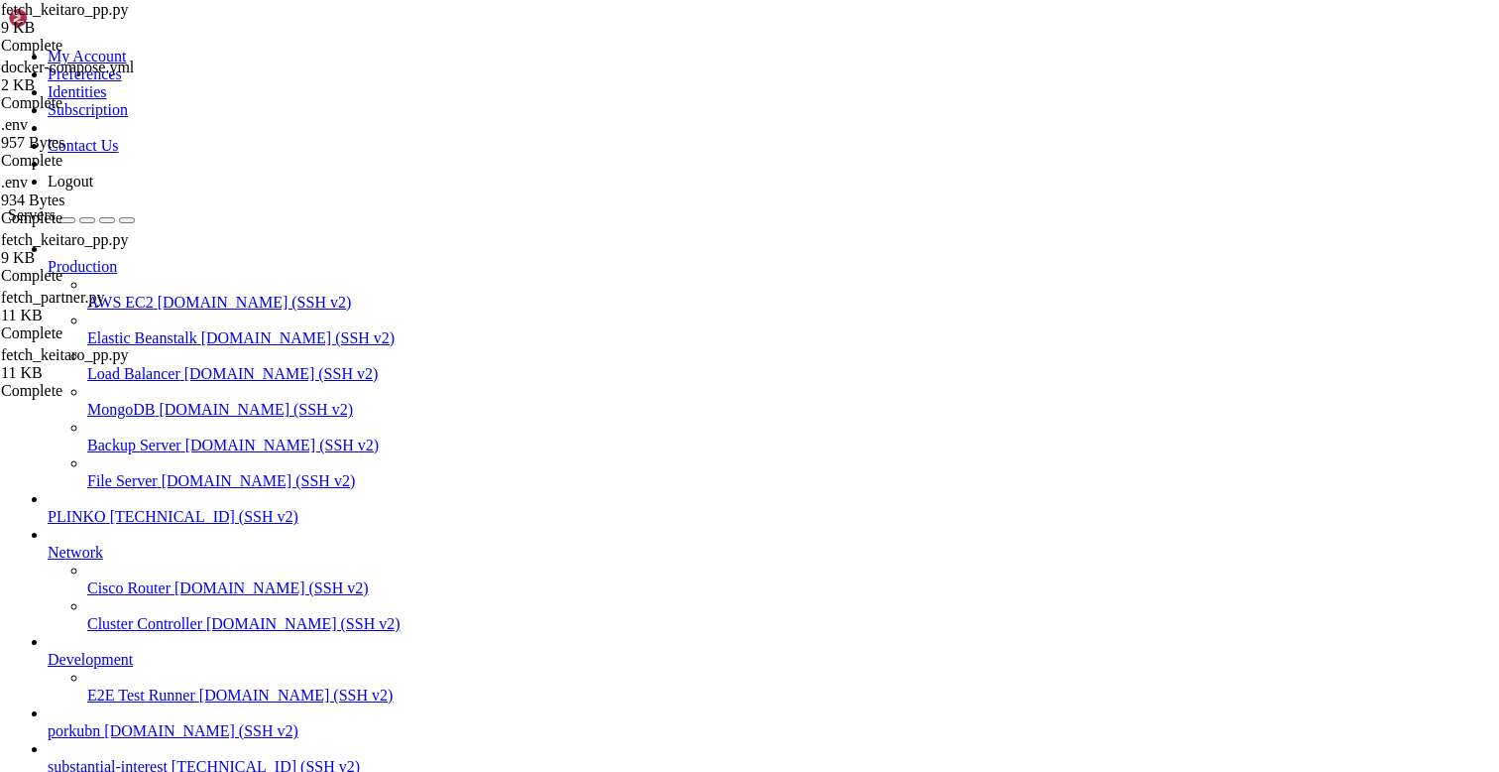
type textarea "# фильтруем кампании"
type input "к"
type input "R"
type textarea "convs = [c for c in convs if campaign_allowed(c)]"
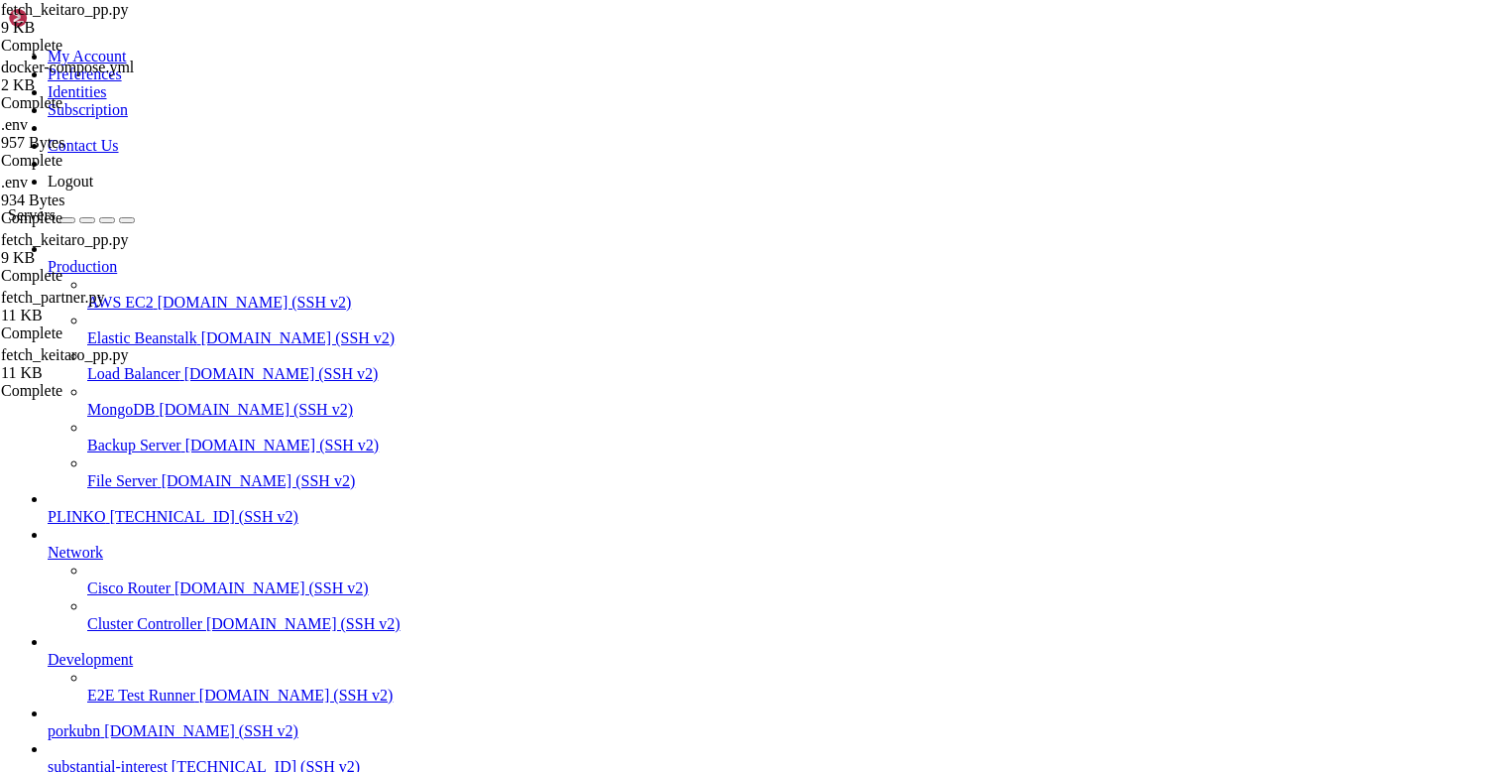
type input "ra"
type textarea ""uniq_clicks": 0, "registrations": 0, "purchases": 0, "payout_usd": 0.0,"
type input "raw"
type textarea "print_sample(rows, DUMP_TOP, title="DRY-RUN rows to upsert (partner_stats_raw)")"
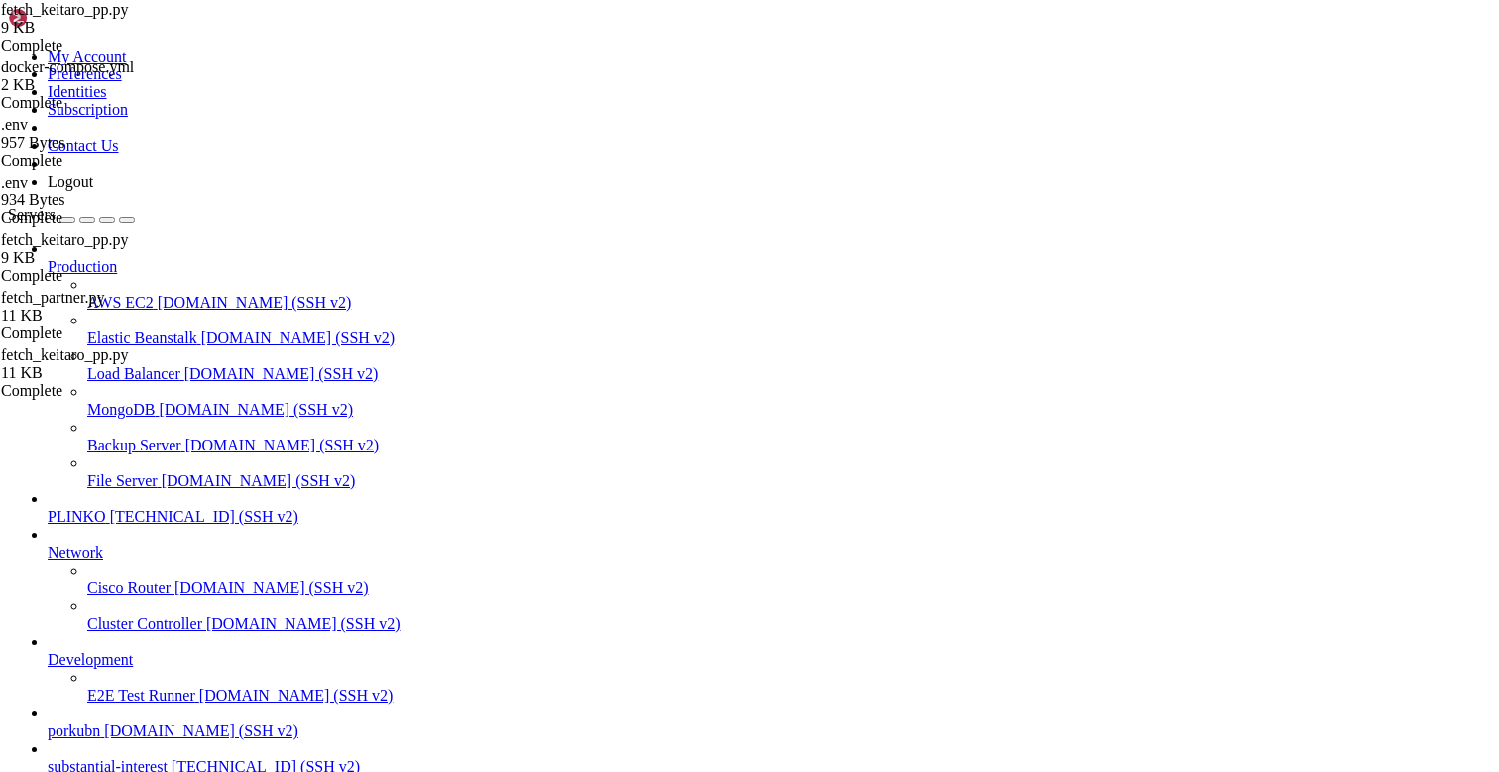
type input "r"
type input "R"
type input "к"
type textarea "# небольшая выборка в лог"
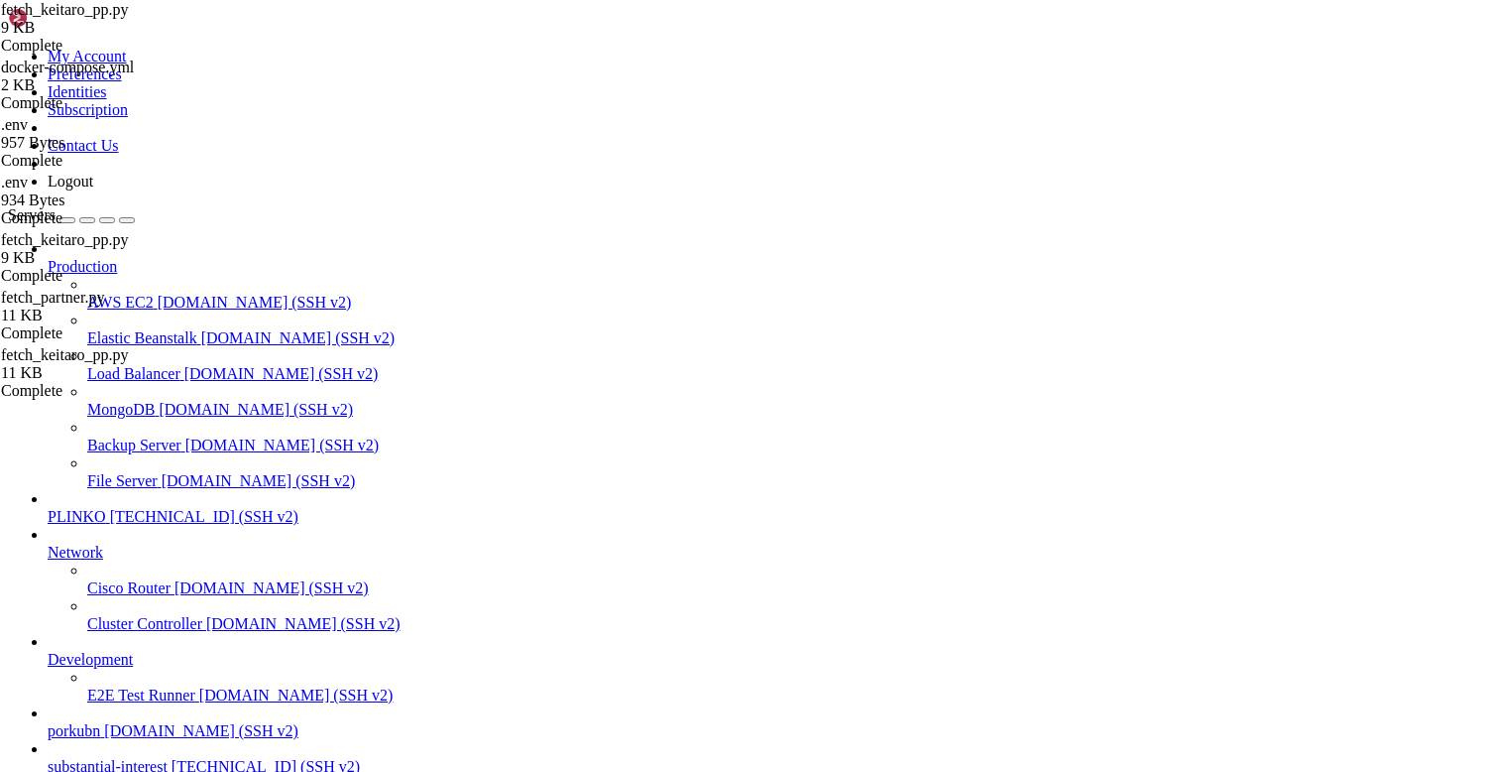
type input "к"
type input "fetch_conversions"
type textarea "def fetch_conversions(day: [DOMAIN_NAME]) -> list[dict]:"
type input "normalize_report_rows"
type textarea "def normalize_report_rows(rows: list[dict]) -> list[dict]:"
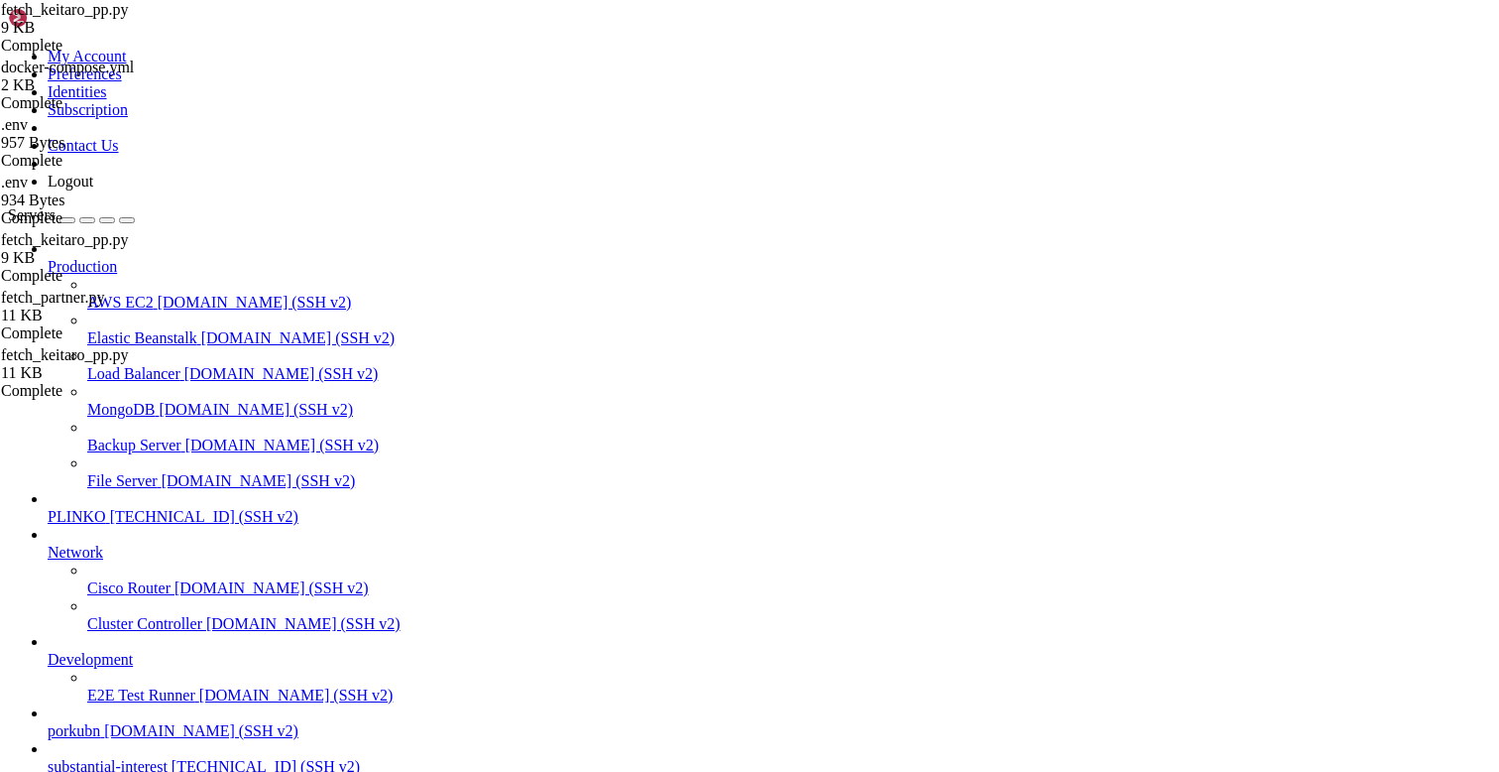
type input "fetch_conversions"
type textarea "convs = fetch_conversions(day)"
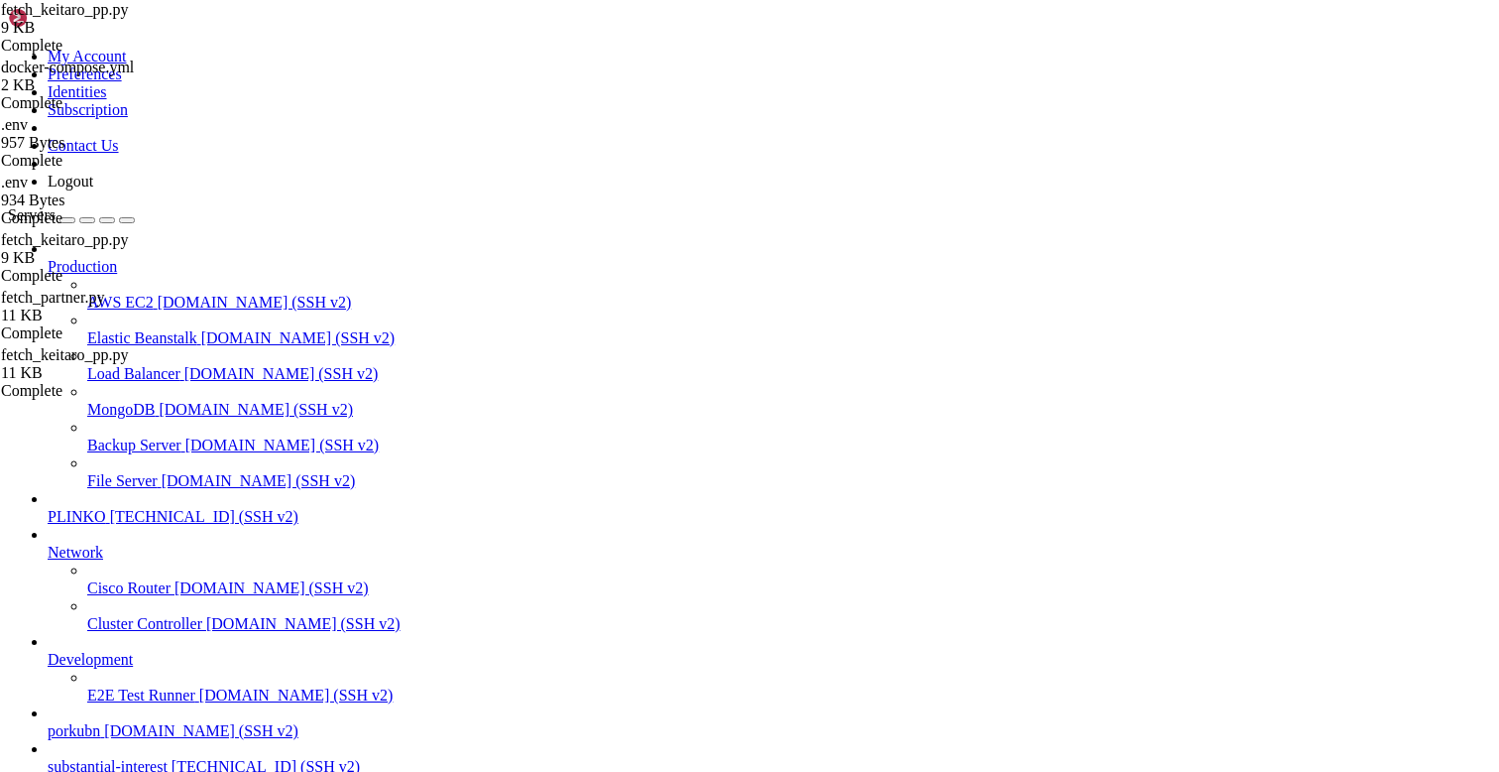
type textarea "if region and not b["region"]: b["region"] = region"
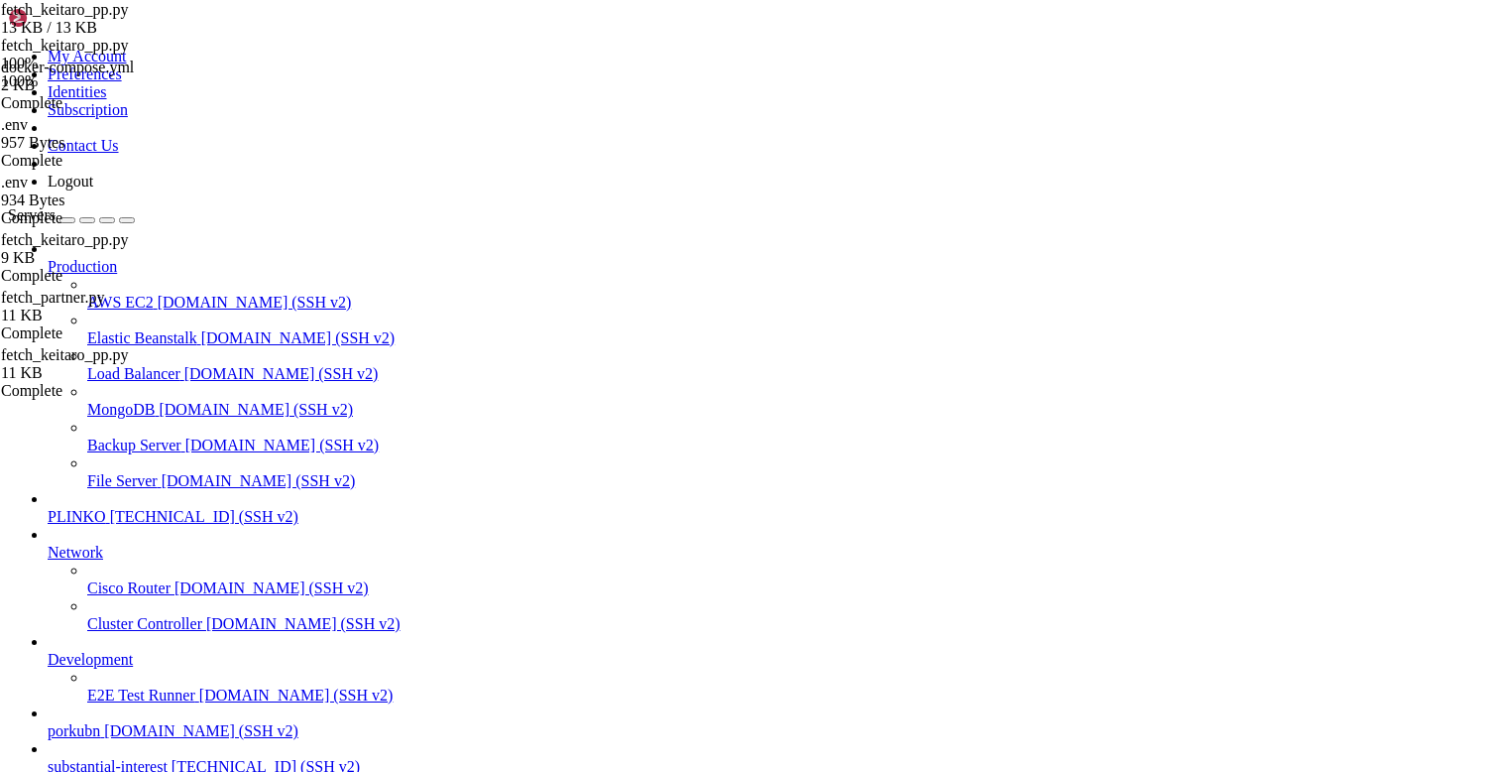
drag, startPoint x: 342, startPoint y: 1725, endPoint x: 19, endPoint y: 1394, distance: 462.1
copy div "lore@ipsumdolorsitametco:/adi/elitsedd-eiu/tempori_utlabor# ETD=$(magnaa enimad…"
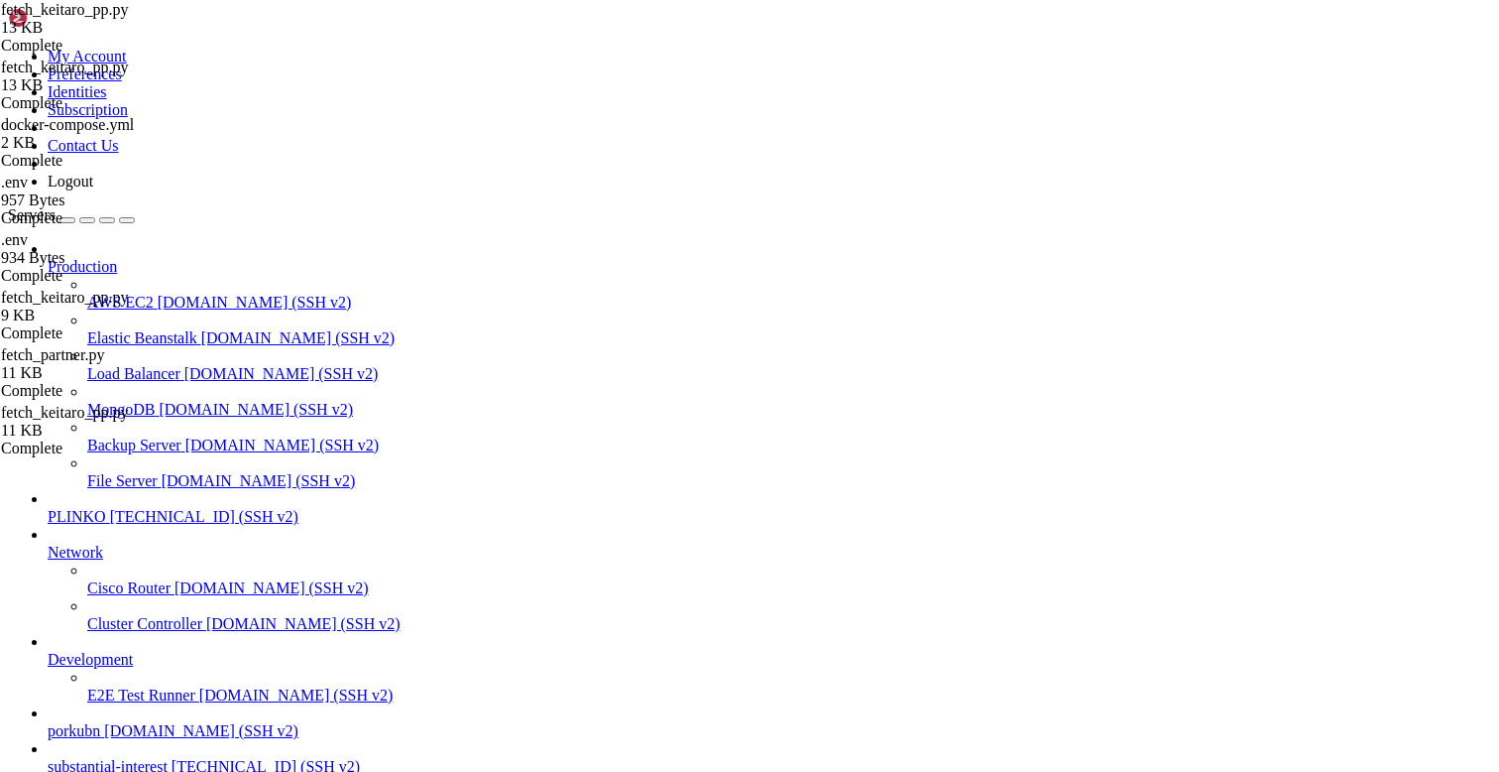
type textarea "main()"
type textarea ""offer_id": offer_id,"
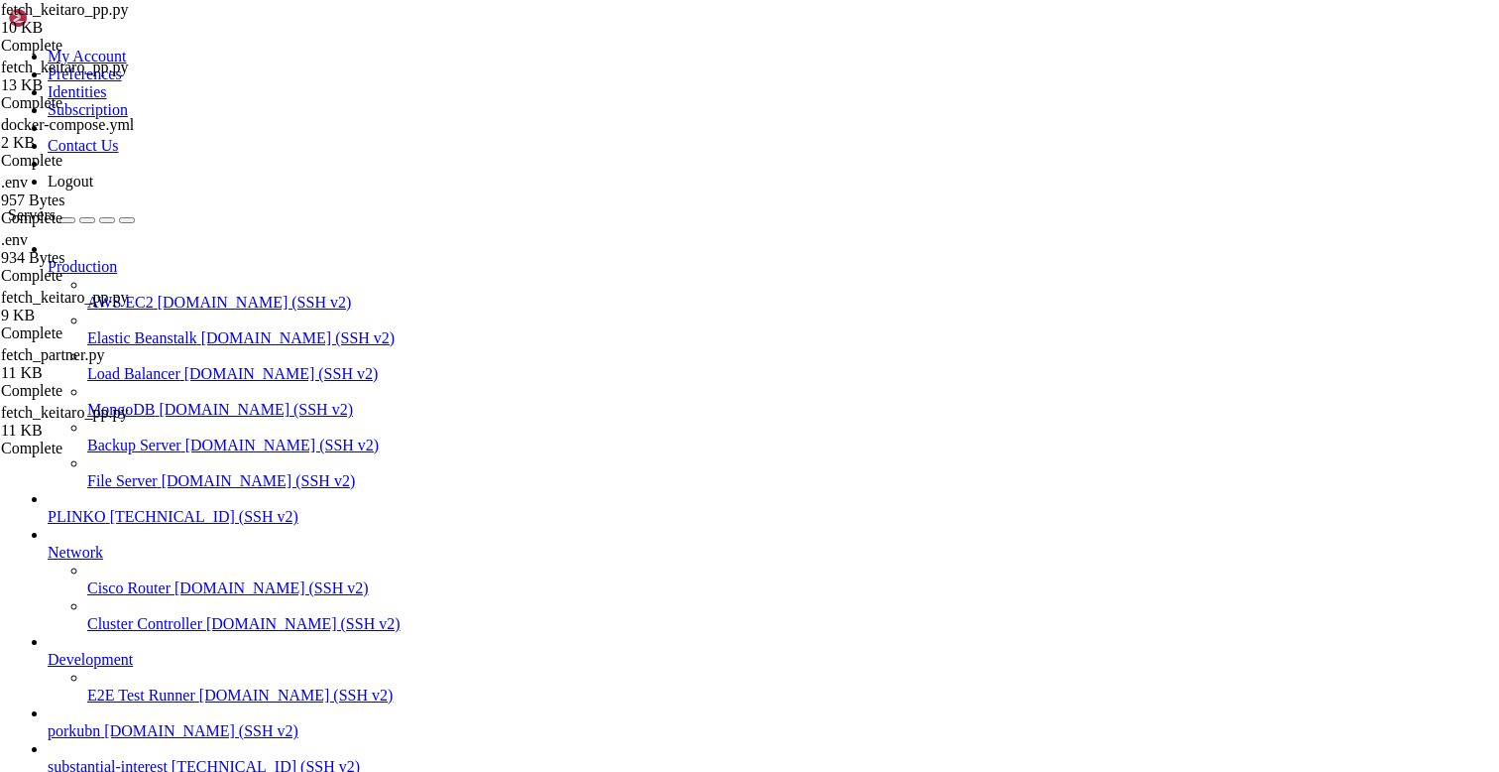
drag, startPoint x: 302, startPoint y: 1740, endPoint x: 16, endPoint y: 1702, distance: 289.2
copy div "root@substantialinterest:/opt/facebook-etl/partner_fetcher# curl -s -H "Api-Key…"
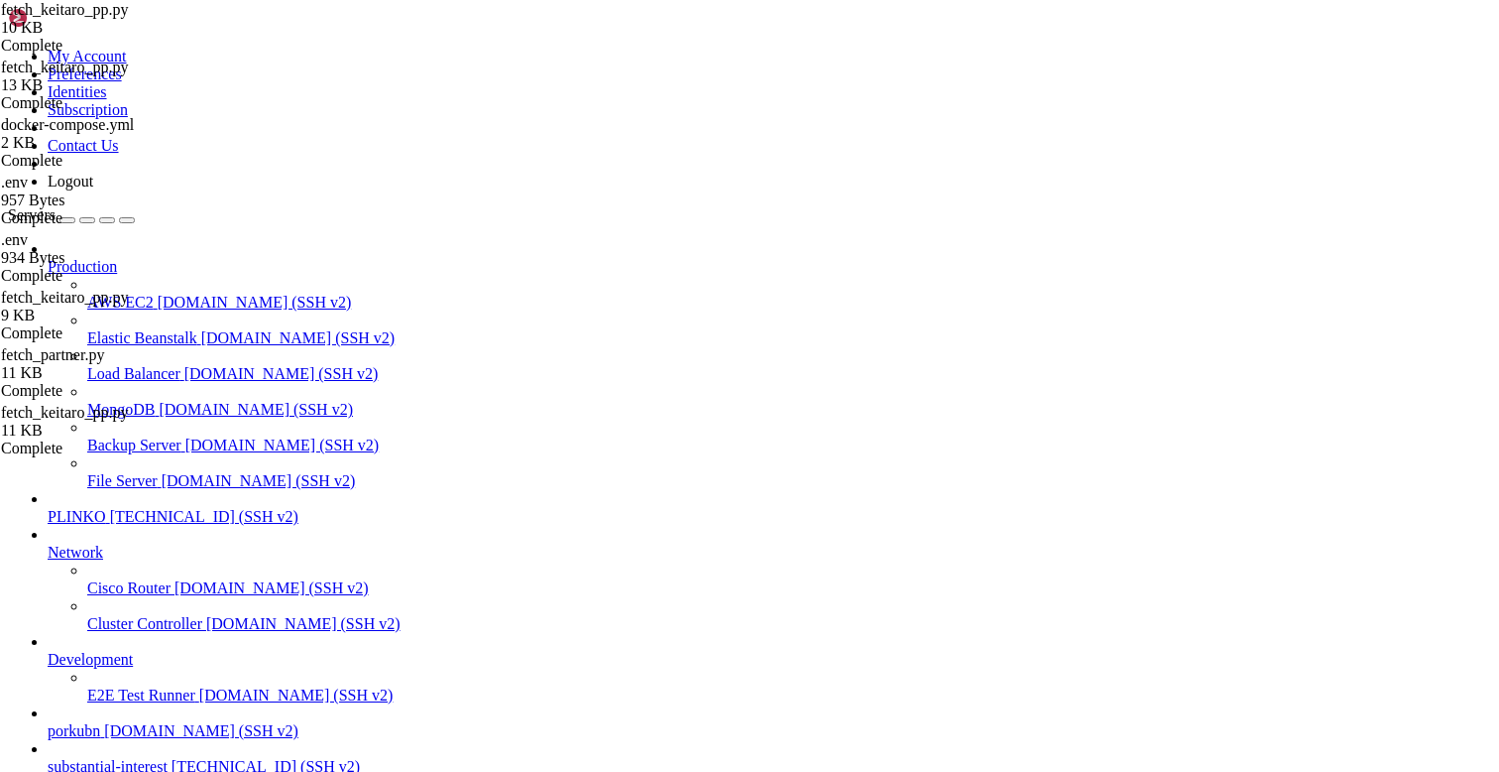
scroll to position [4733, 0]
drag, startPoint x: 293, startPoint y: 1736, endPoint x: 402, endPoint y: 1710, distance: 112.3
copy div "root@substanticurl -s -H "Api-Key: 0e887252f176aaf902332d5c2d0c32d7" -H "Conten…"
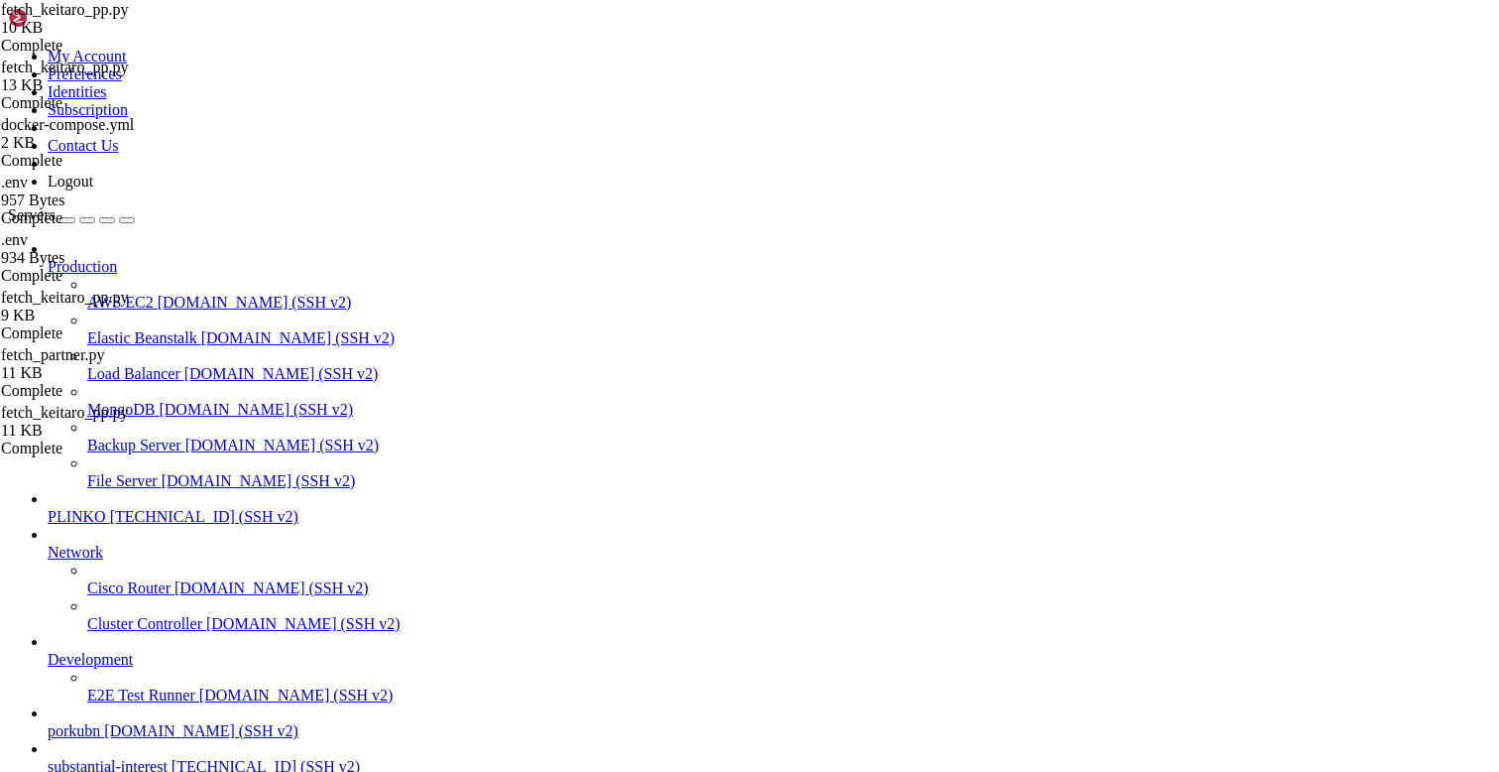
type textarea "main()"
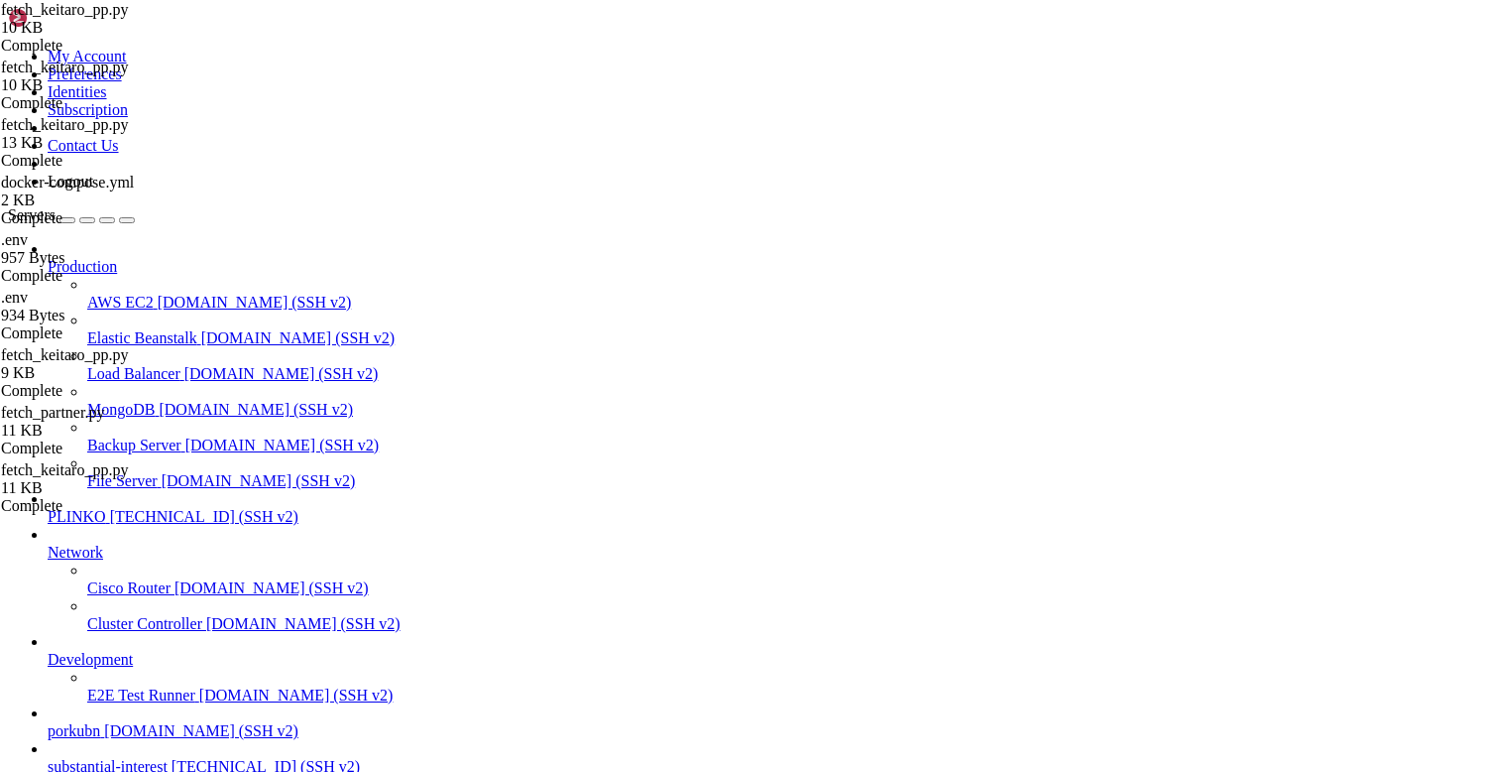
scroll to position [3058, 0]
drag, startPoint x: 342, startPoint y: 1708, endPoint x: 336, endPoint y: 1724, distance: 16.9
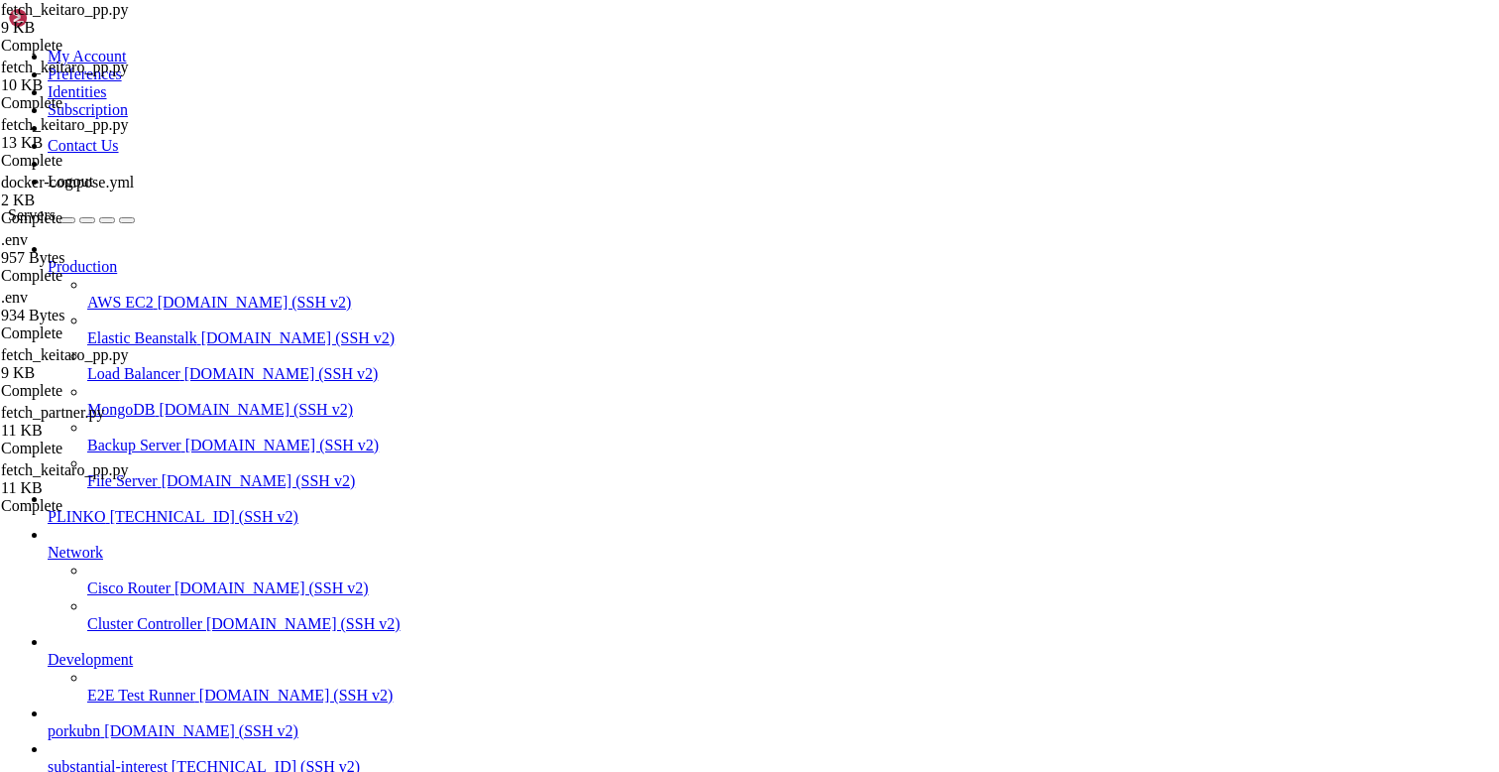
copy div "root@substantialinterecurl -s -H "Api-Key: 0e887252f176aaf902332d5c2d0c32d7" -H…"
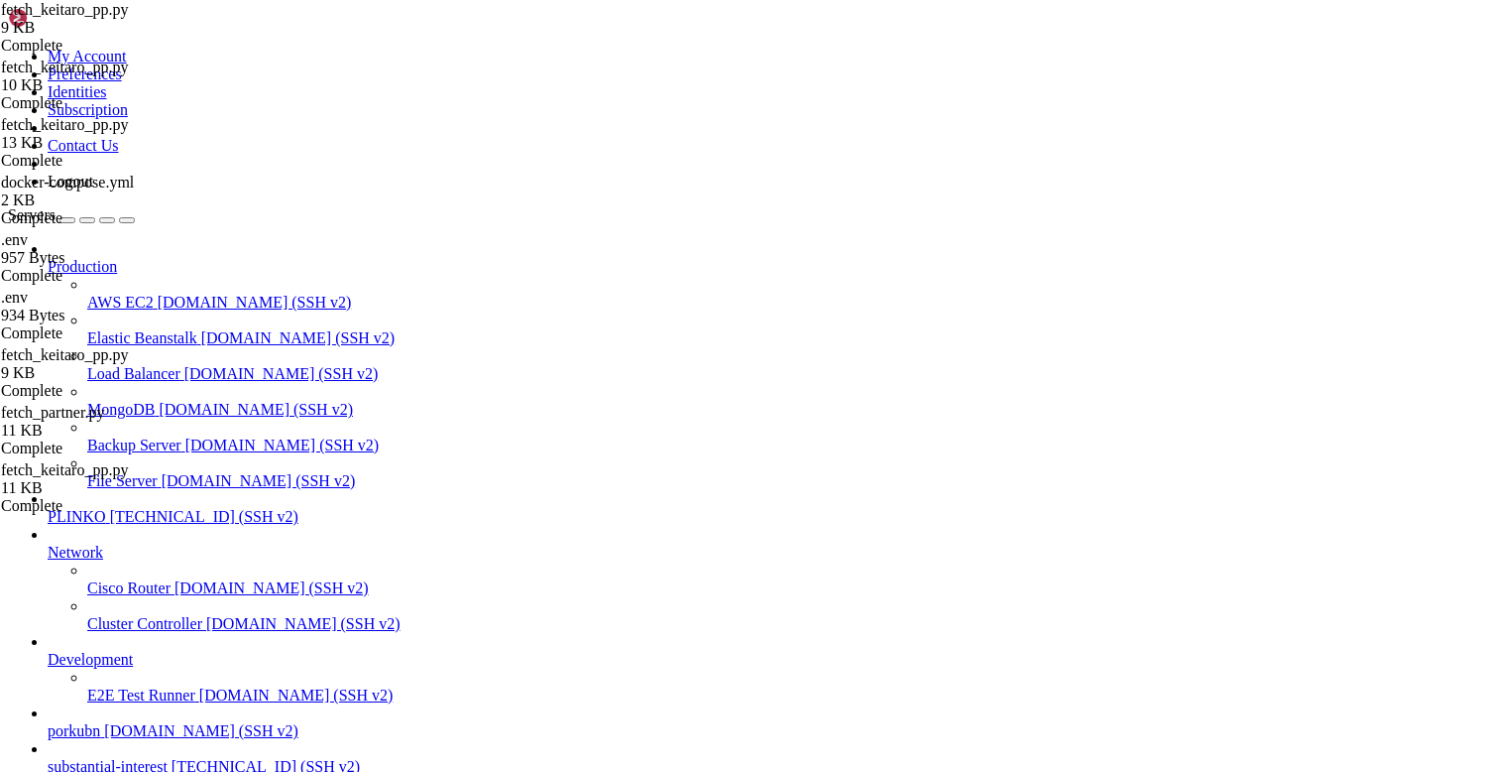
scroll to position [5113, 0]
drag, startPoint x: 414, startPoint y: 1340, endPoint x: 609, endPoint y: 1341, distance: 195.4
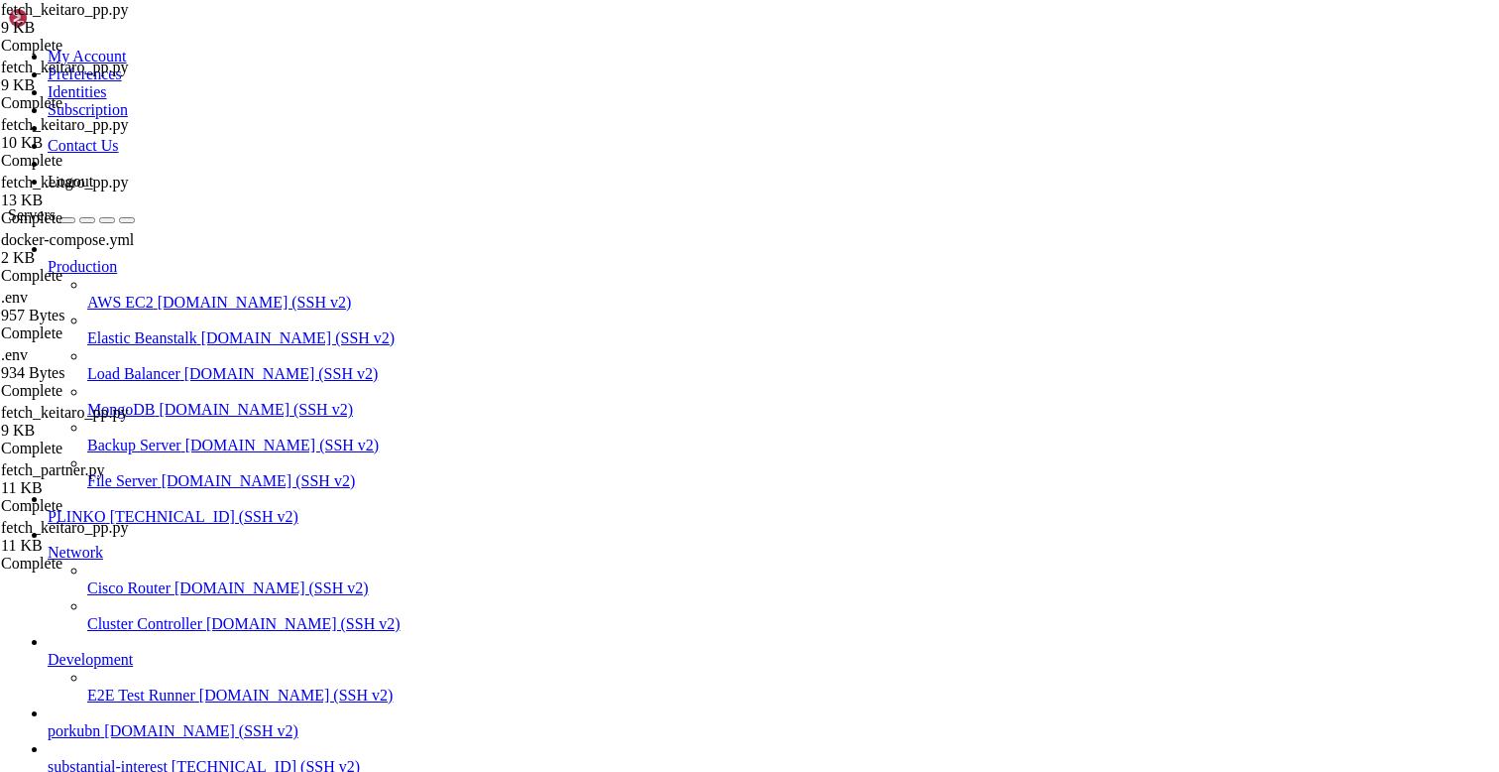
type textarea "main()"
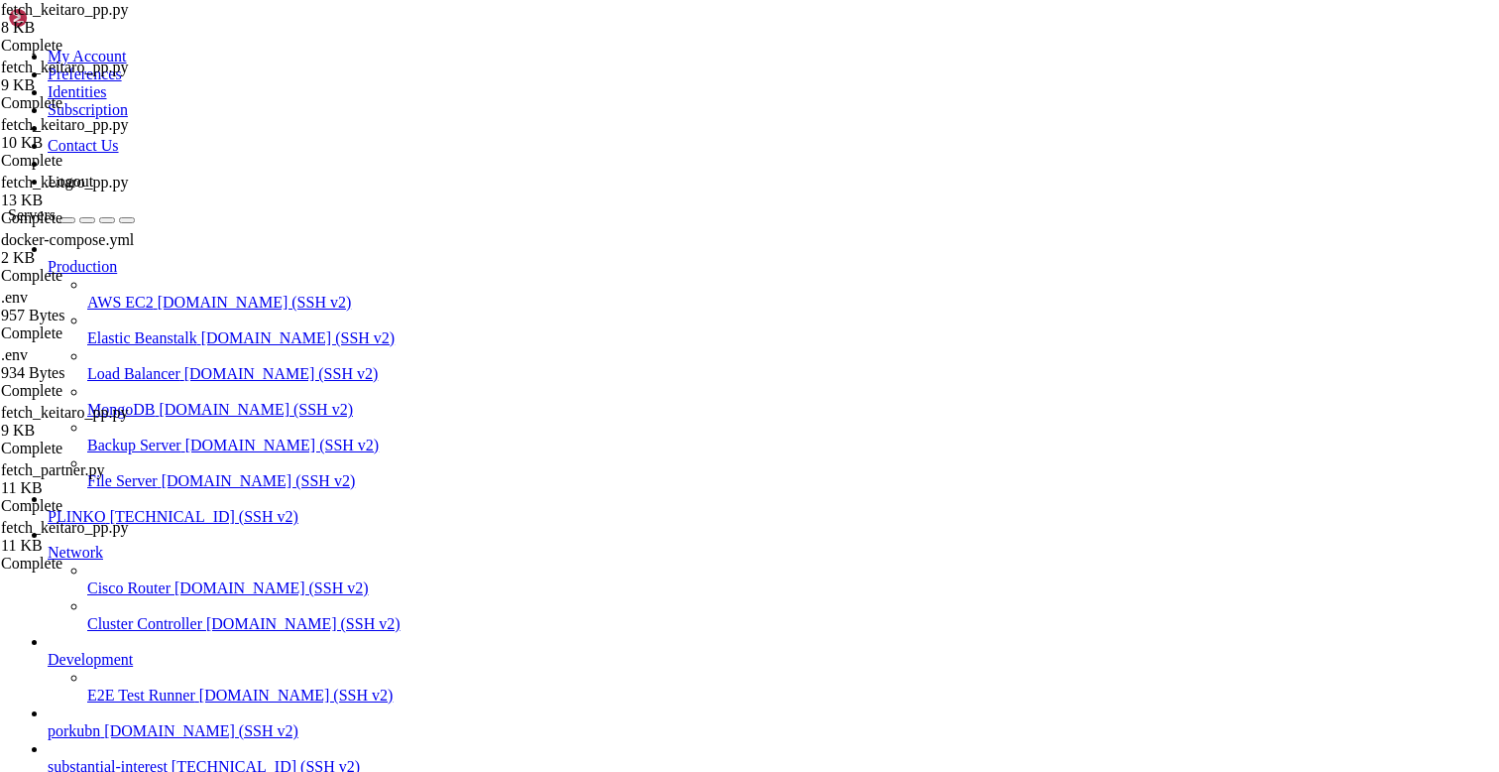
type input "/opt/facebook-etl"
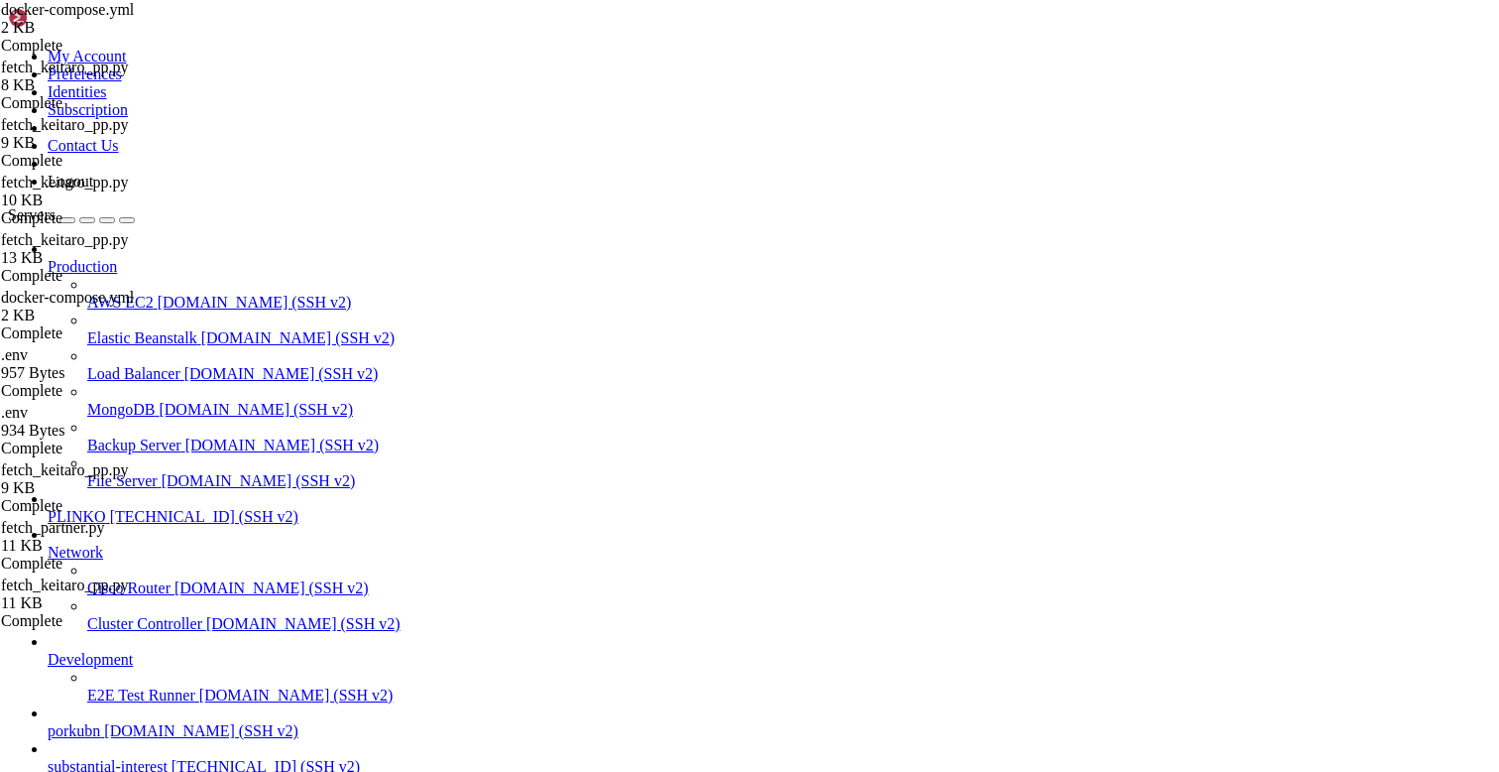
scroll to position [160, 0]
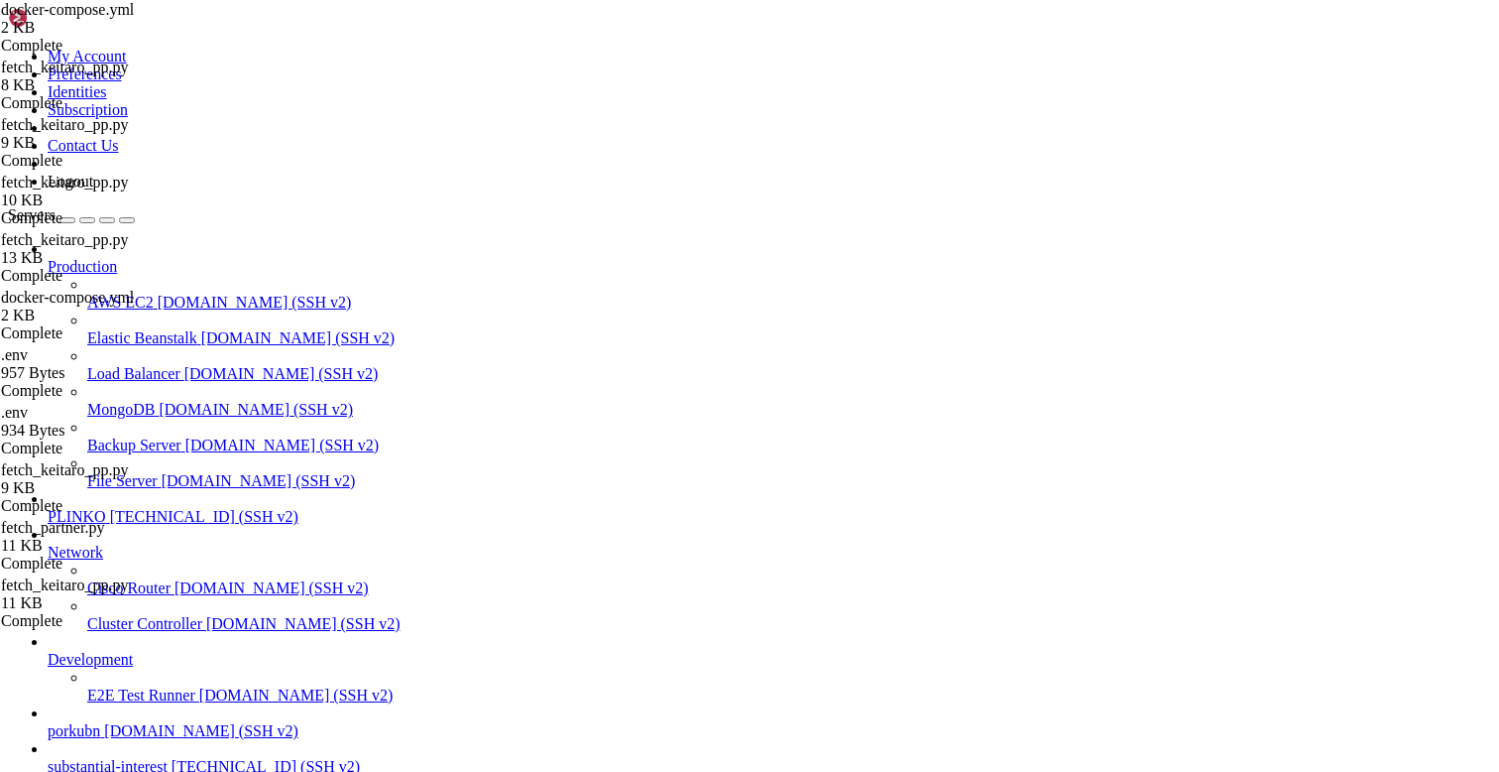
type textarea "- DATABASE_URL=${DATABASE_URL}"
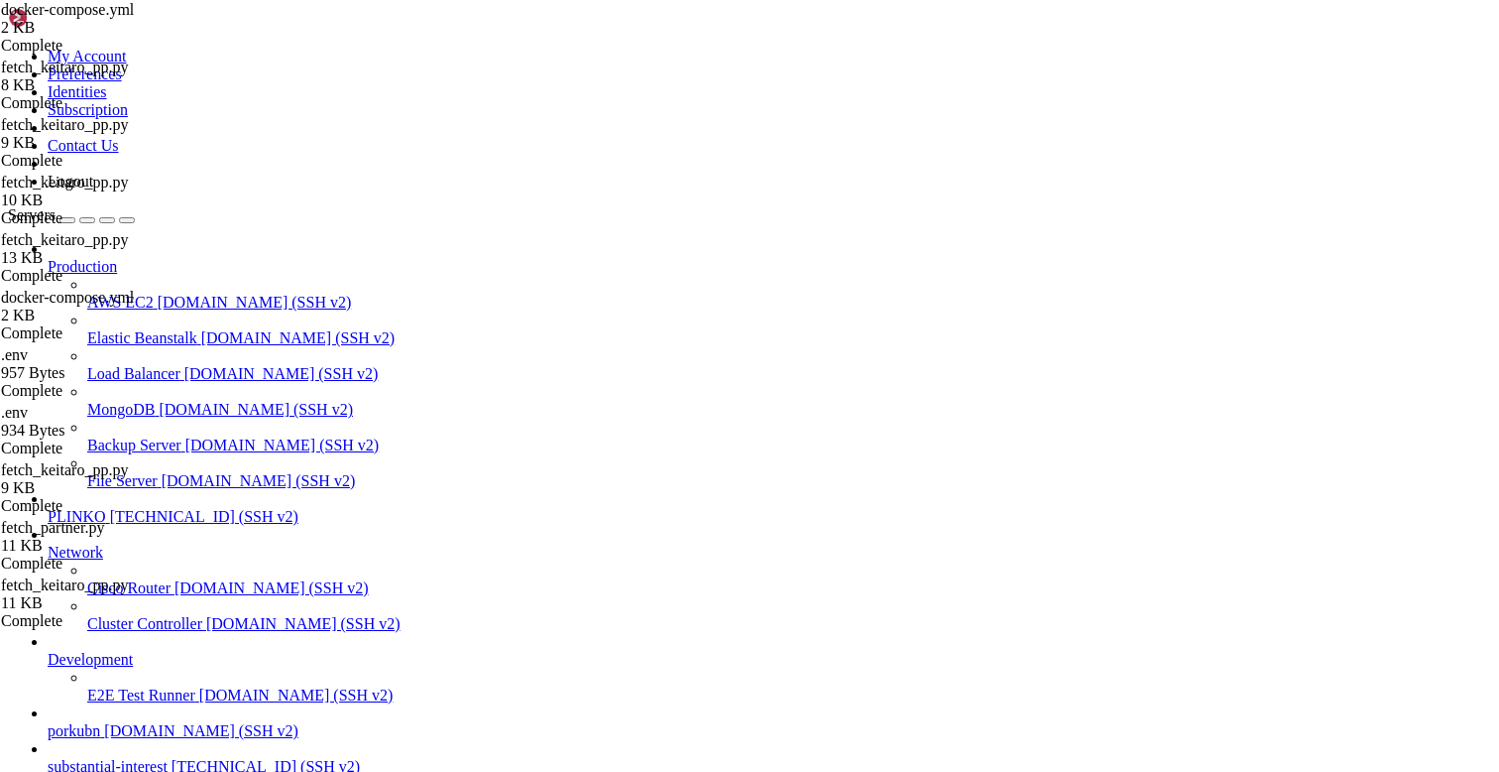
scroll to position [5624, 0]
drag, startPoint x: 111, startPoint y: 1705, endPoint x: 15, endPoint y: 1430, distance: 291.1
copy div "root@substantialinterest:/opt/facebook-etl/partner_fetcher# CID=$(docker compos…"
drag, startPoint x: 587, startPoint y: 1805, endPoint x: 564, endPoint y: 1817, distance: 25.7
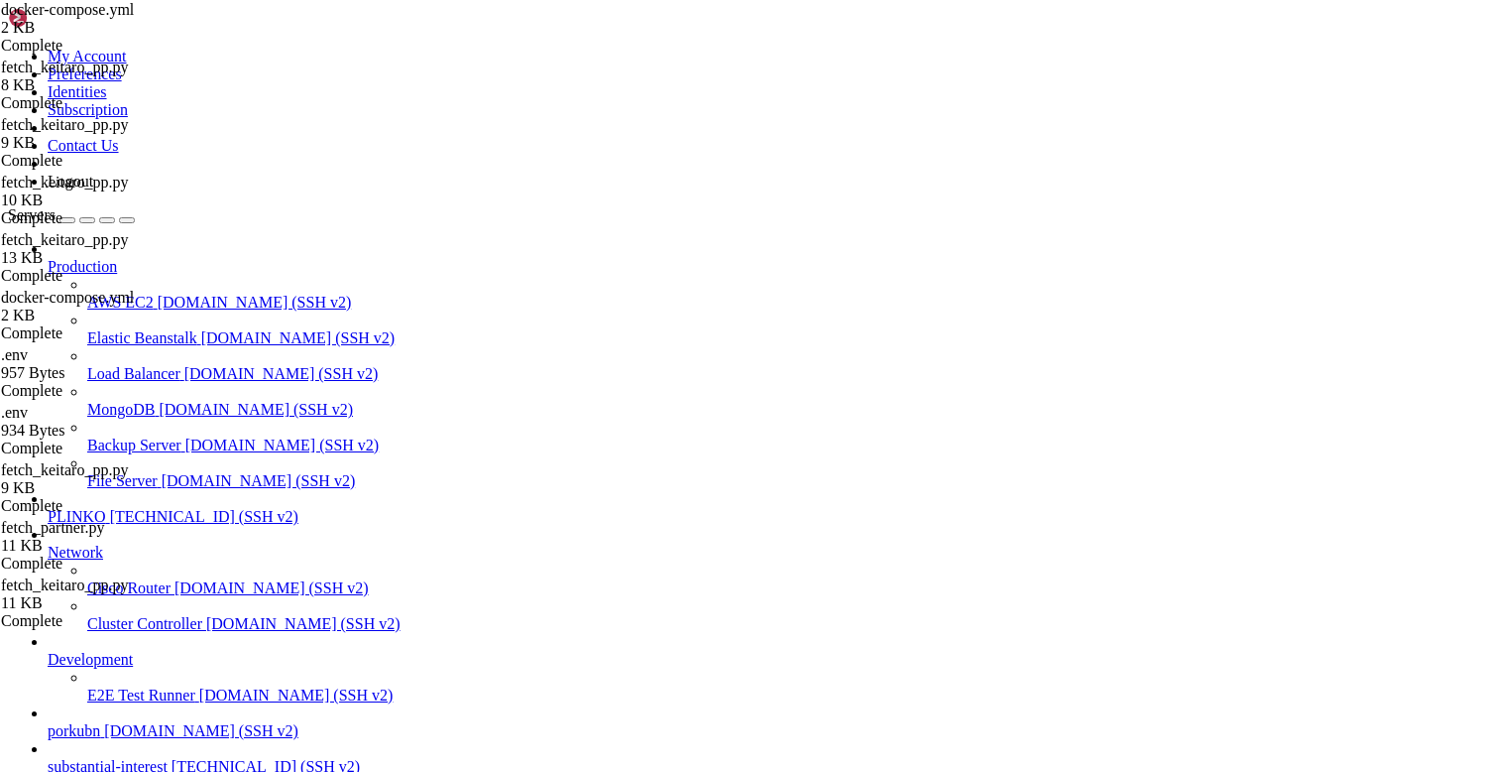
copy div "[URL][DOMAIN_NAME][DATE] o=[DATE]&limit=1000&page=1"
drag, startPoint x: 338, startPoint y: 1639, endPoint x: 264, endPoint y: 1586, distance: 91.6
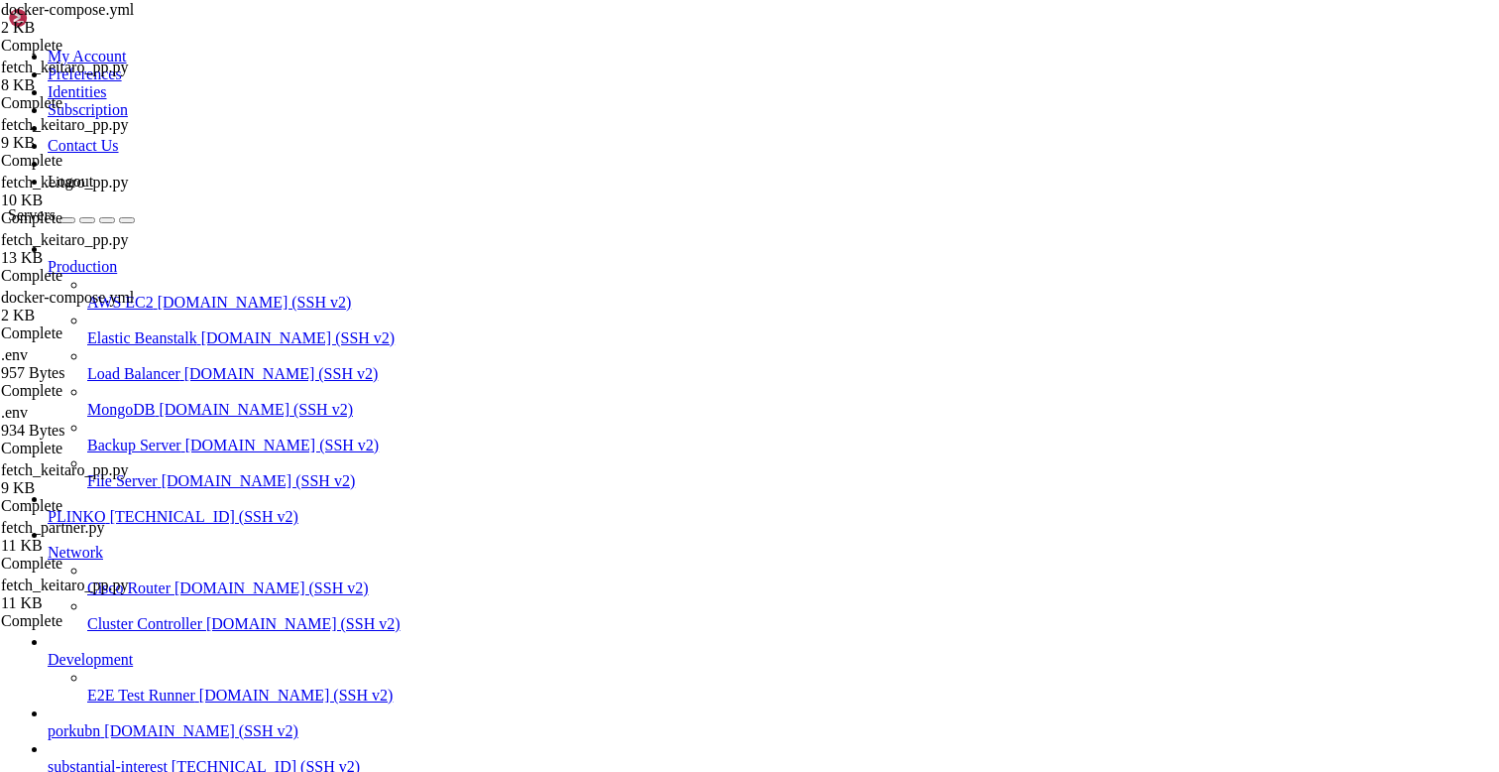
scroll to position [6456, 0]
drag, startPoint x: 237, startPoint y: 1621, endPoint x: 16, endPoint y: 1692, distance: 232.1
copy div "root@substantialinterest:/opt/facebook-etl/partner_fetcher# docker exec -it "$C…"
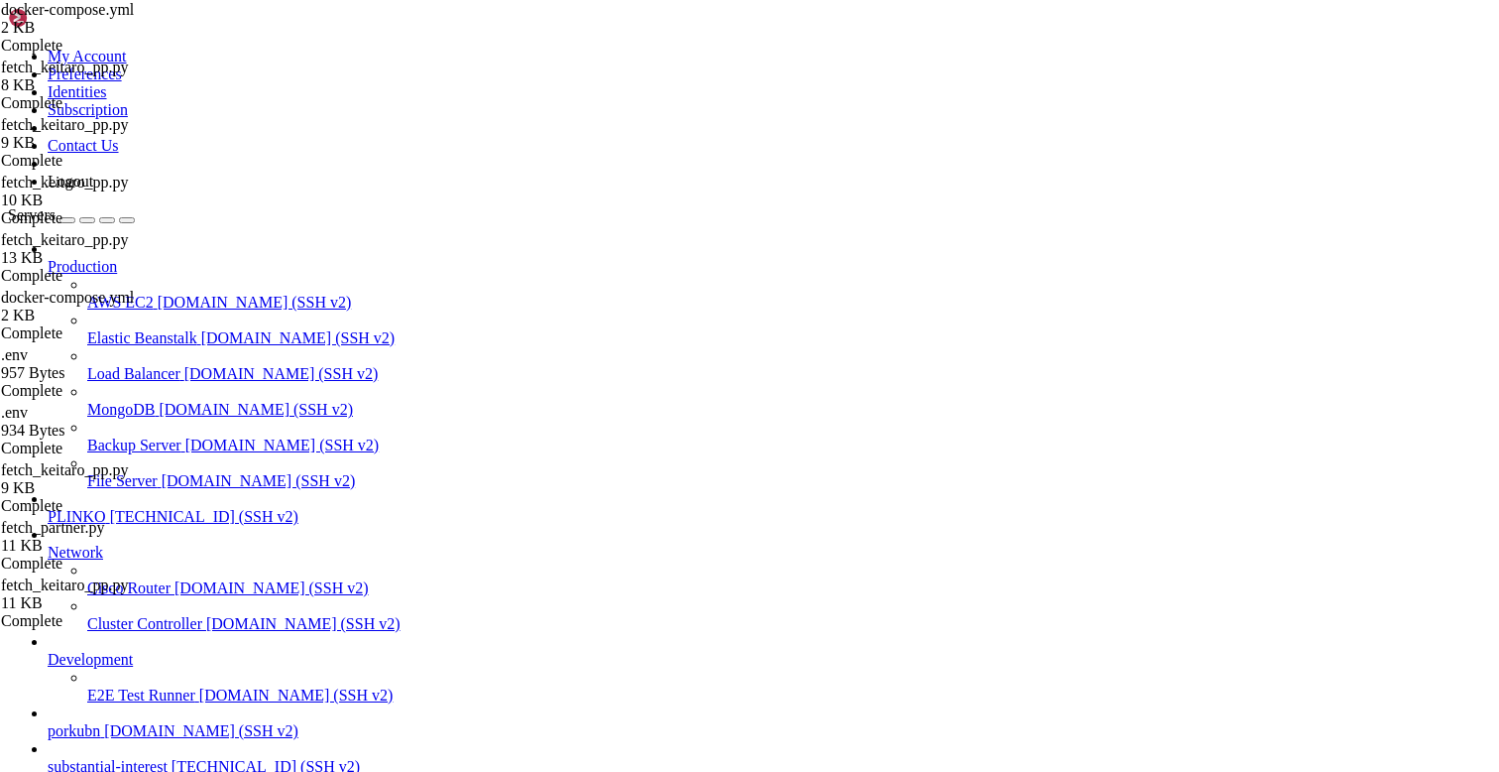
scroll to position [7076, 0]
type input "/opt/facebook-etl/partner_fetcher"
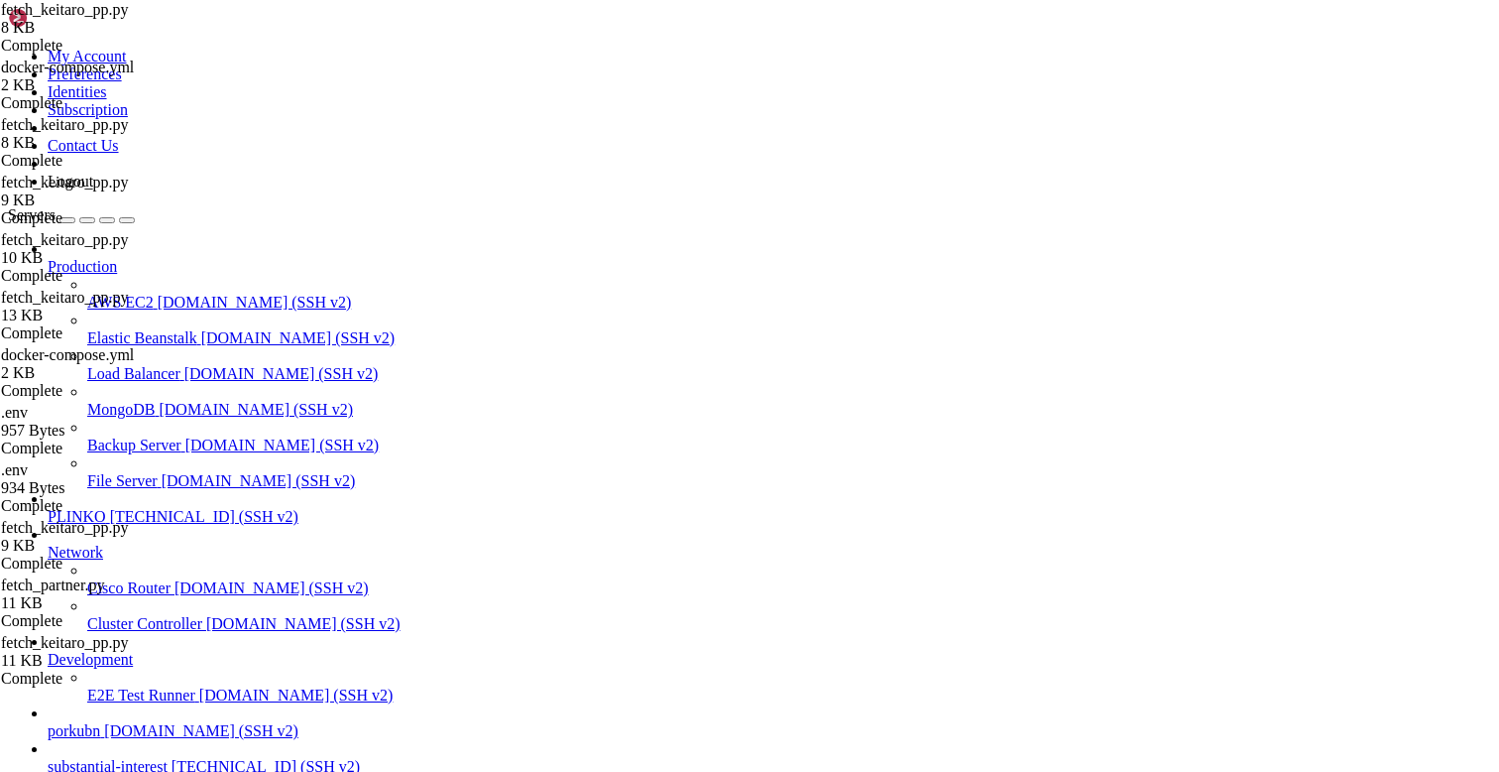
type textarea "main()"
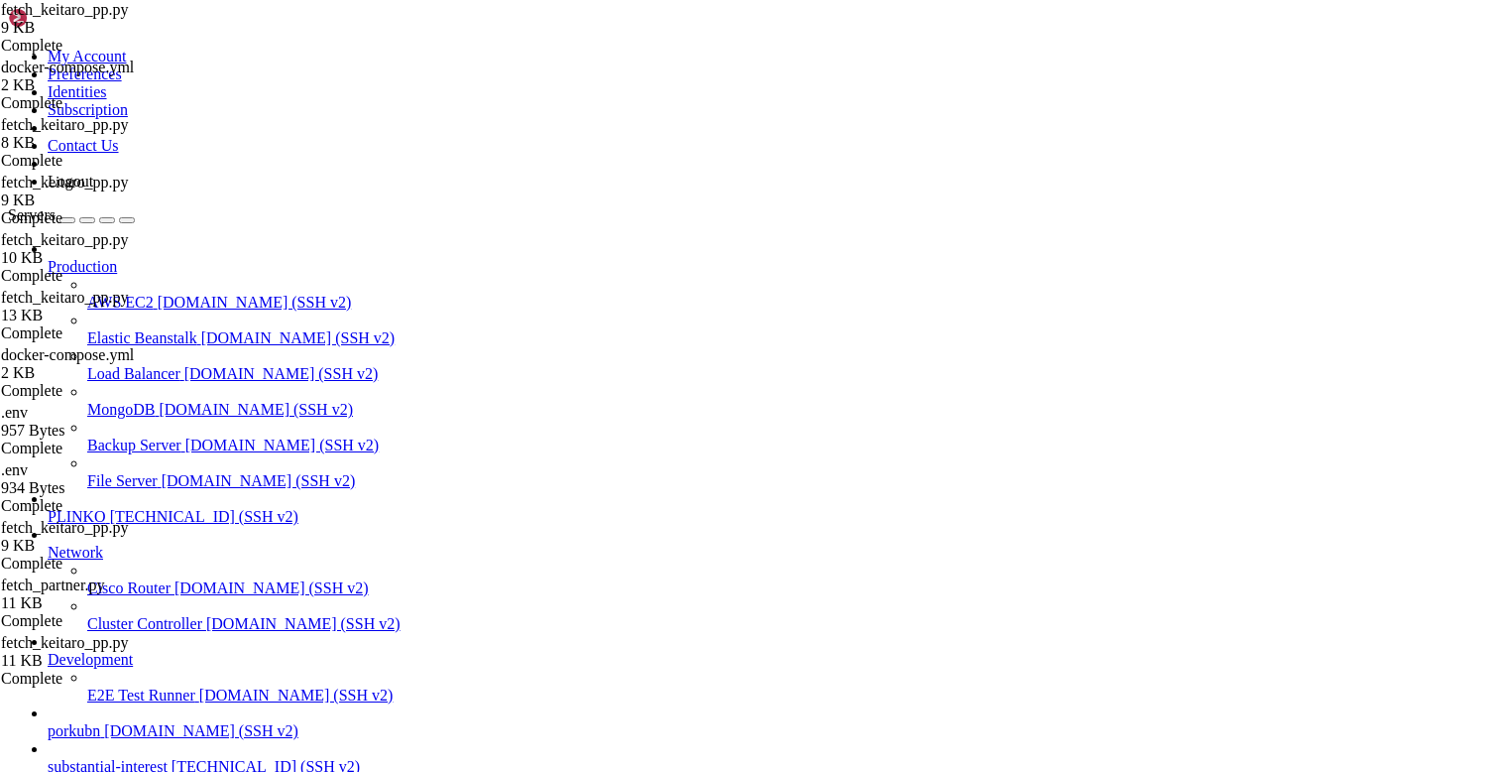
scroll to position [7504, 0]
drag, startPoint x: 232, startPoint y: 1561, endPoint x: 17, endPoint y: 1300, distance: 338.1
copy div "lore@ipsumdolorsitametco:/adi/elitsedd-eiu/tempori_utlabor# etdo -m -A "Eni-Adm…"
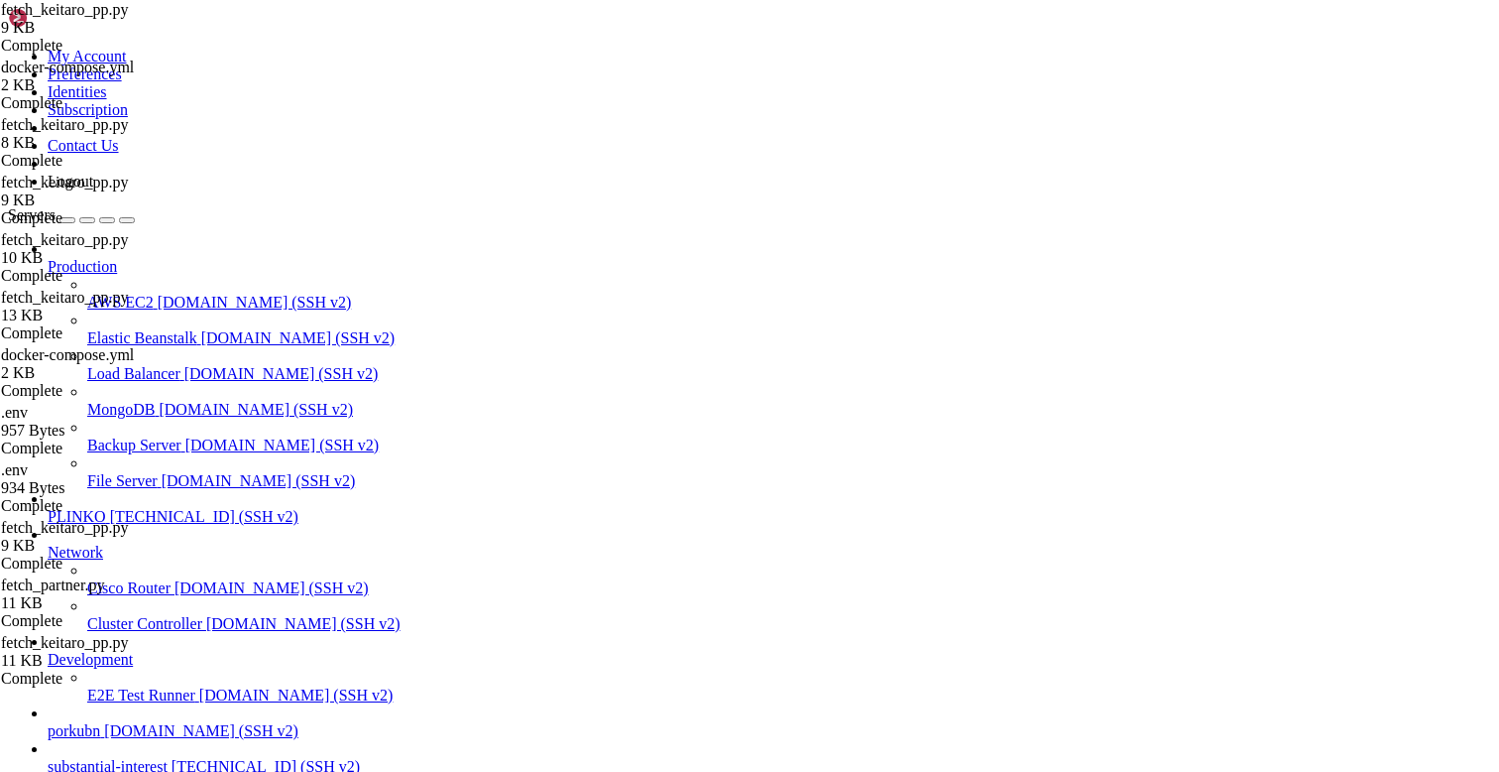
drag, startPoint x: 310, startPoint y: 1769, endPoint x: 16, endPoint y: 1569, distance: 356.2
drag, startPoint x: 671, startPoint y: 1500, endPoint x: 626, endPoint y: 1528, distance: 53.4
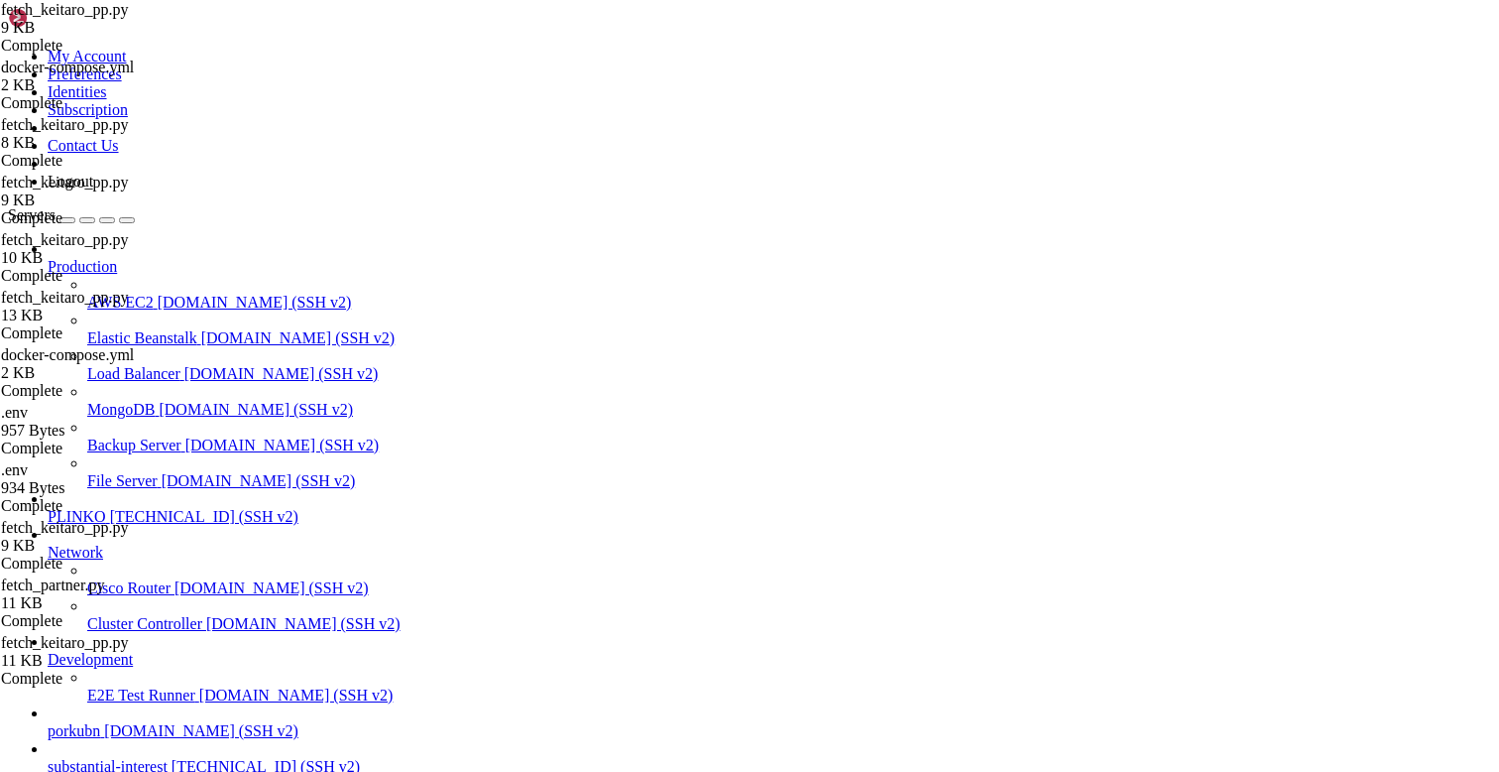
scroll to position [13, 0]
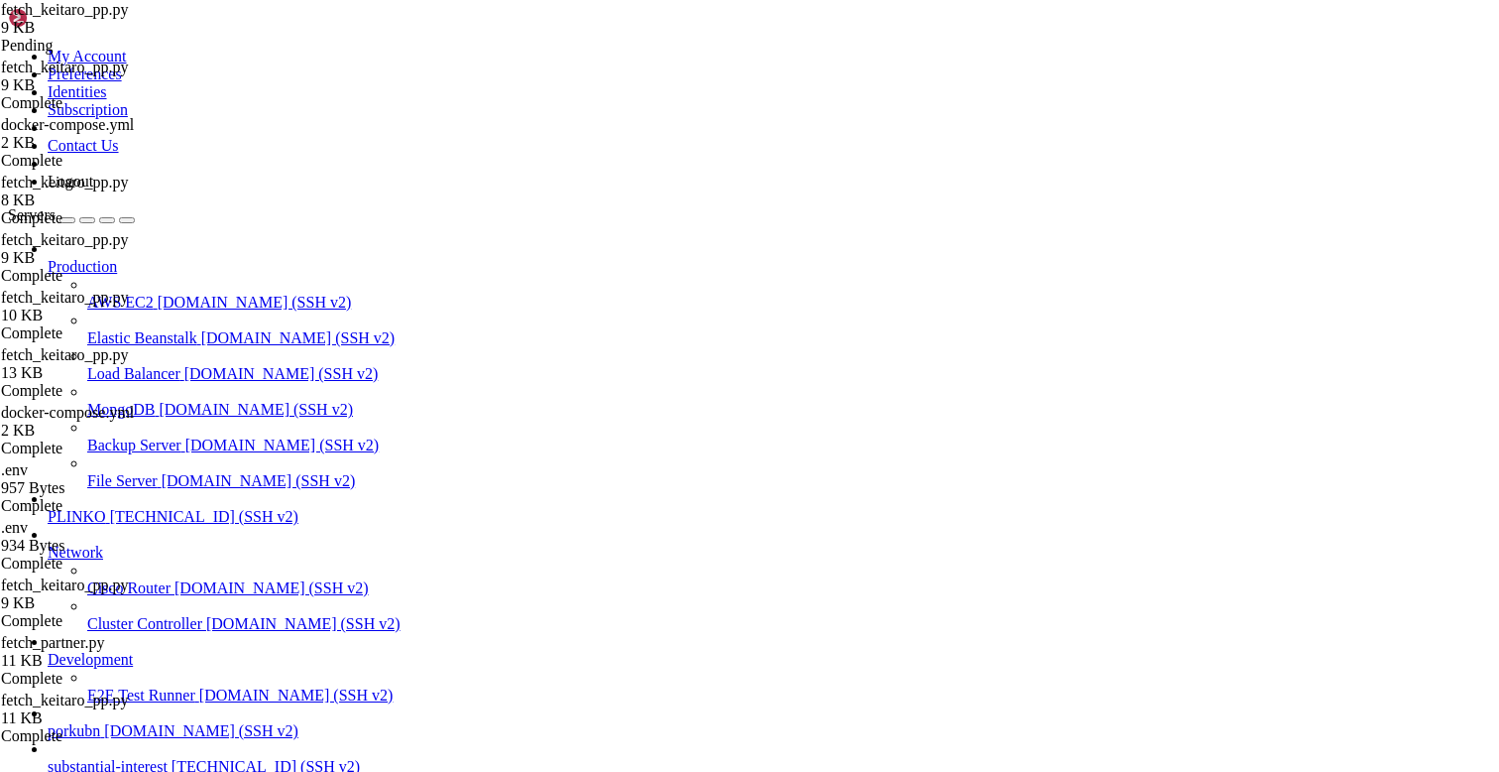
type input "offer_id"
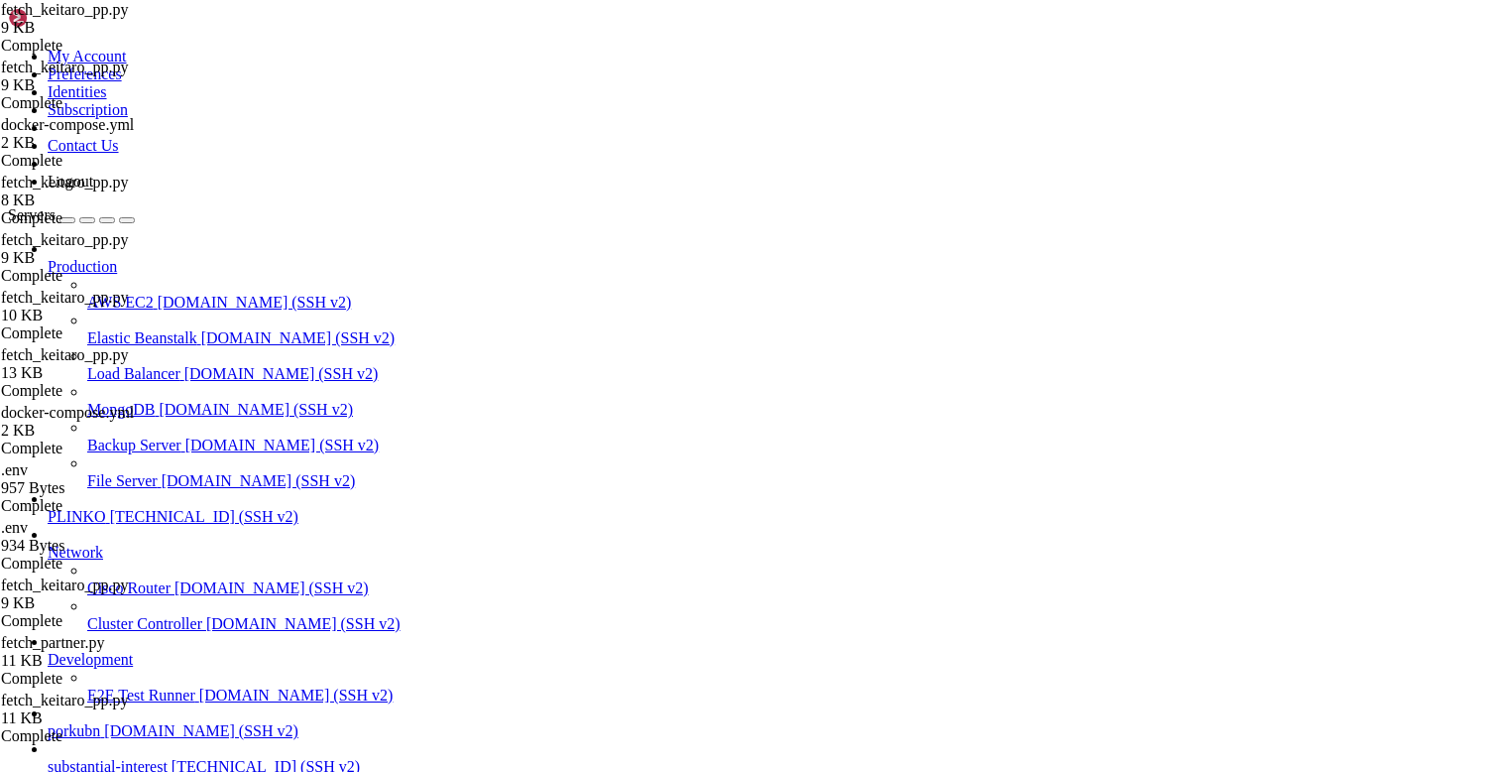
type textarea "idcreo = str(r.get("sub_id_4") or "")"
type textarea "main()"
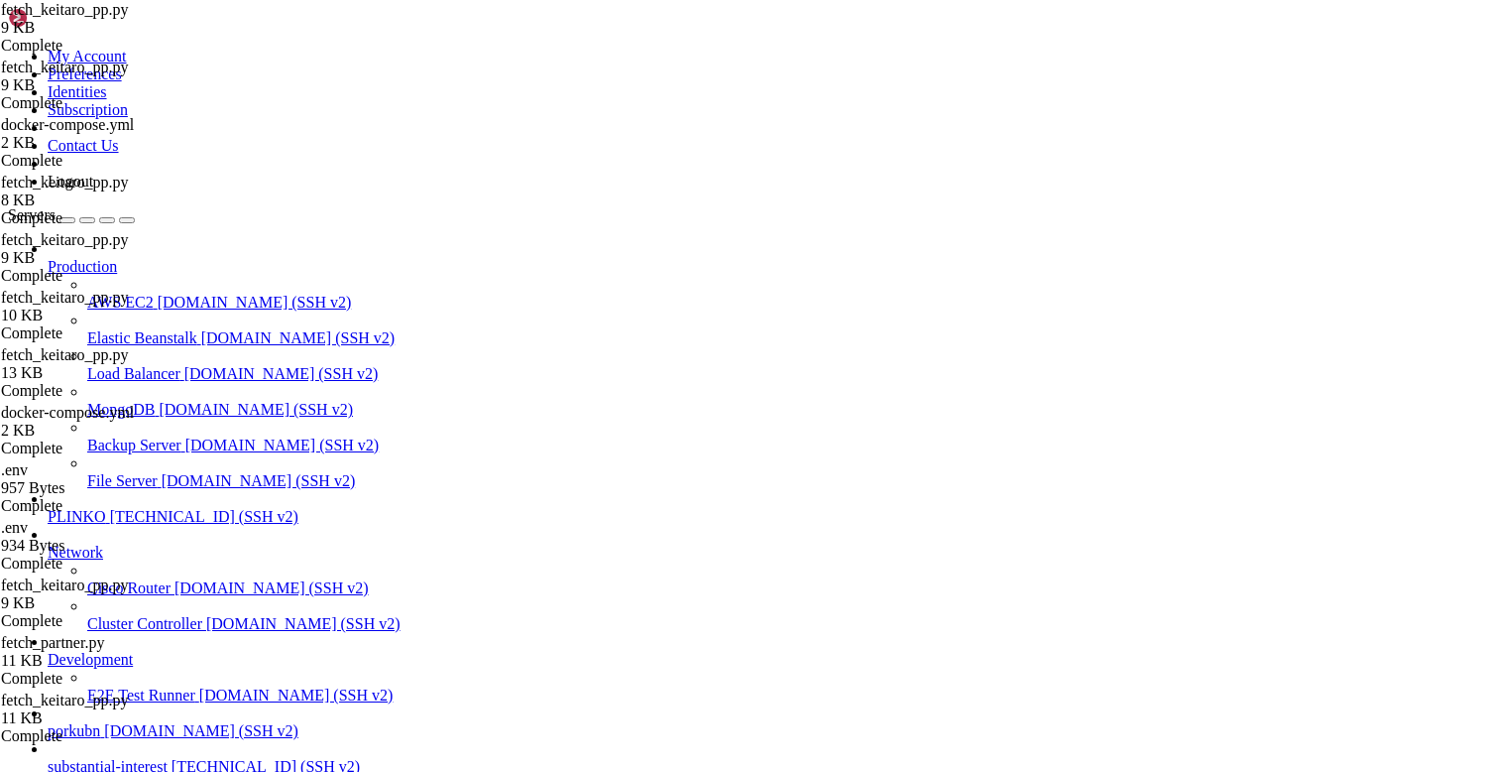
paste textarea
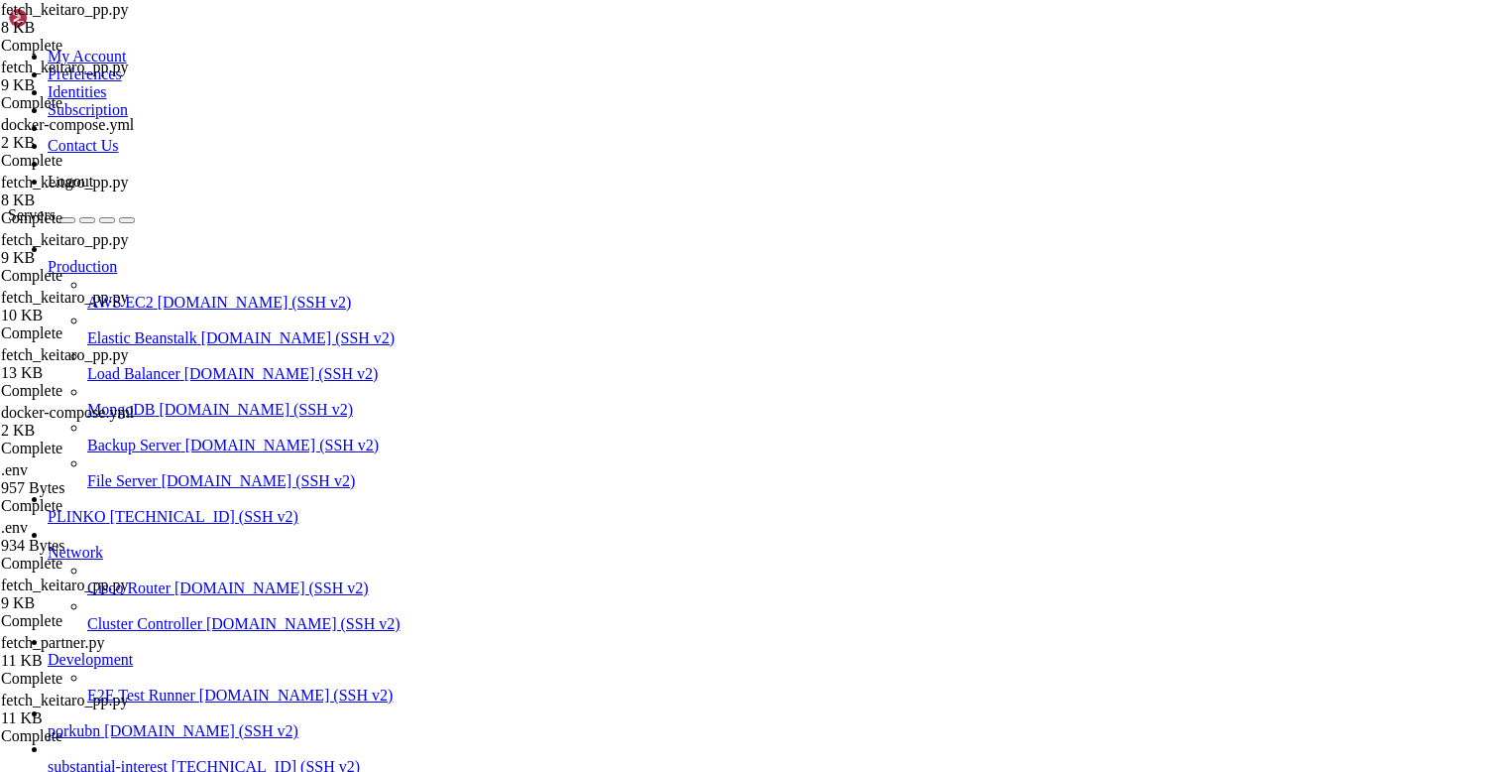
scroll to position [9830, 0]
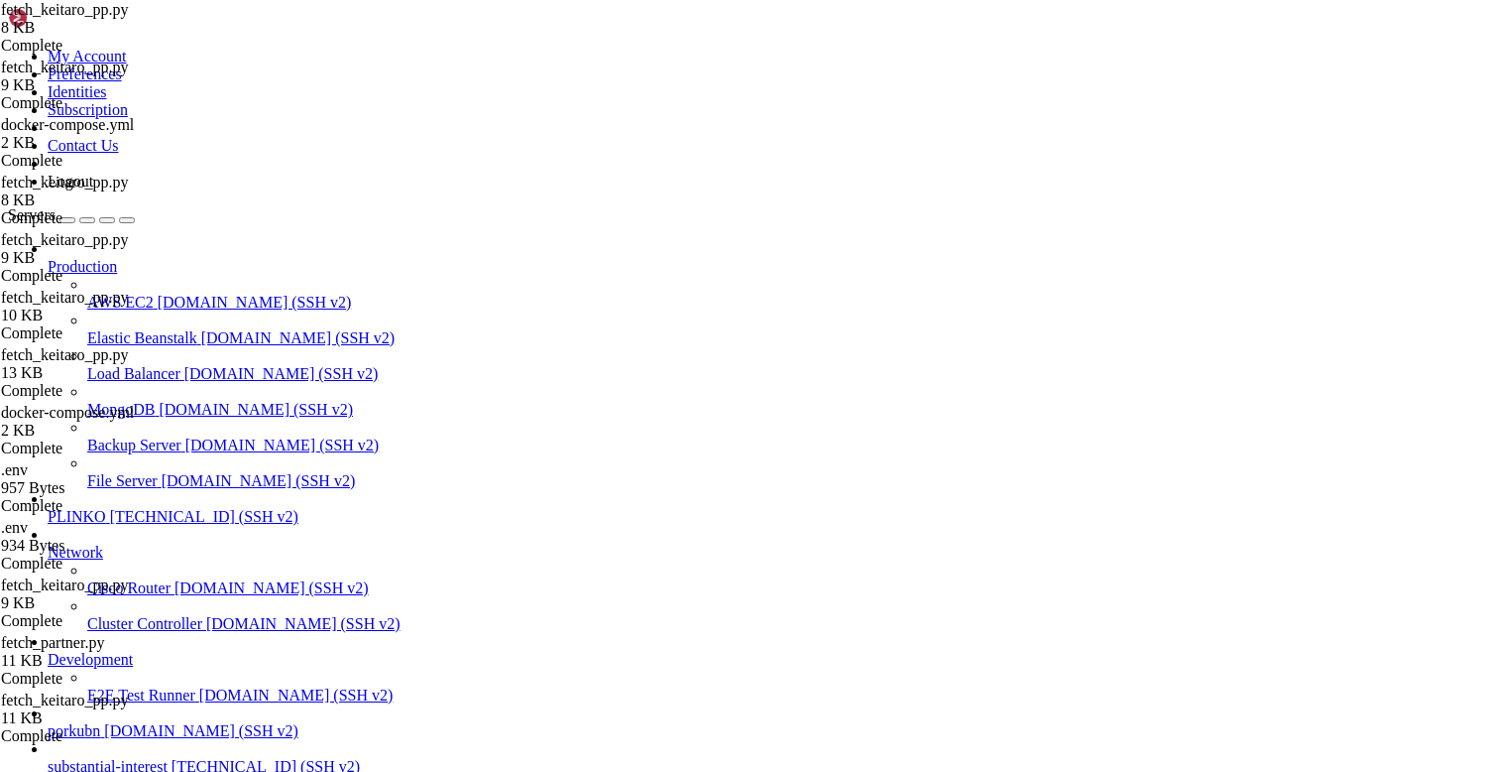
drag, startPoint x: 539, startPoint y: 1832, endPoint x: 217, endPoint y: 1788, distance: 325.2
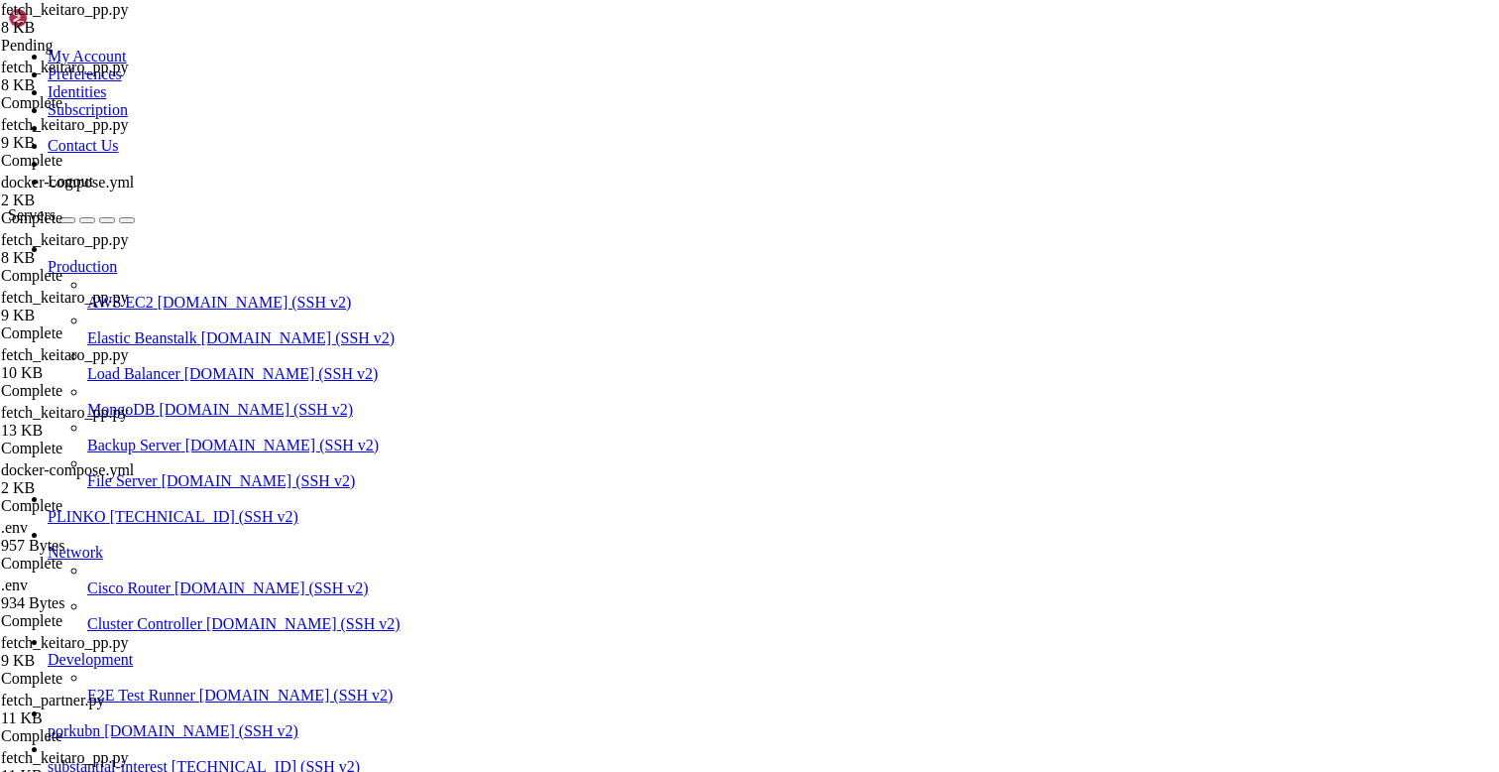
paste input "offer_from_sub = str(r.get(KEITARO_OFFER_SUB) or "")"
paste input "offer_fallback"
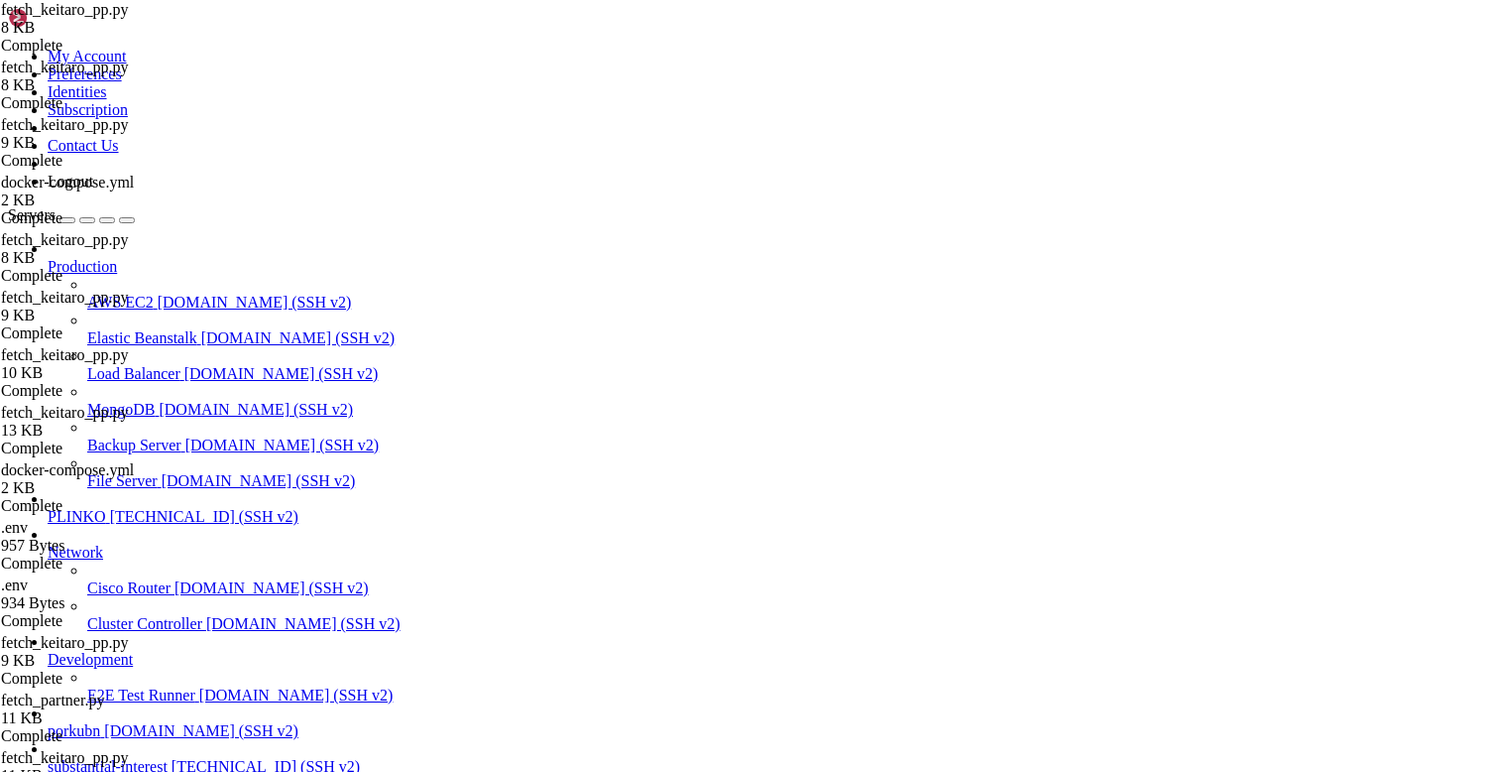
paste input
type input "offer_fallback"
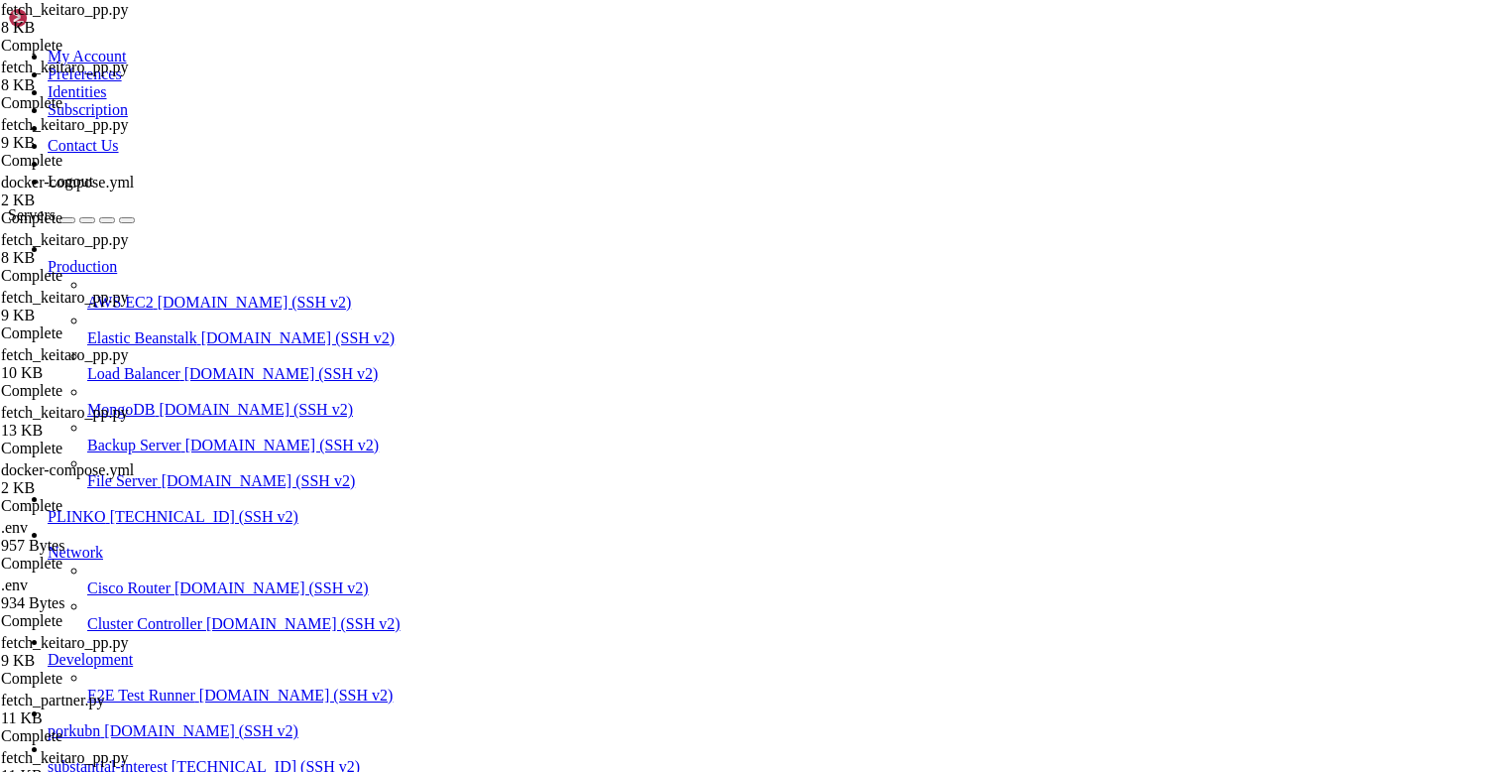
drag, startPoint x: 495, startPoint y: 442, endPoint x: 264, endPoint y: 319, distance: 261.7
type textarea "# «родной» оффер — из sub_id_29 (или KEITARO_OFFER_SUB) offer_from_sub = str(r.…"
paste textarea
drag, startPoint x: 318, startPoint y: 316, endPoint x: 264, endPoint y: 316, distance: 54.5
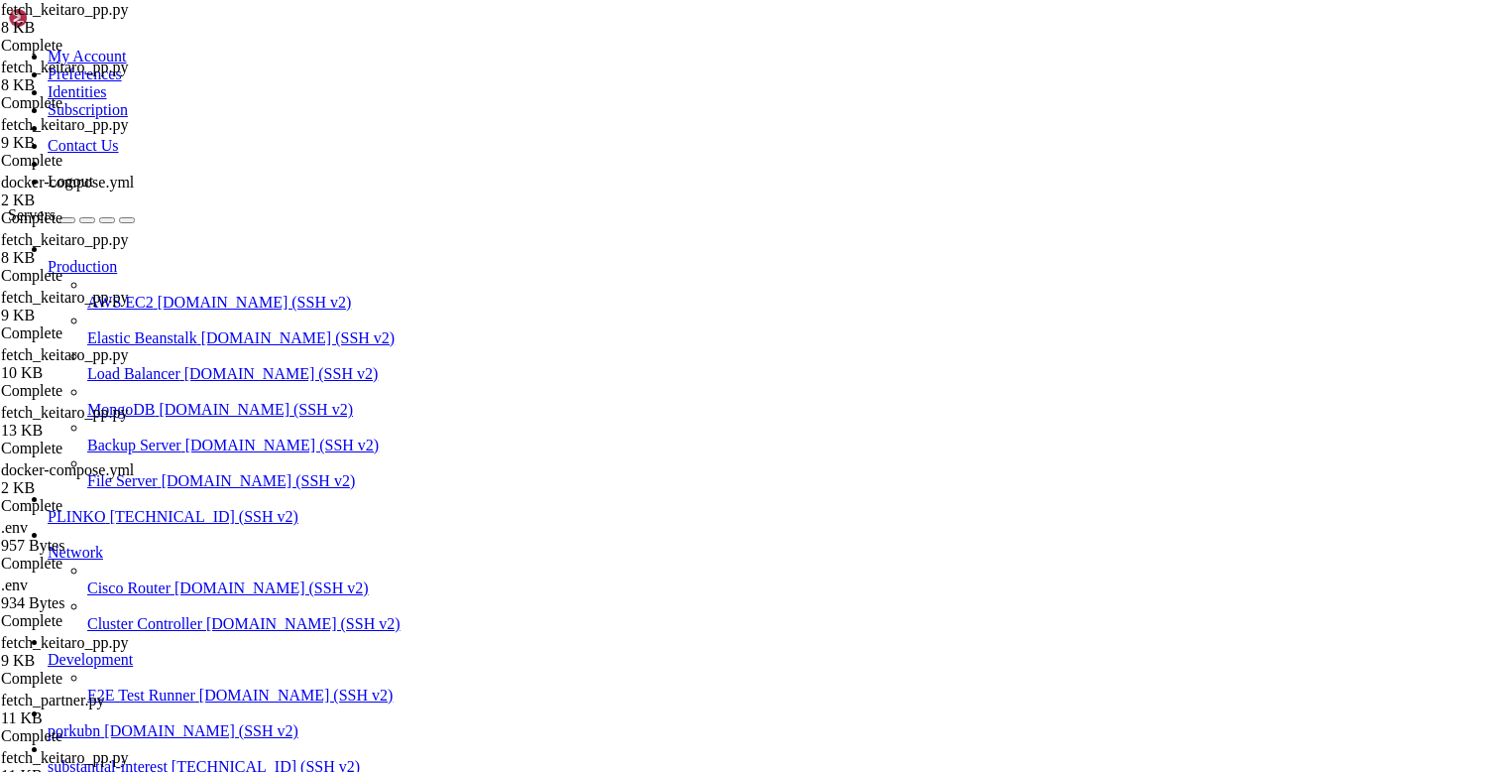
type textarea "offer_id = """
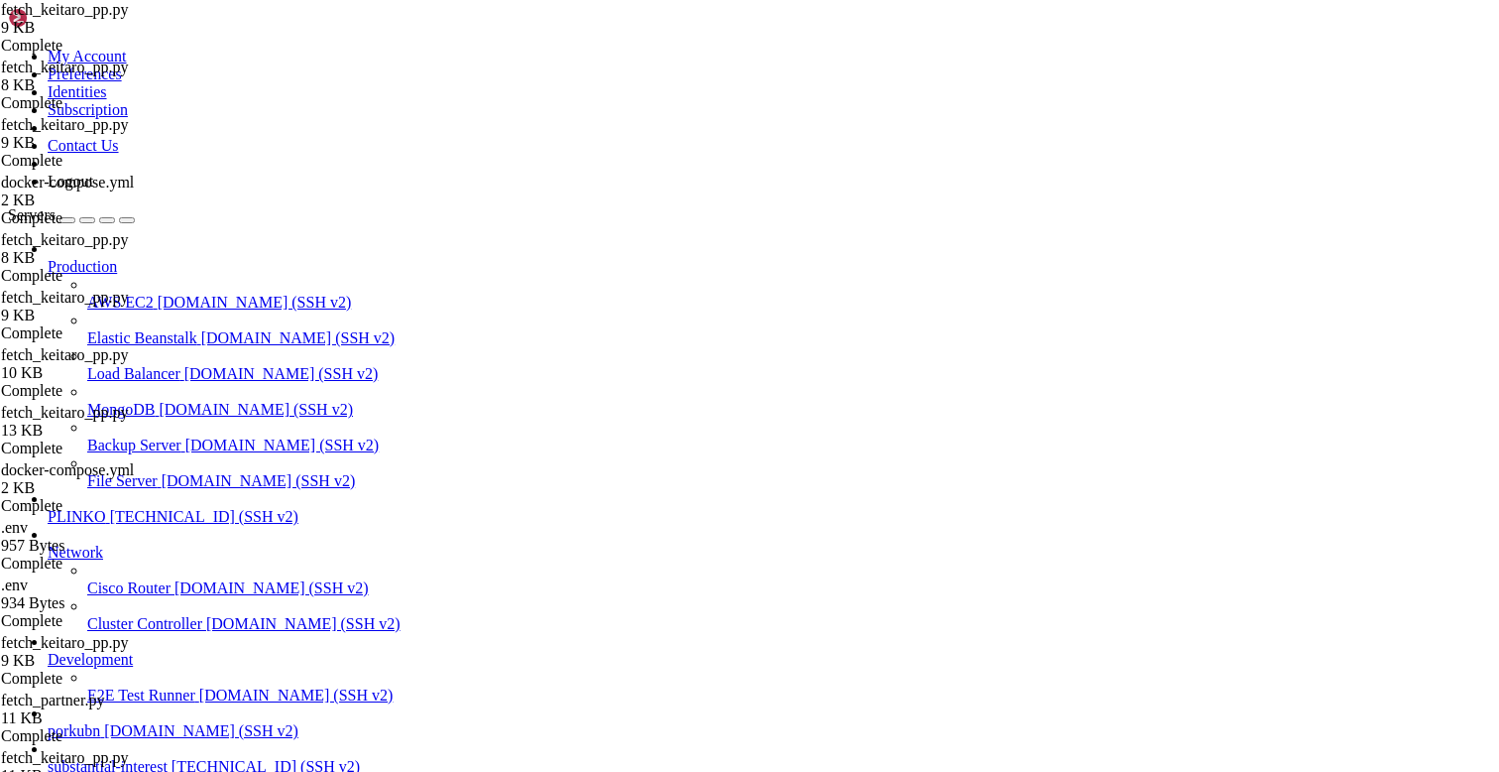
scroll to position [12489, 0]
drag, startPoint x: 187, startPoint y: 1573, endPoint x: 14, endPoint y: 1463, distance: 205.5
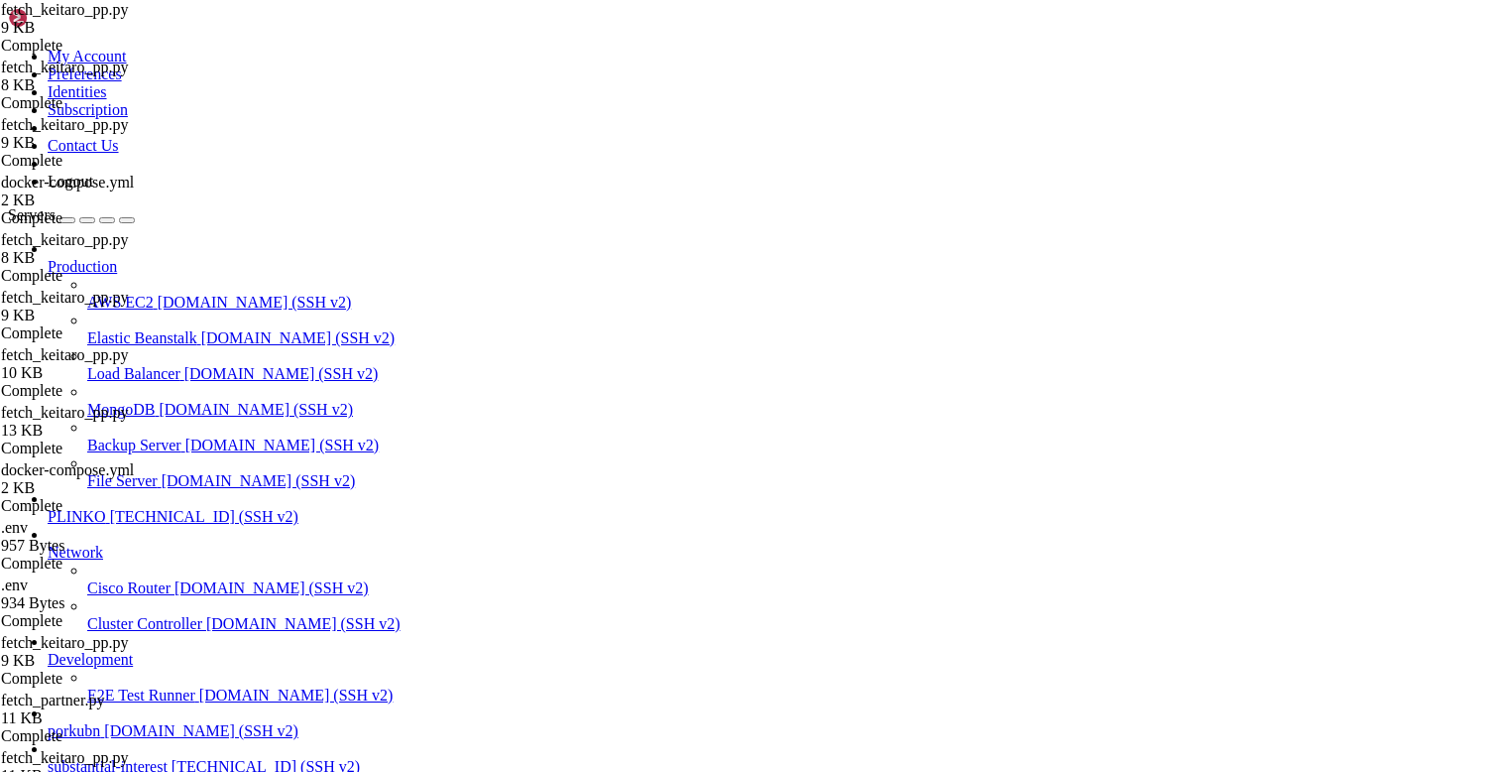
drag, startPoint x: 38, startPoint y: 1454, endPoint x: 16, endPoint y: 1380, distance: 76.6
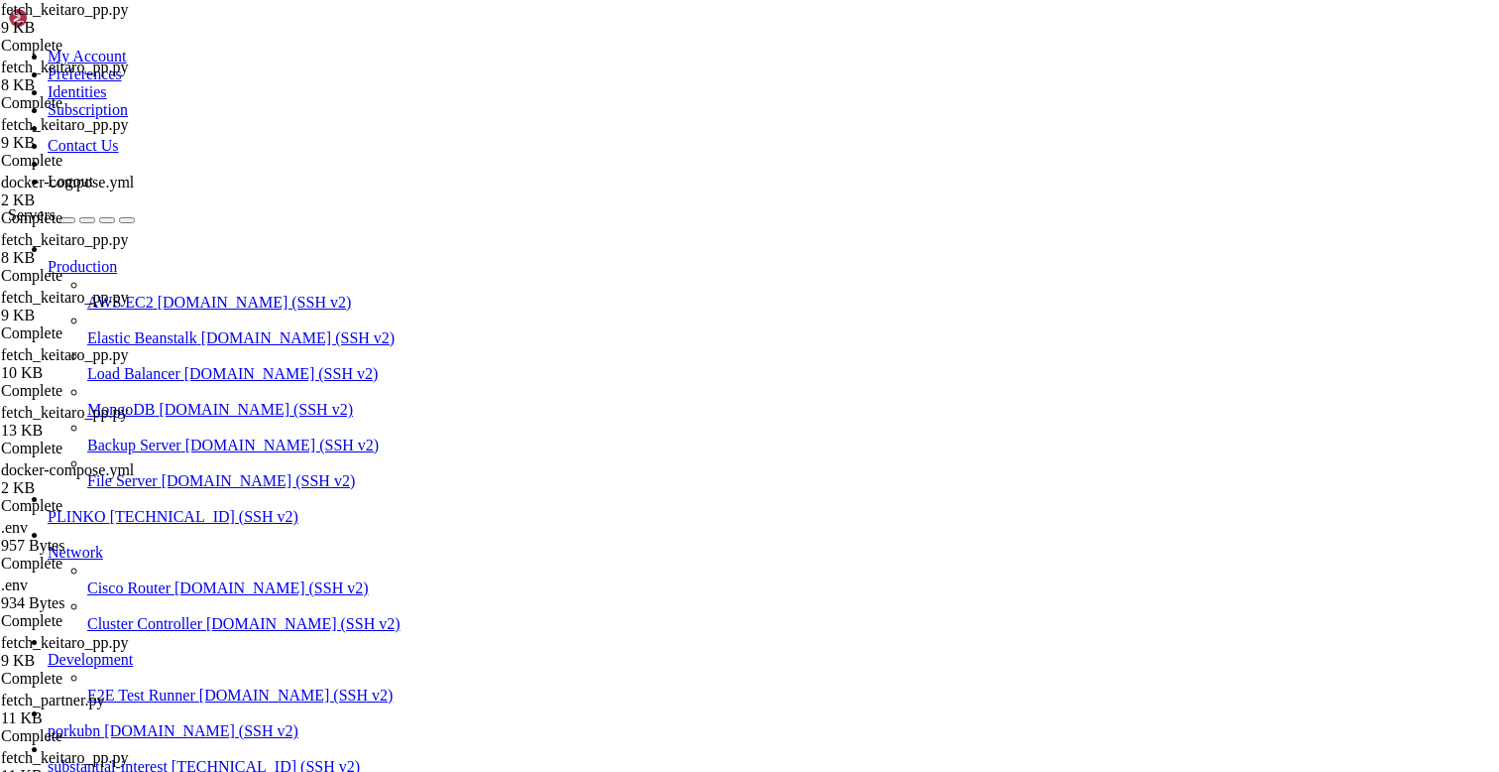
drag, startPoint x: 152, startPoint y: 1463, endPoint x: 15, endPoint y: 1456, distance: 137.0
drag, startPoint x: 144, startPoint y: 1770, endPoint x: 17, endPoint y: 1808, distance: 132.4
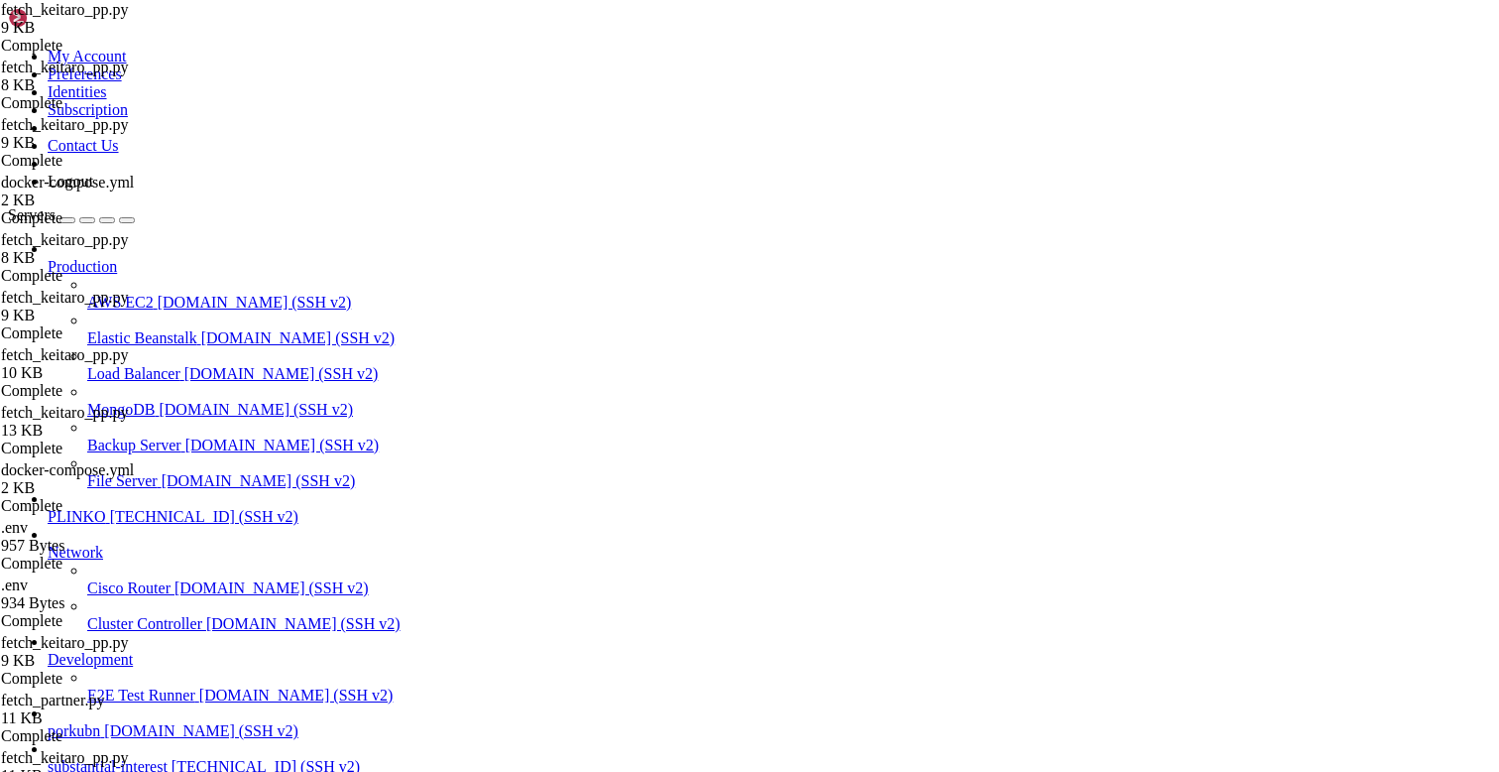
scroll to position [17931, 0]
drag, startPoint x: 47, startPoint y: 1425, endPoint x: 19, endPoint y: 1360, distance: 71.1
drag, startPoint x: 23, startPoint y: 1375, endPoint x: 16, endPoint y: 1345, distance: 31.5
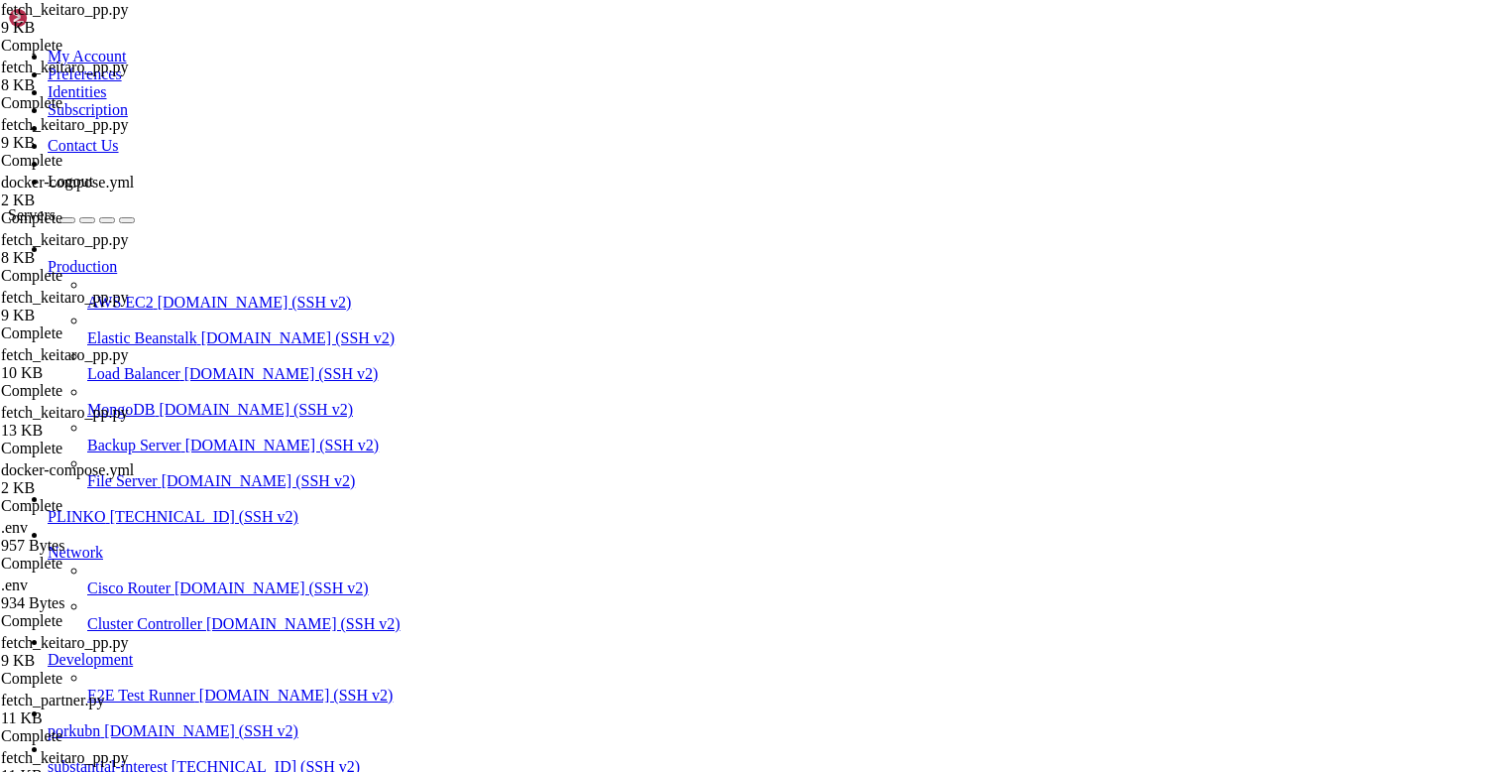
drag, startPoint x: 305, startPoint y: 1739, endPoint x: 18, endPoint y: 1695, distance: 291.0
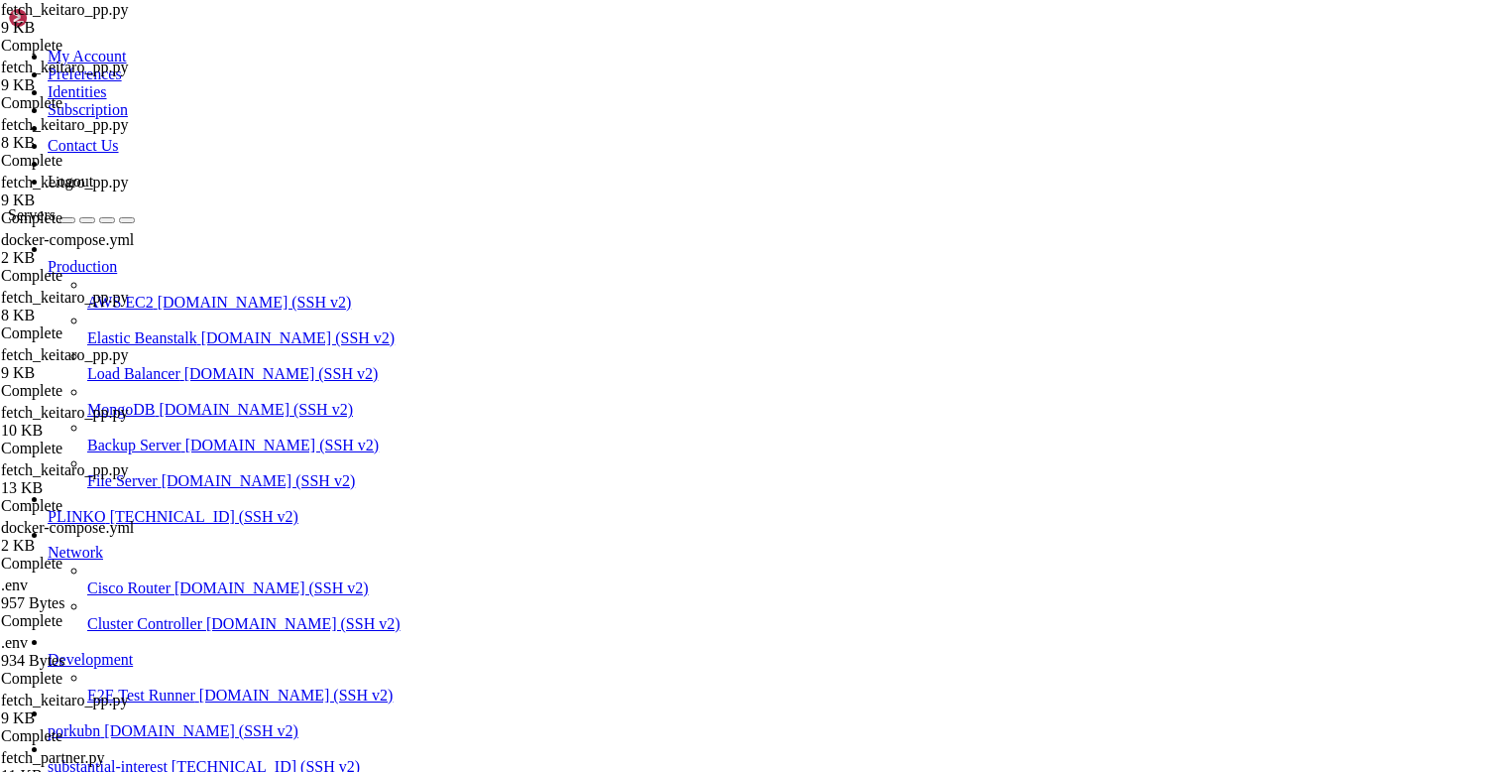
type textarea "KEITARO_OFFER_SUB = os.getenv("KEITARO_OFFER_SUB", "sub_id_29").strip()"
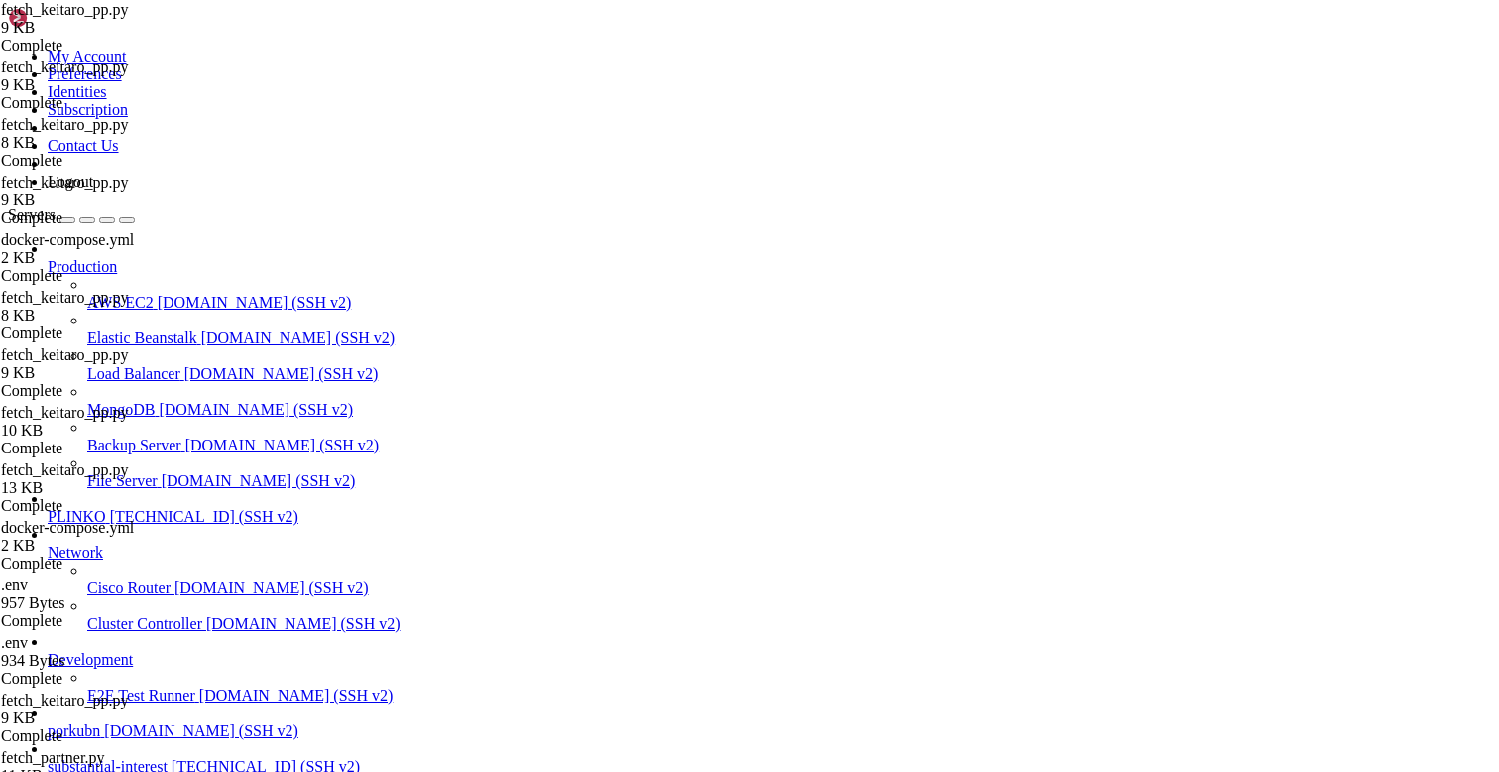
paste textarea
type textarea "main()"
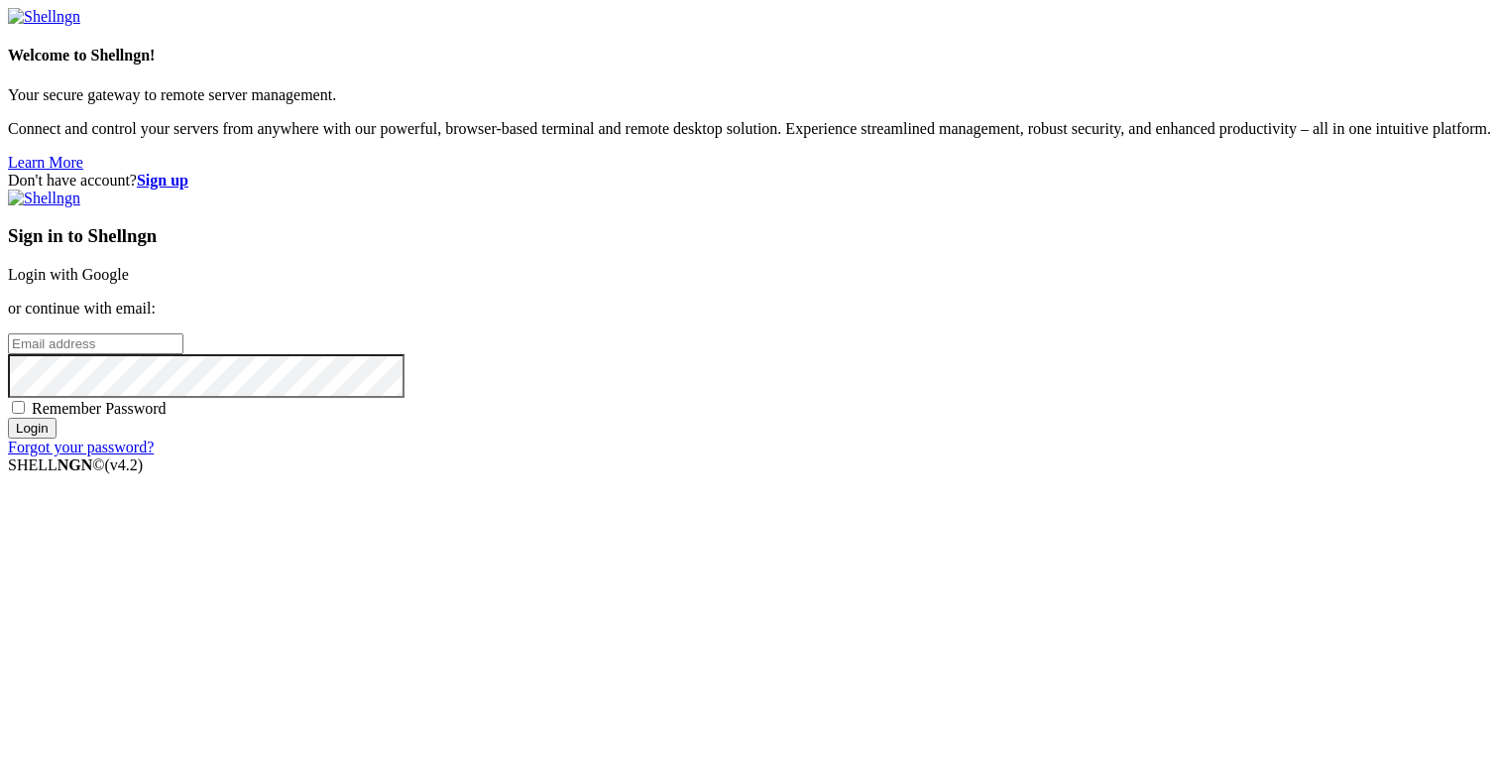
click at [1039, 242] on div "Sign in to Shellngn Login with Google or continue with email: Remember Password…" at bounding box center [750, 322] width 1484 height 267
click at [1017, 315] on p "or continue with email:" at bounding box center [750, 308] width 1484 height 18
click at [129, 283] on link "Login with Google" at bounding box center [68, 274] width 121 height 17
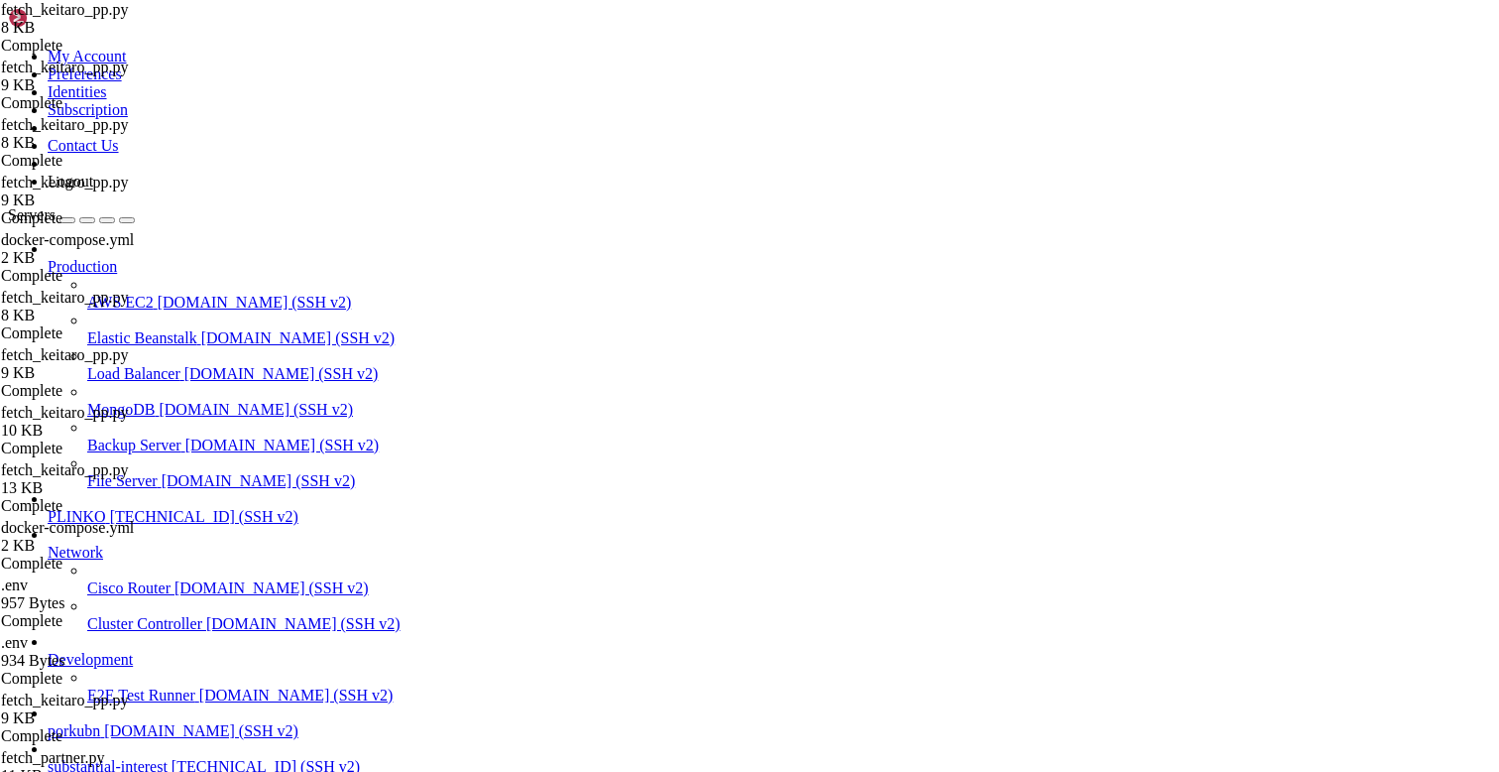
scroll to position [20765, 0]
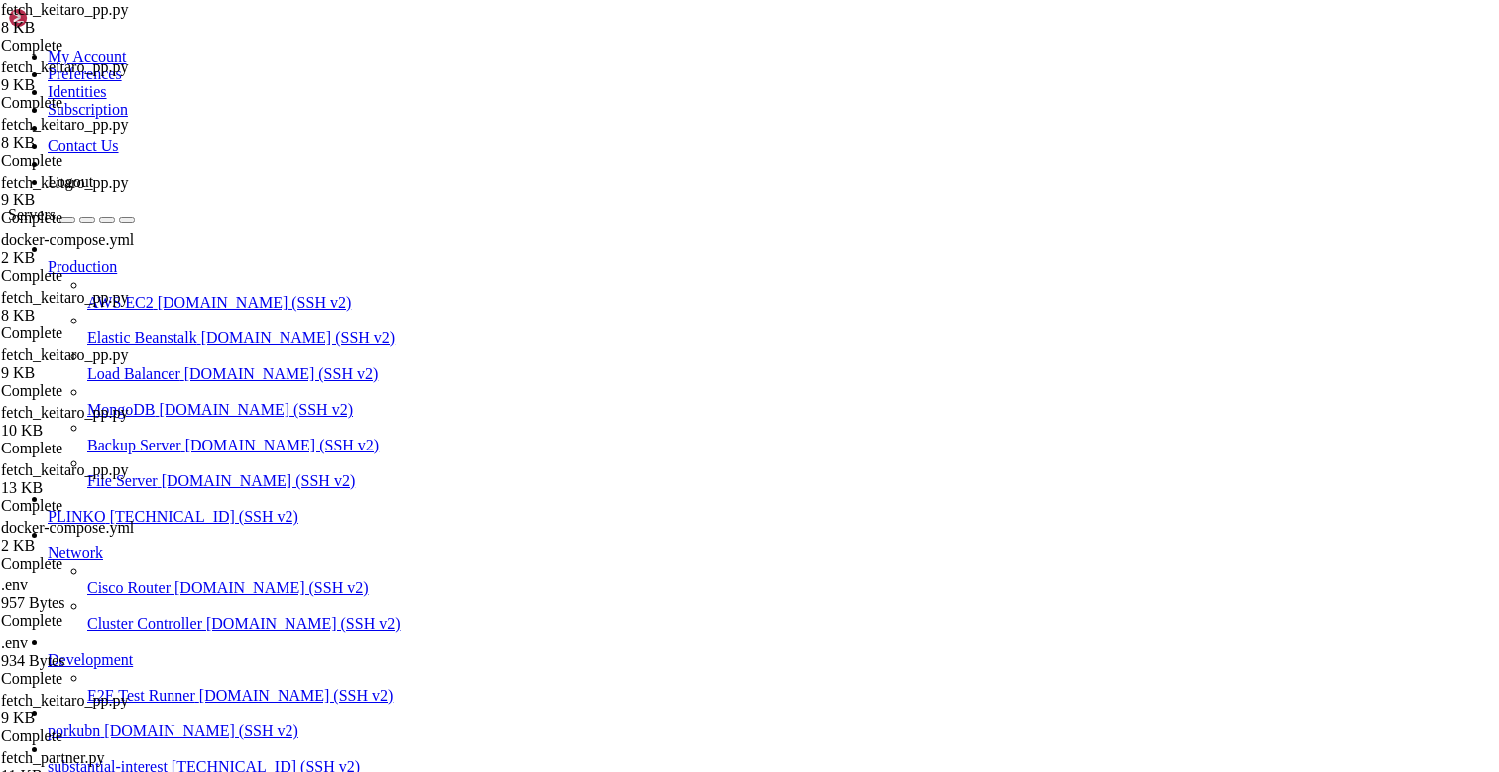
scroll to position [541, 0]
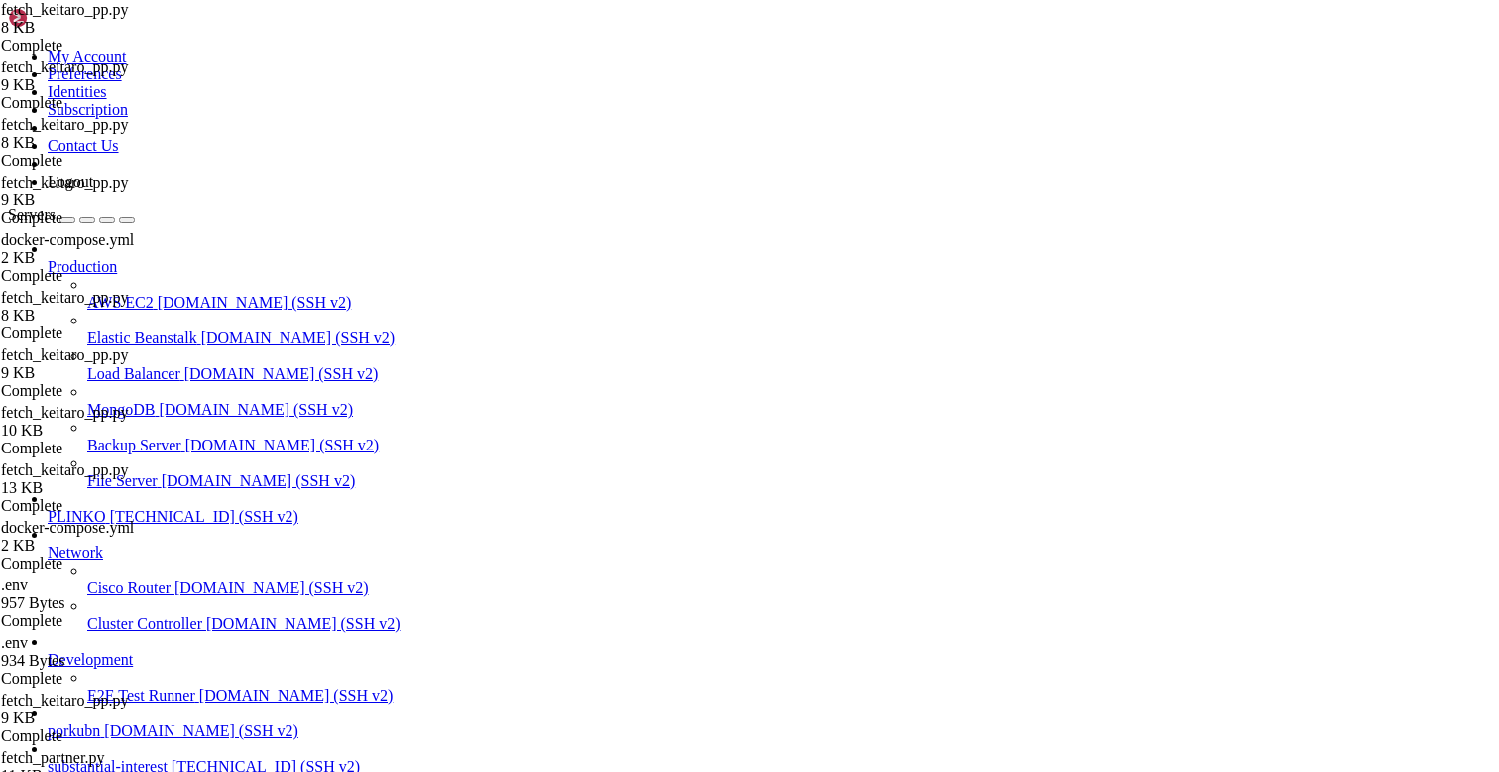
type input "/opt/facebook-etl"
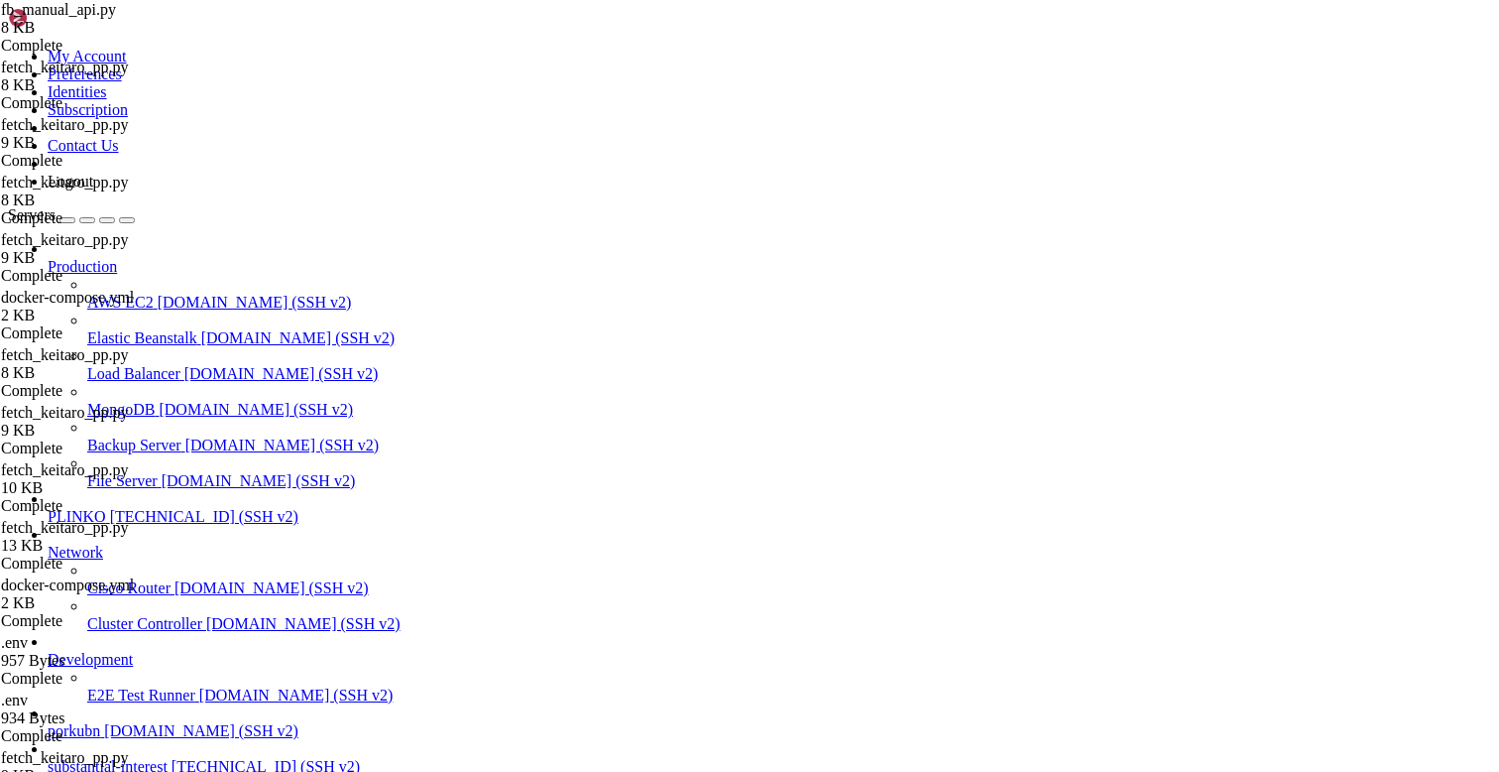
type textarea "'12342-54832|mb1|bds19|note' →"
type textarea "CONNINFO = os.getenv("DATABASE_URL")"
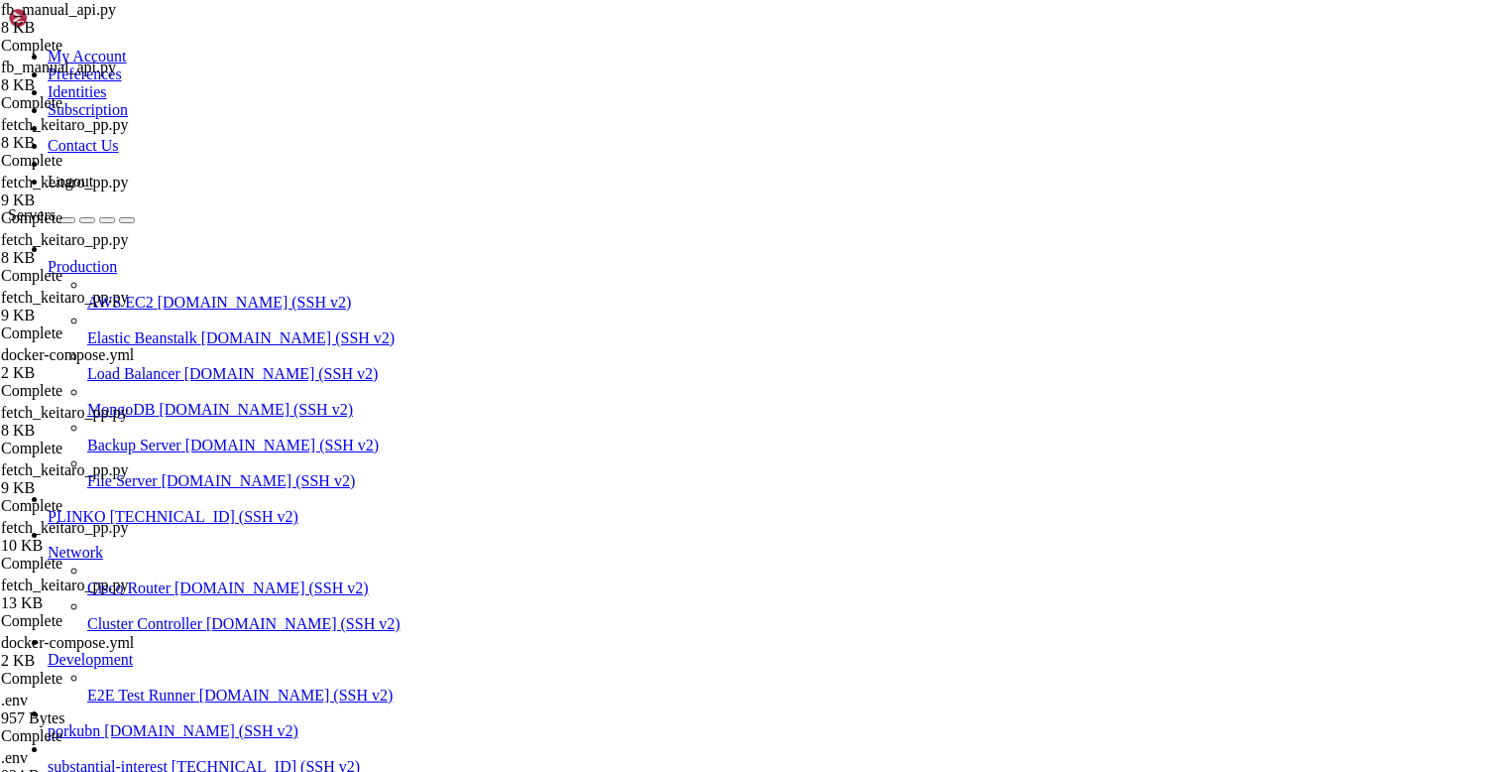
scroll to position [22002, 0]
drag, startPoint x: 184, startPoint y: 1745, endPoint x: 32, endPoint y: 1428, distance: 352.2
drag, startPoint x: 25, startPoint y: 1466, endPoint x: 18, endPoint y: 1480, distance: 15.5
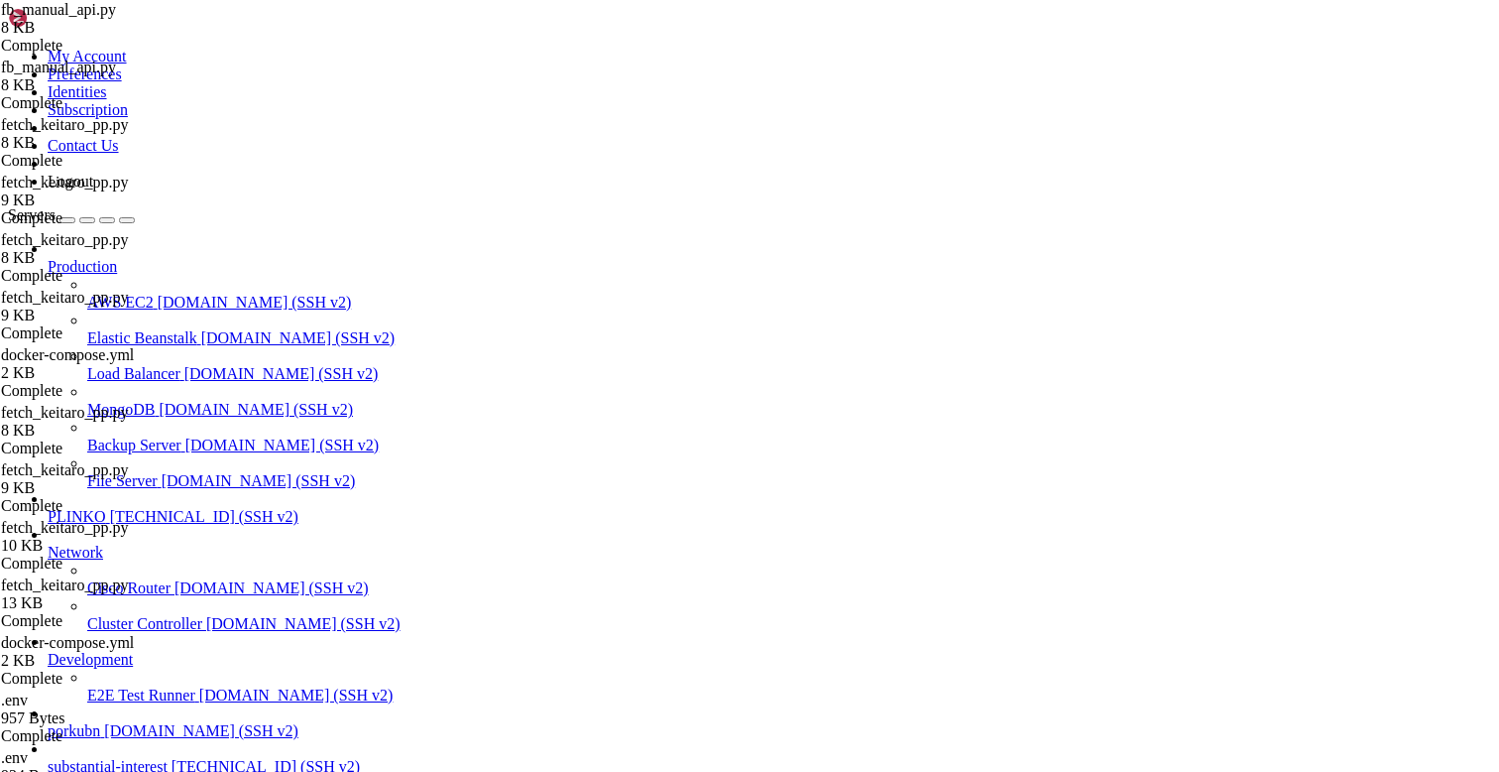
drag, startPoint x: 884, startPoint y: 286, endPoint x: 635, endPoint y: 194, distance: 265.1
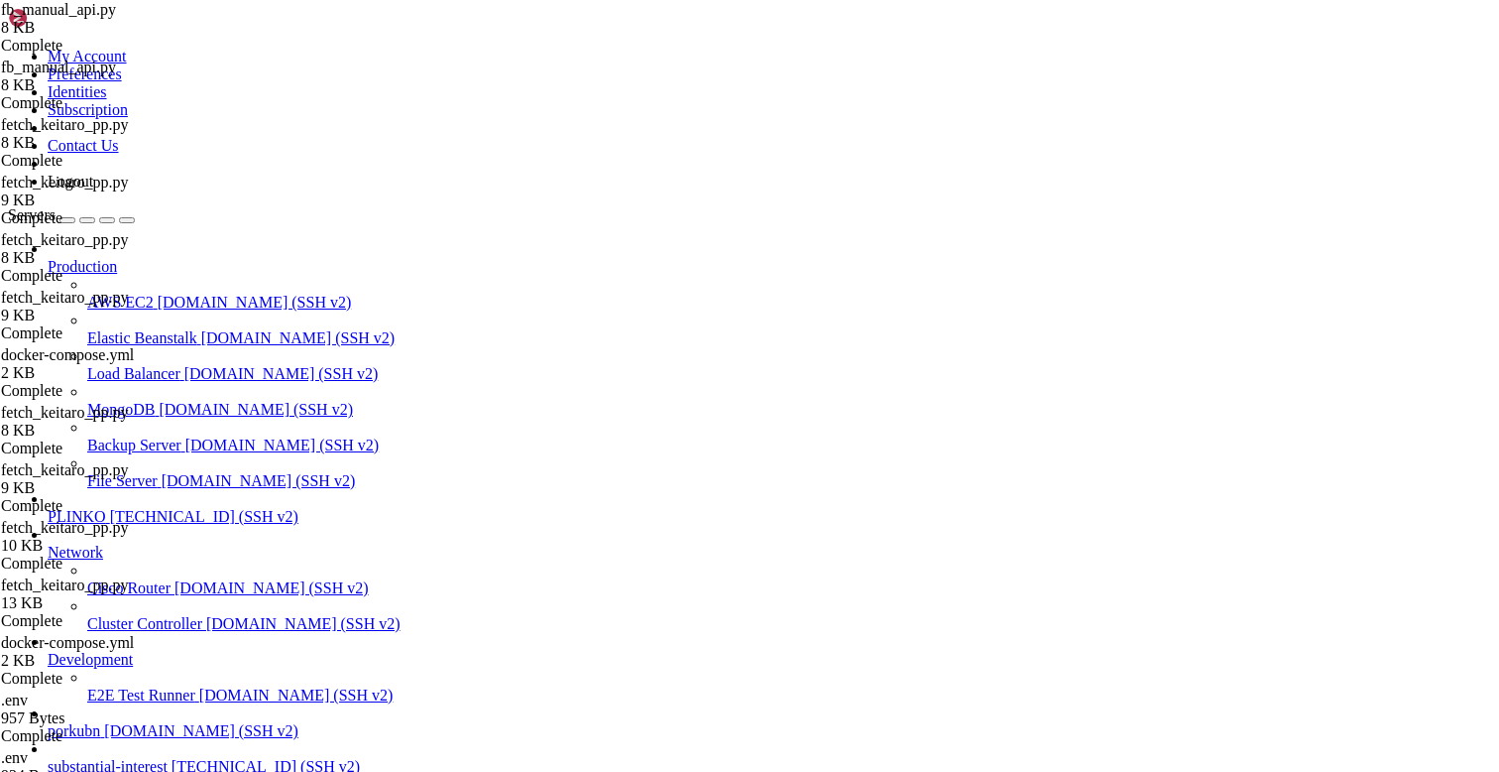
scroll to position [22266, 0]
drag, startPoint x: 120, startPoint y: 1789, endPoint x: 17, endPoint y: 1646, distance: 176.2
drag, startPoint x: 165, startPoint y: 1631, endPoint x: 72, endPoint y: 1563, distance: 114.8
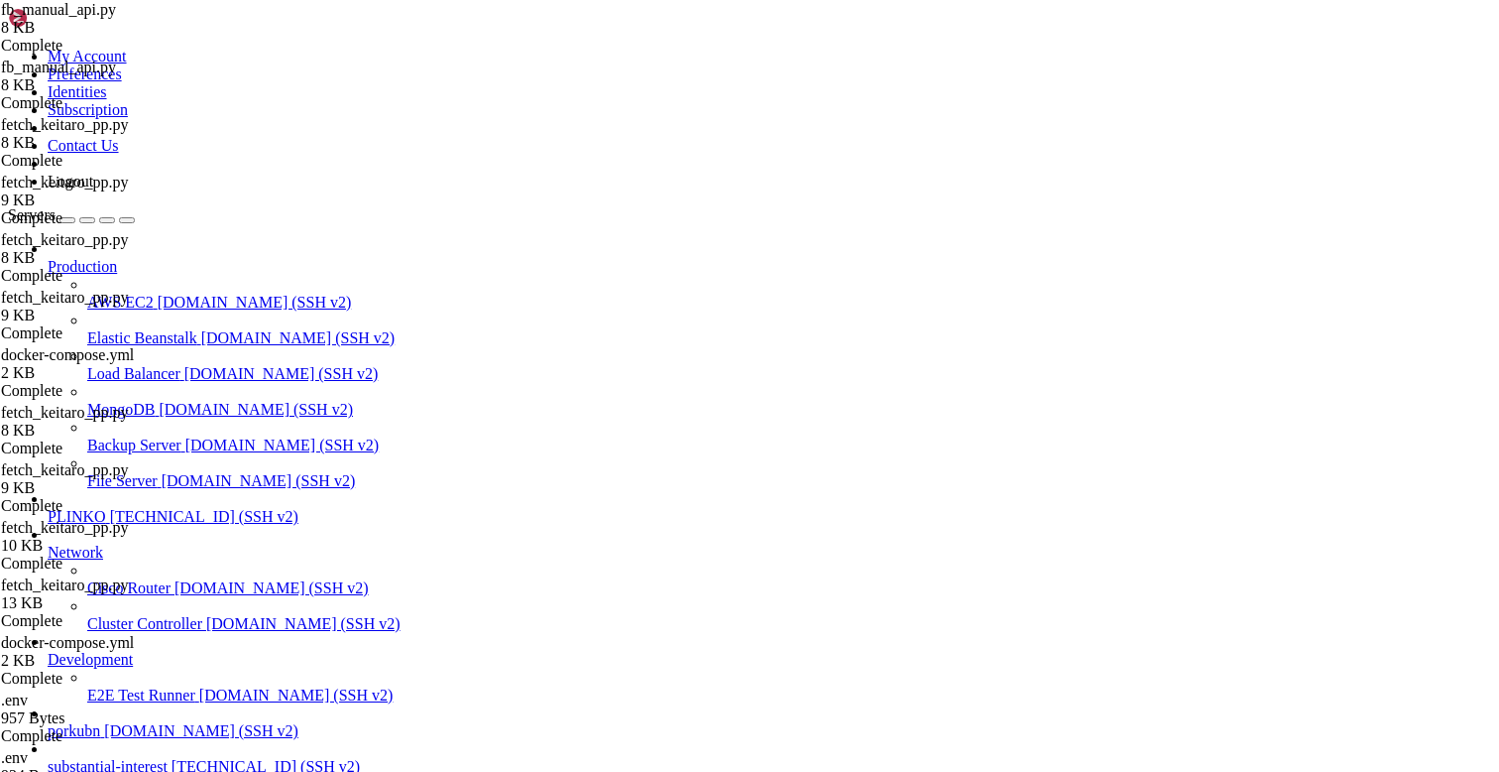
drag, startPoint x: 74, startPoint y: 1622, endPoint x: 35, endPoint y: 1610, distance: 41.7
drag, startPoint x: 183, startPoint y: 1745, endPoint x: 18, endPoint y: 1585, distance: 230.7
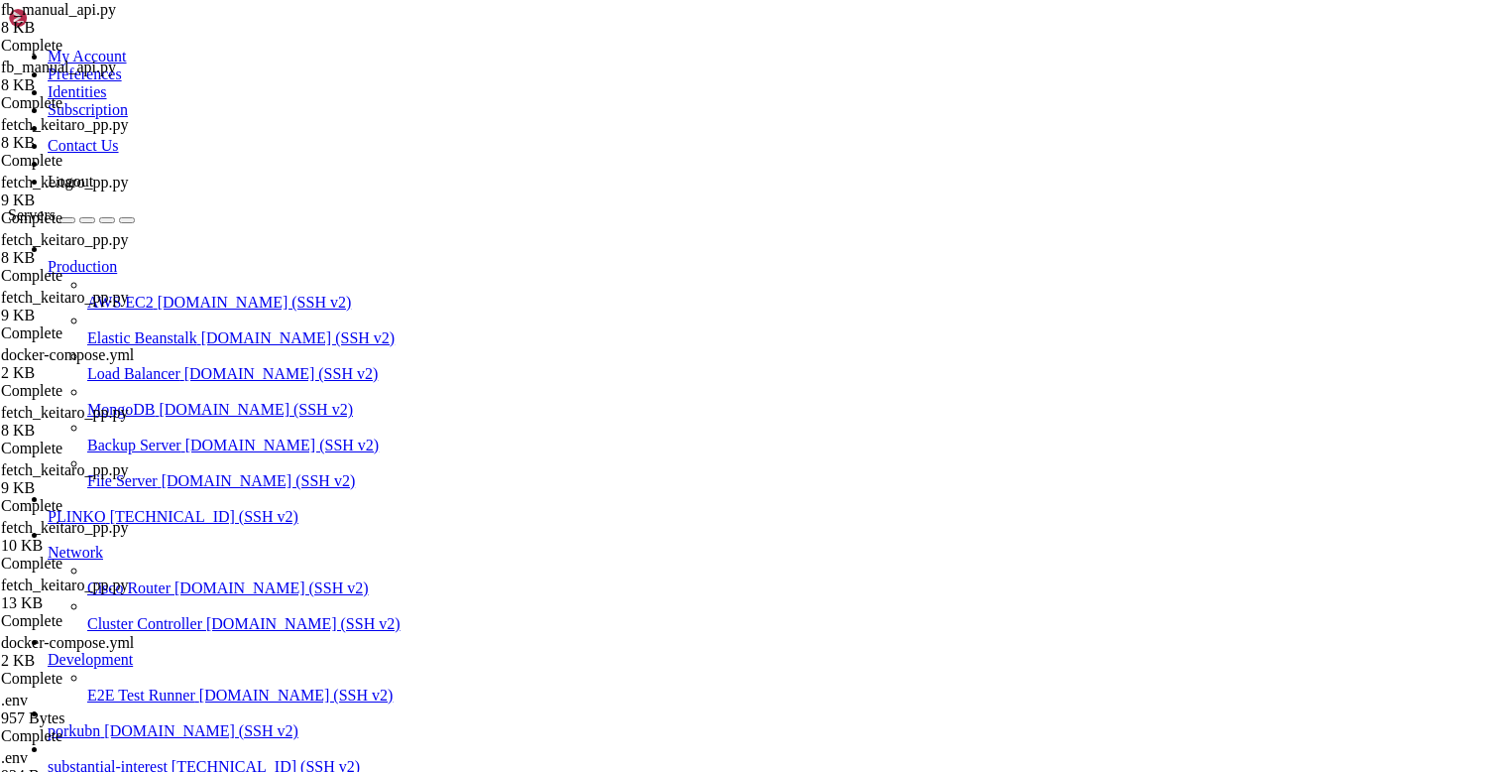
drag, startPoint x: 101, startPoint y: 1771, endPoint x: 101, endPoint y: 1618, distance: 152.7
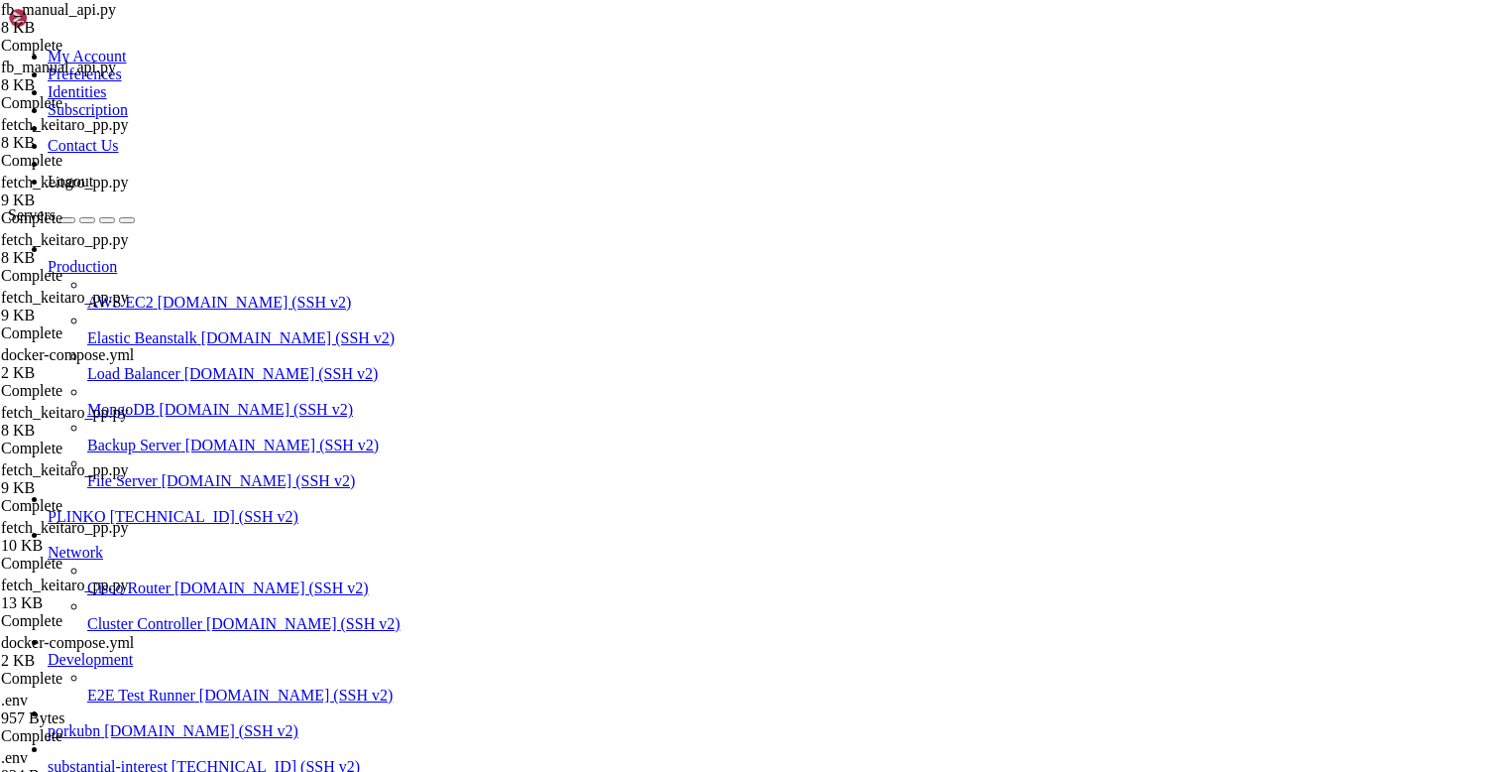
drag, startPoint x: 240, startPoint y: 1429, endPoint x: 16, endPoint y: 1365, distance: 233.2
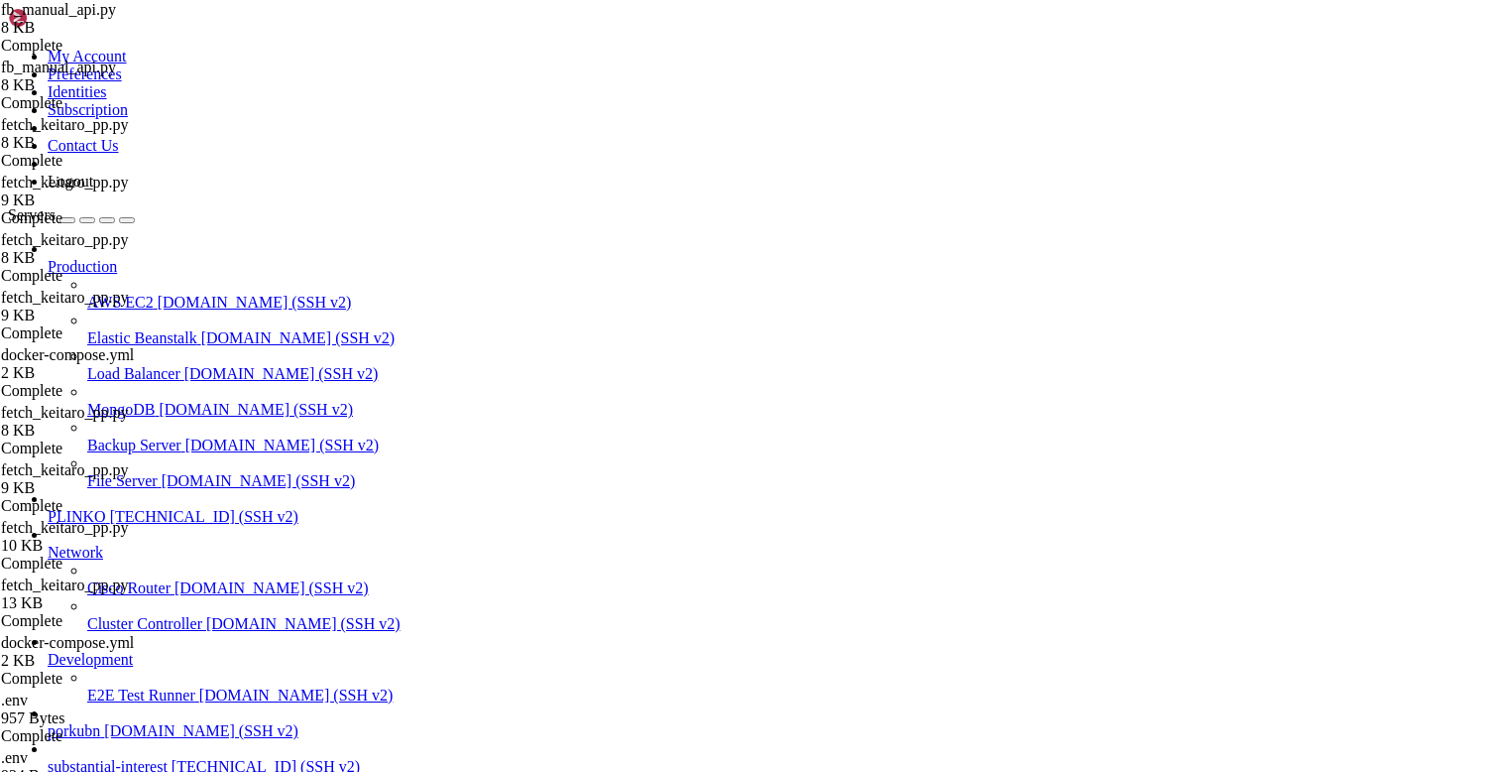
paste input "upsert_breakdowns_offers"
type input "upsert_breakdownsupsert_breakdowns_offers"
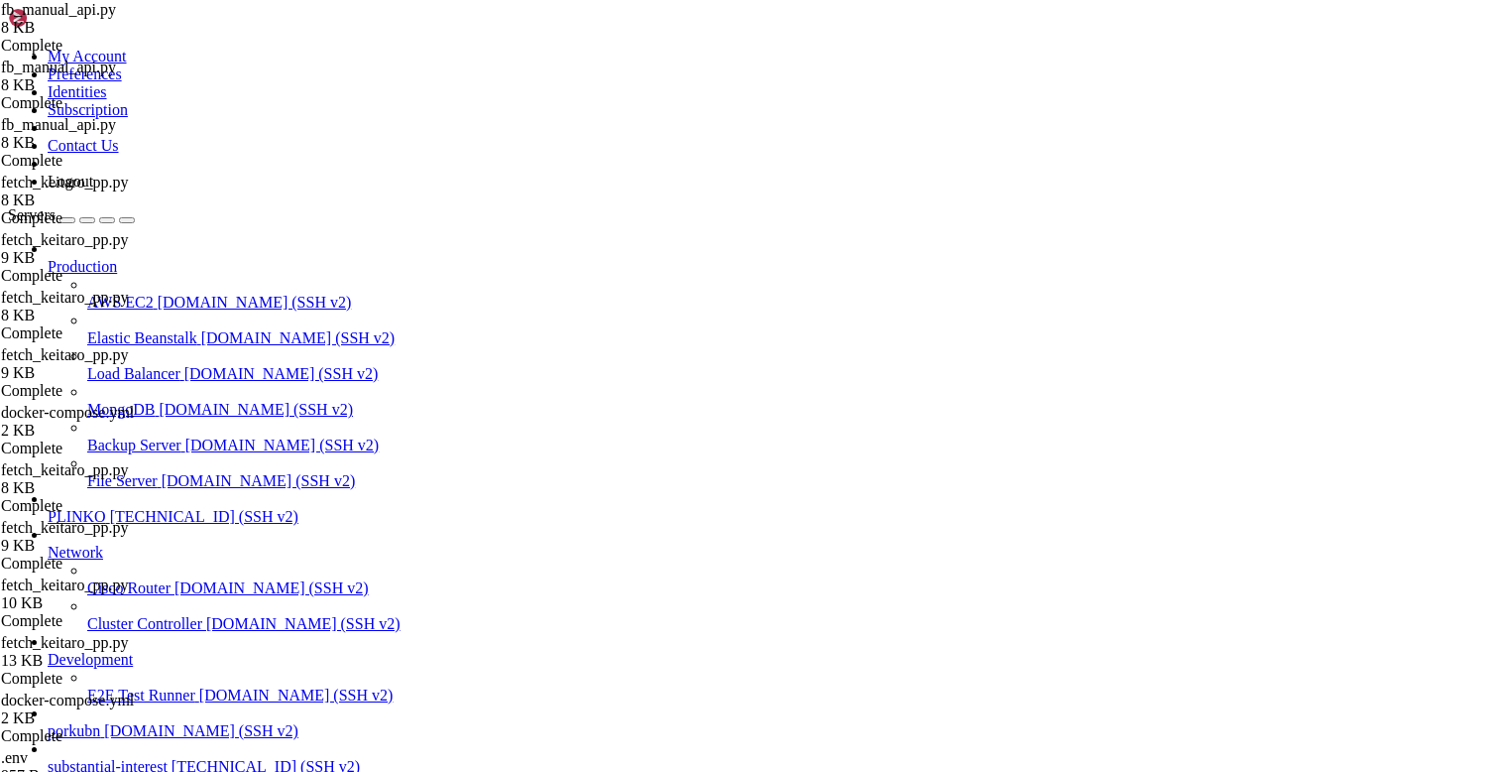
type textarea "def parse_ad_name(name: str) -> dict:"
paste input
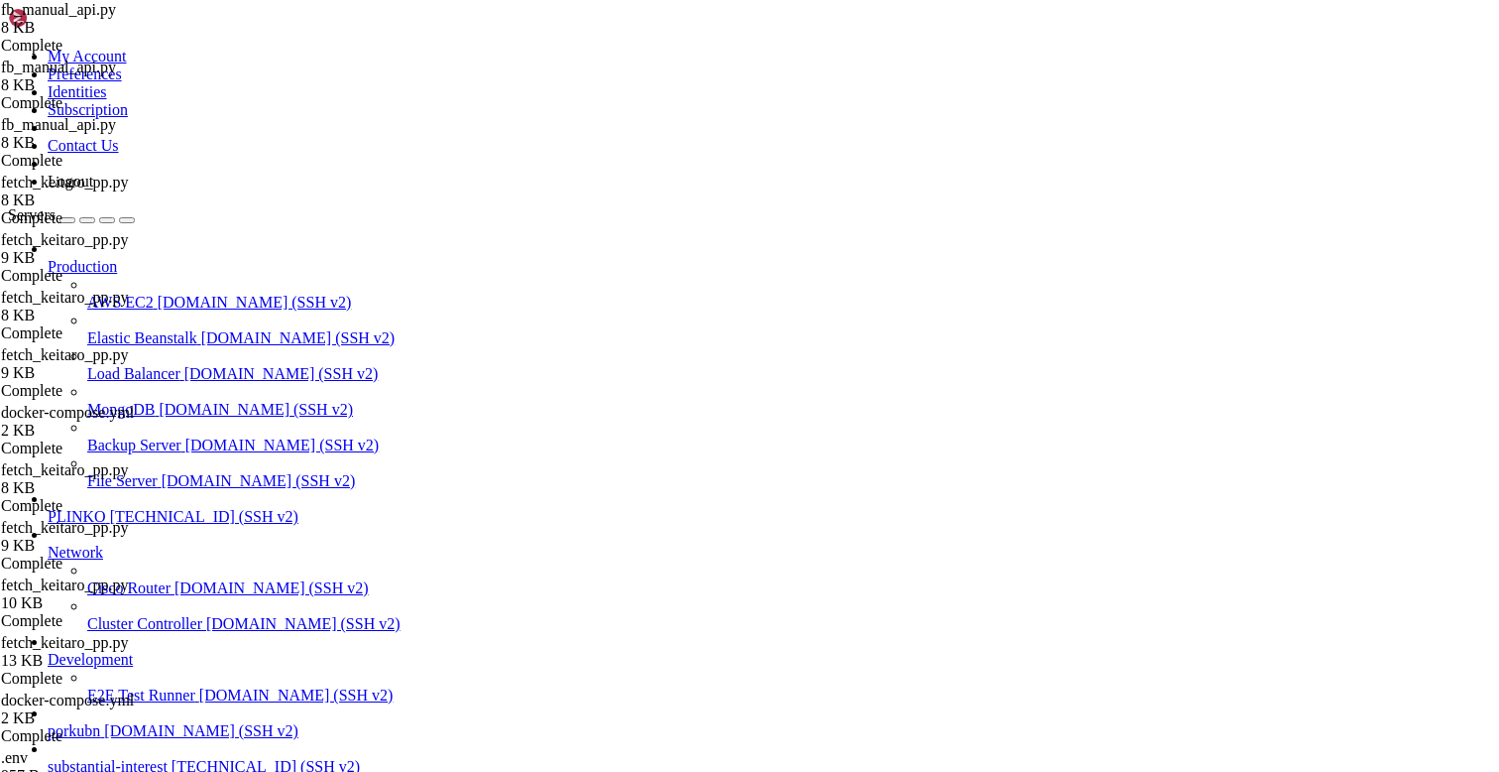
scroll to position [0, 0]
type input "upsert_breakdowns_offers"
type textarea """""
paste textarea
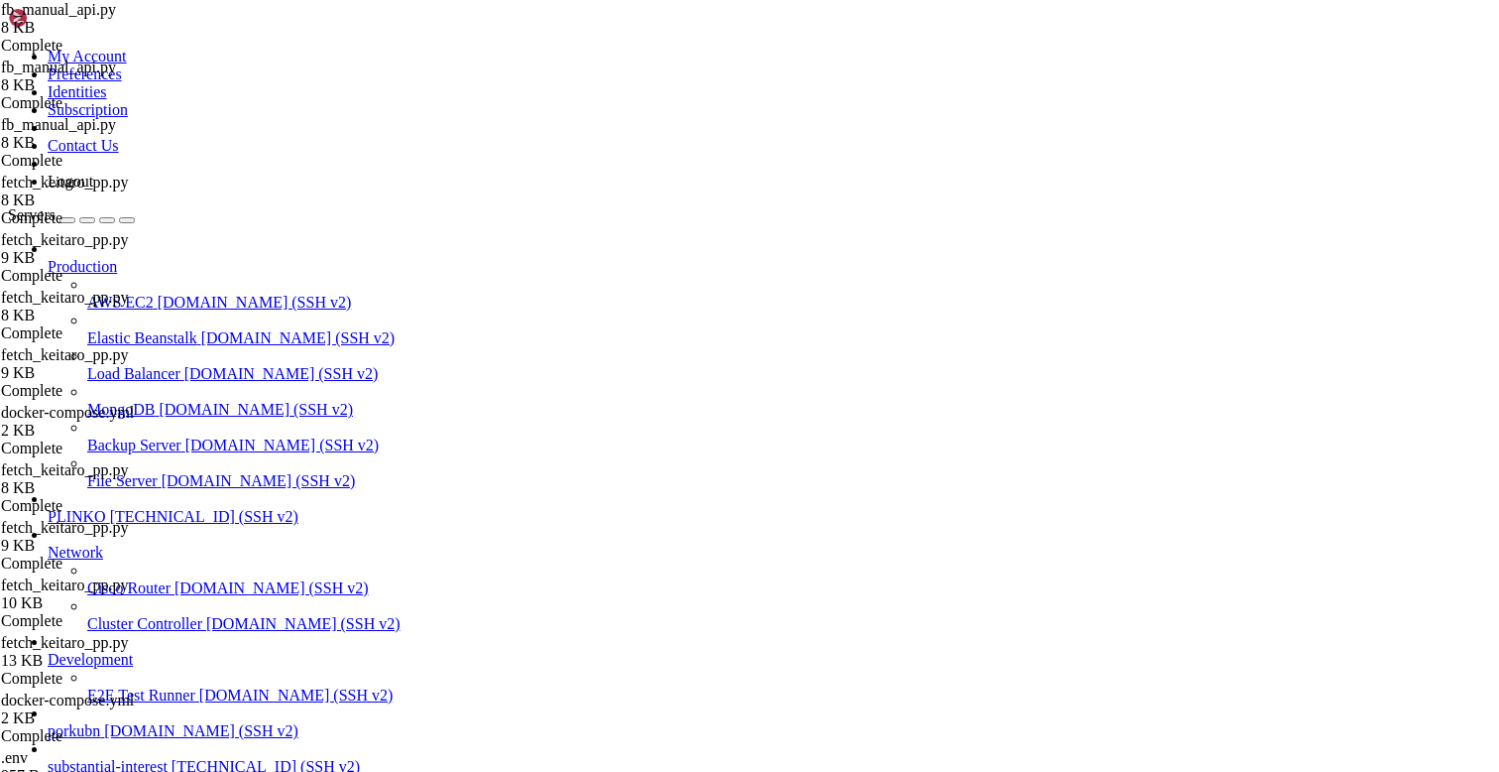
scroll to position [5835, 0]
